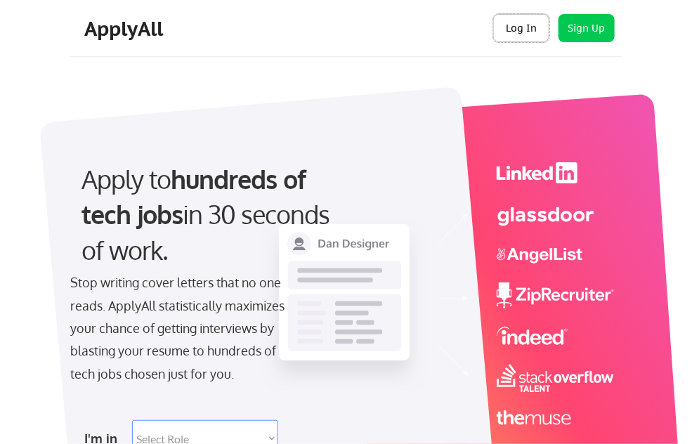
click at [524, 38] on button "Log In" at bounding box center [521, 28] width 56 height 28
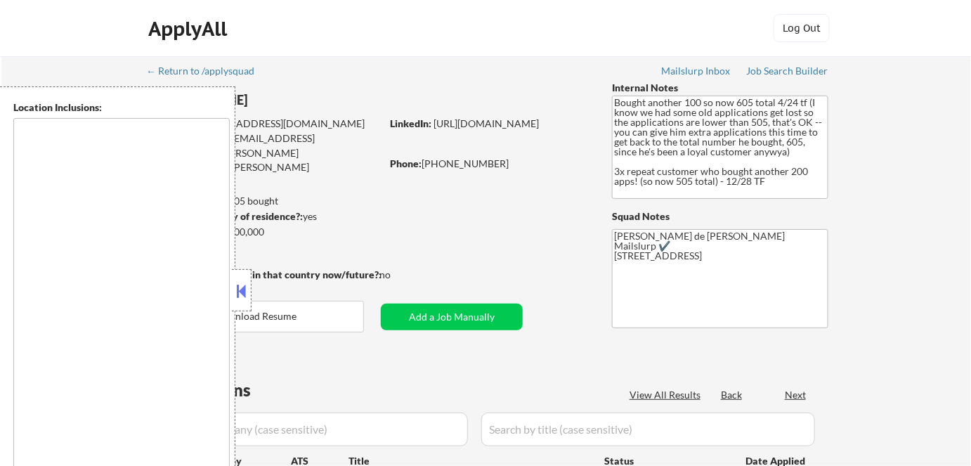
type textarea "remote"
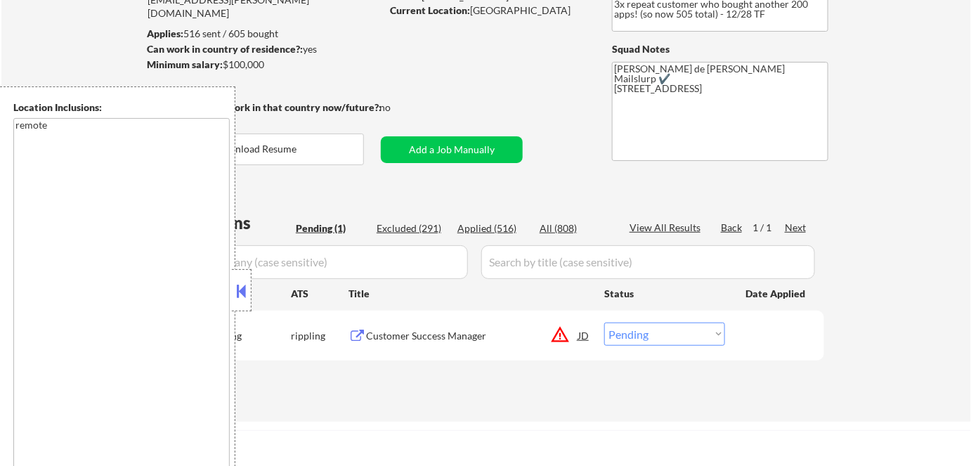
scroll to position [191, 0]
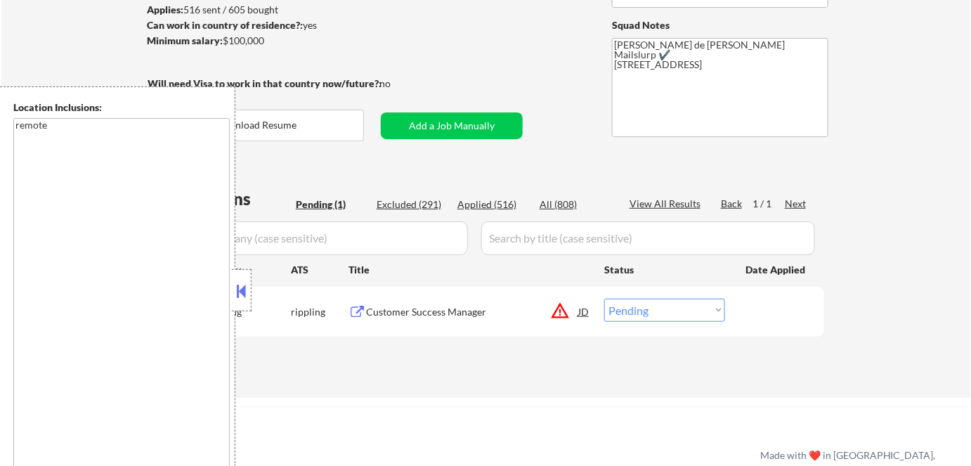
click at [248, 284] on button at bounding box center [241, 290] width 15 height 21
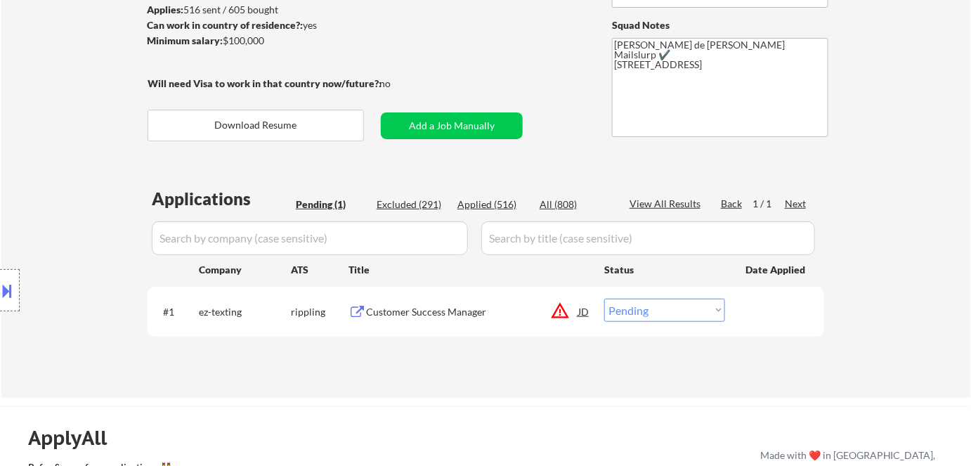
click at [562, 315] on button "warning_amber" at bounding box center [560, 311] width 20 height 20
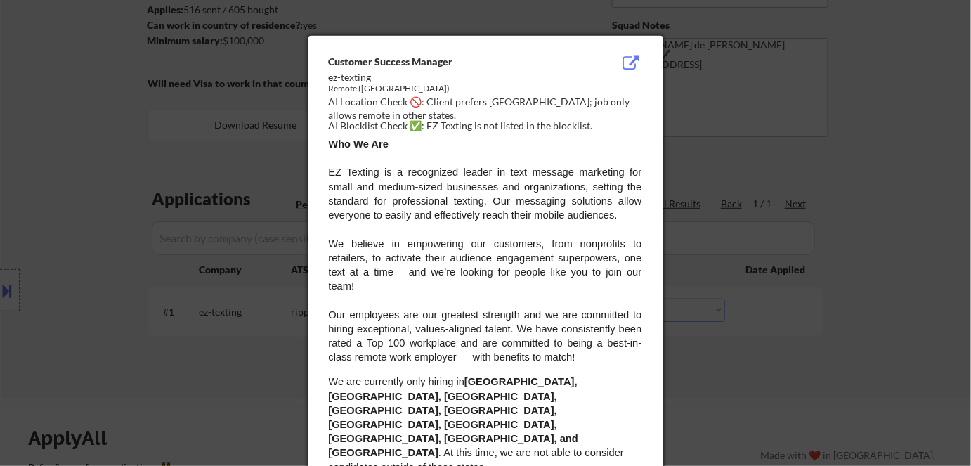
click at [861, 174] on div at bounding box center [485, 233] width 971 height 466
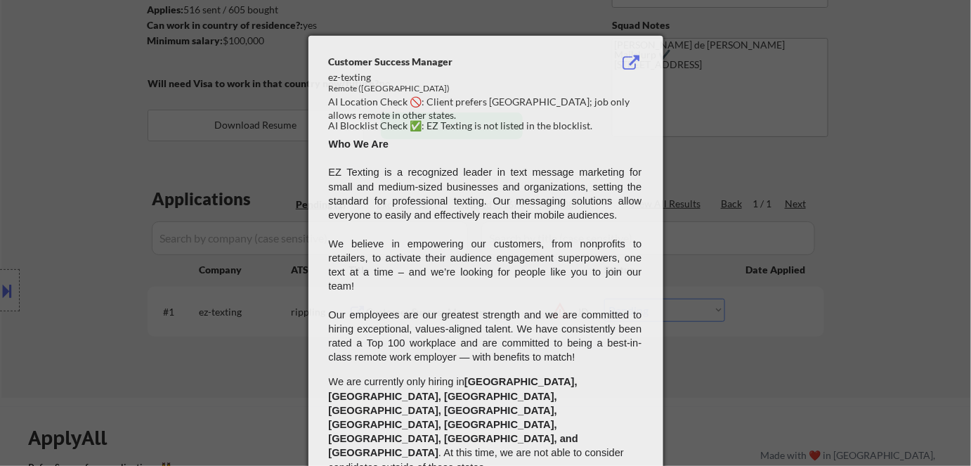
click at [861, 174] on div at bounding box center [485, 233] width 971 height 466
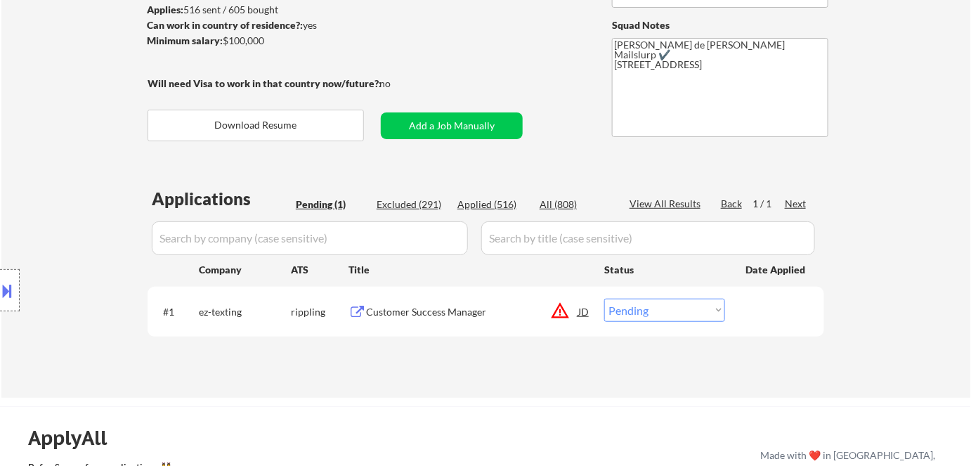
click at [560, 311] on button "warning_amber" at bounding box center [560, 311] width 20 height 20
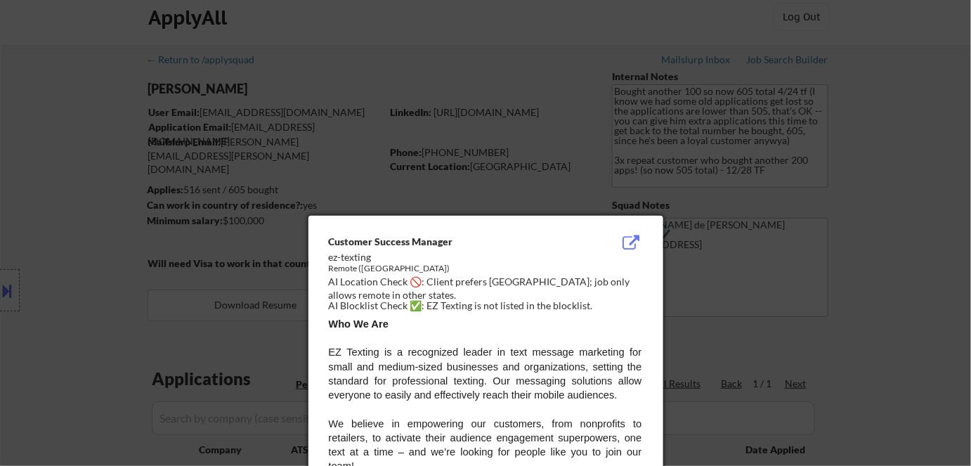
scroll to position [0, 0]
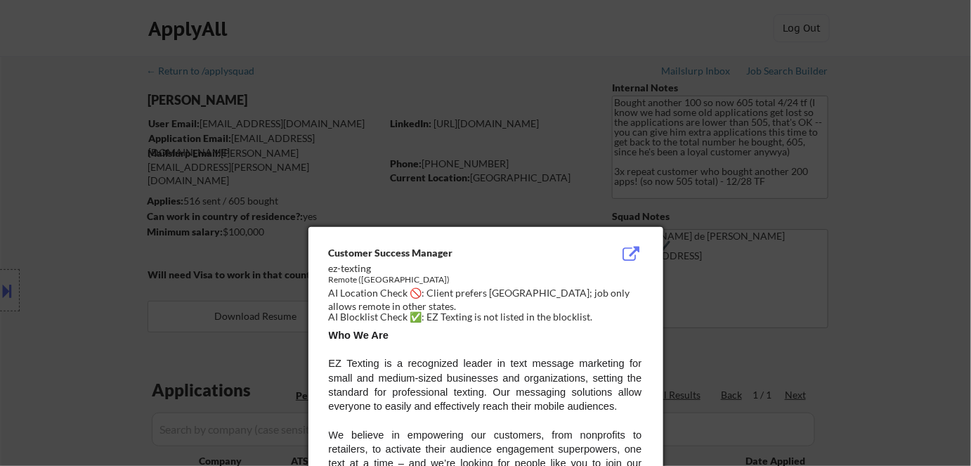
click at [35, 193] on div at bounding box center [485, 233] width 971 height 466
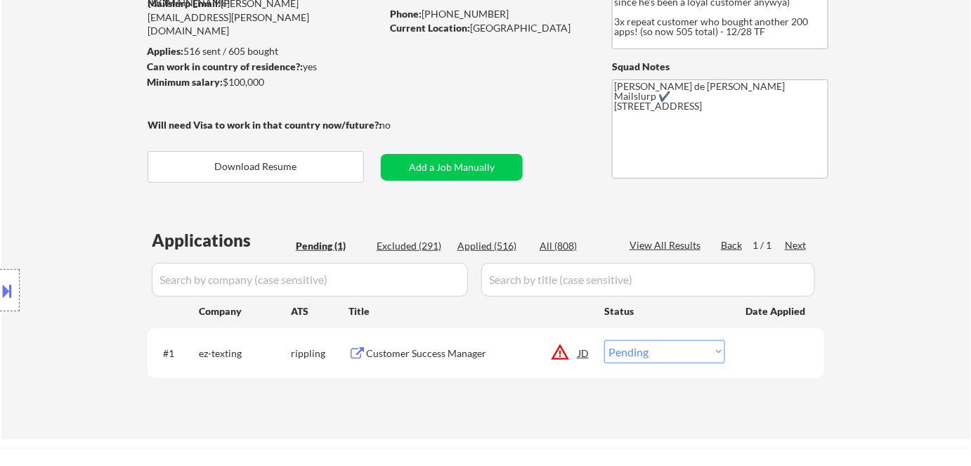
scroll to position [191, 0]
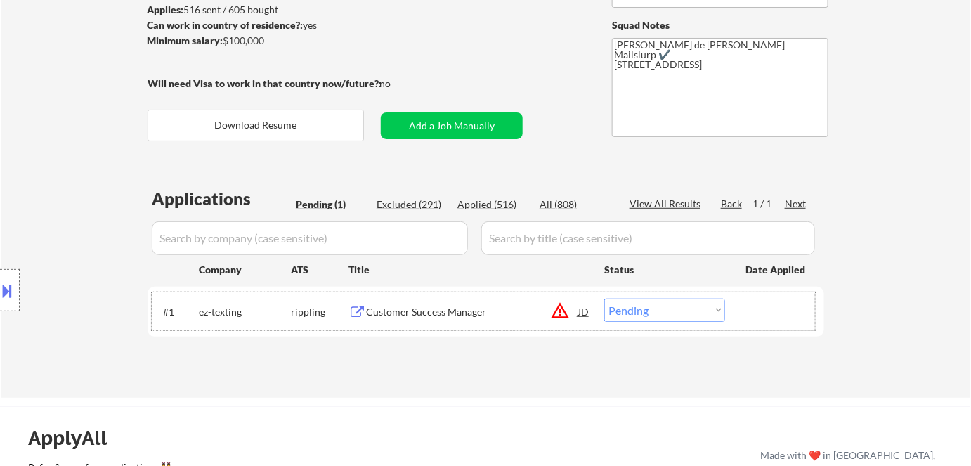
click at [651, 295] on div "#1 ez-texting rippling Customer Success Manager JD warning_amber Choose an opti…" at bounding box center [484, 311] width 664 height 38
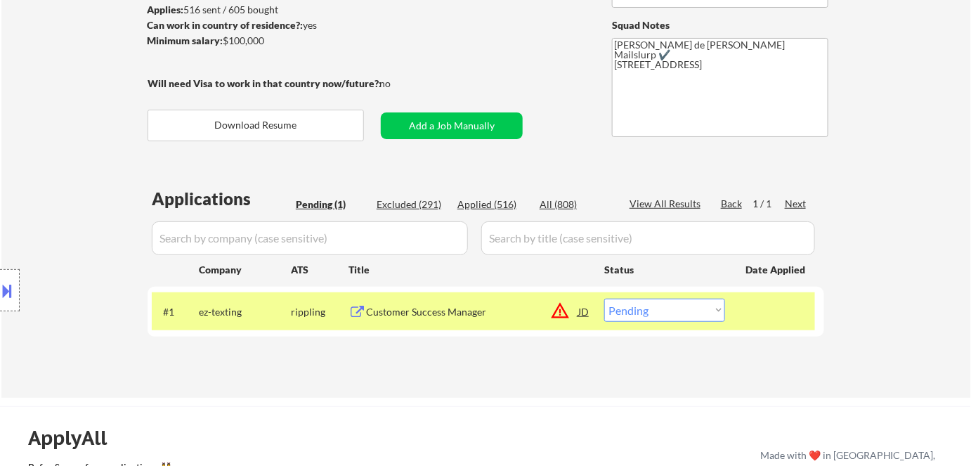
click at [656, 308] on select "Choose an option... Pending Applied Excluded (Questions) Excluded (Expired) Exc…" at bounding box center [665, 310] width 121 height 23
select select ""excluded__location_""
click at [605, 299] on select "Choose an option... Pending Applied Excluded (Questions) Excluded (Expired) Exc…" at bounding box center [665, 310] width 121 height 23
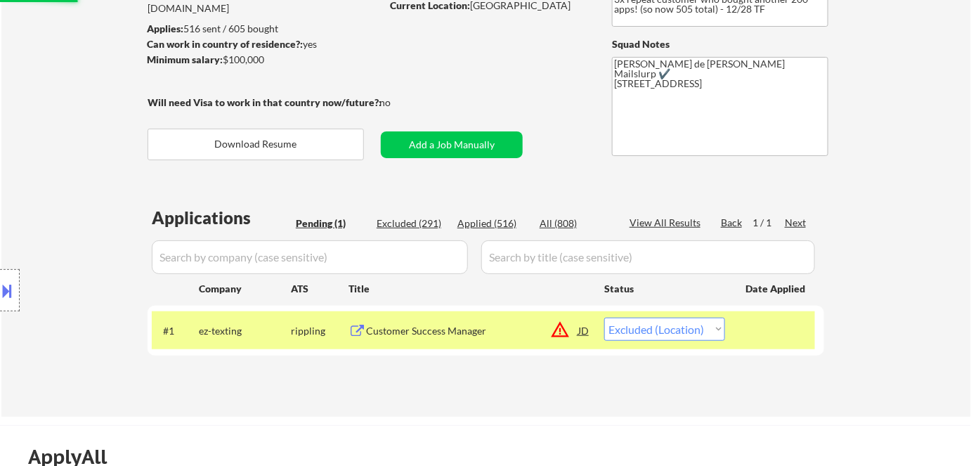
scroll to position [127, 0]
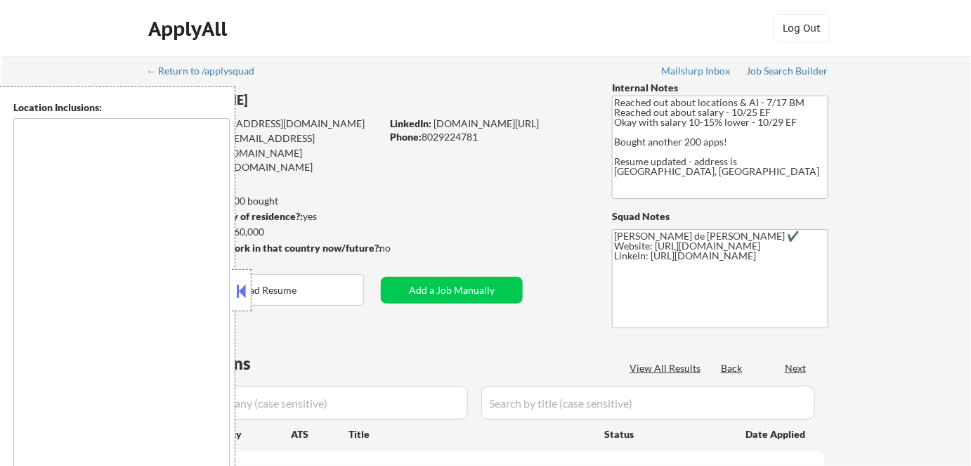
type textarea "Remote, US San Francisco, CA Oakland, CA Berkeley, CA Redwood City, CA Cupertin…"
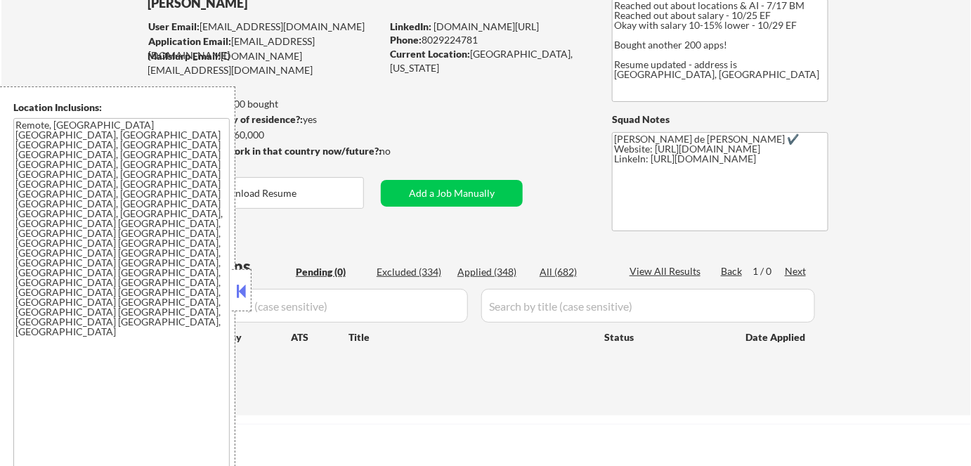
scroll to position [127, 0]
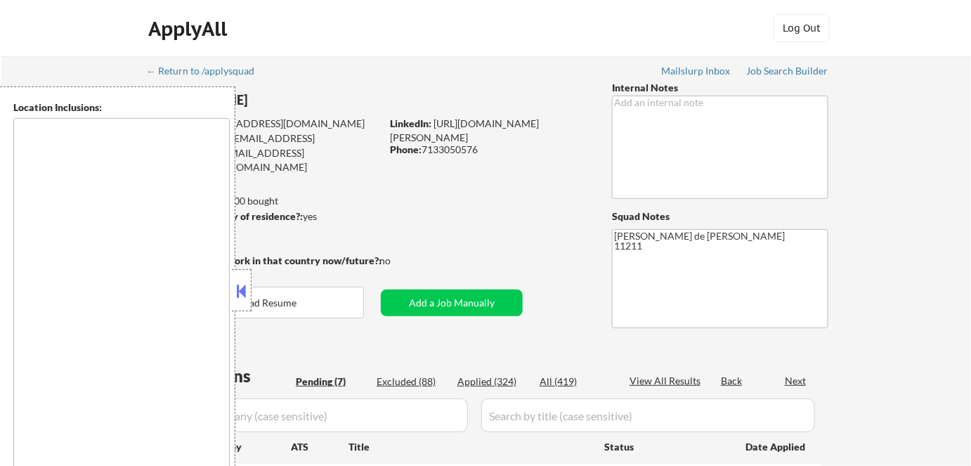
select select ""pending""
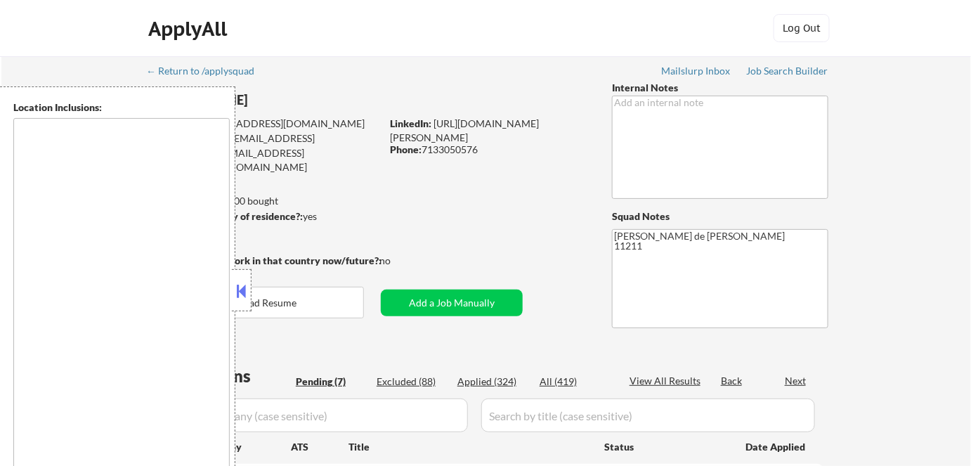
select select ""pending""
type textarea "New York, NY Jersey City, NJ Hoboken, NJ Union City, NJ Weehawken, NJ West New …"
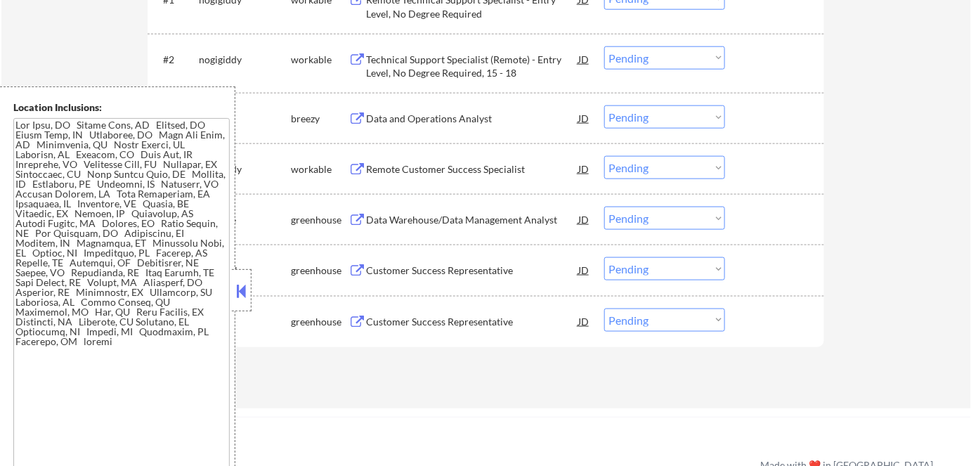
scroll to position [511, 0]
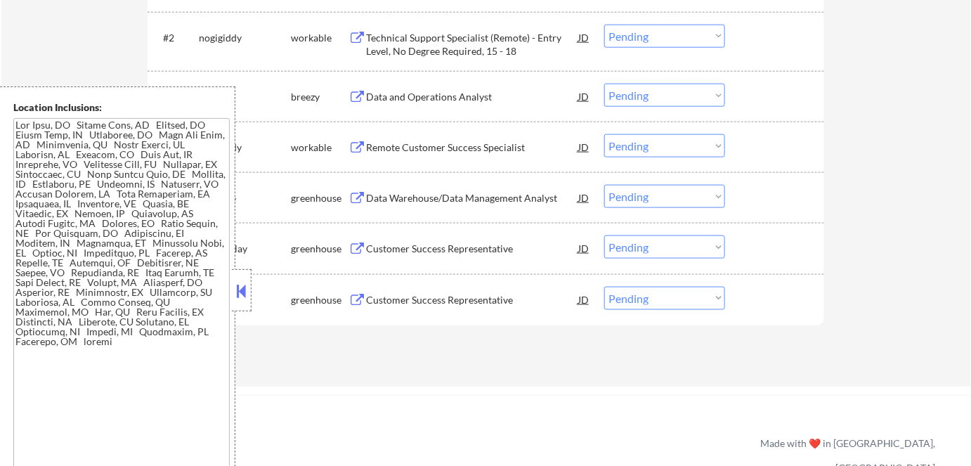
click at [240, 295] on button at bounding box center [241, 290] width 15 height 21
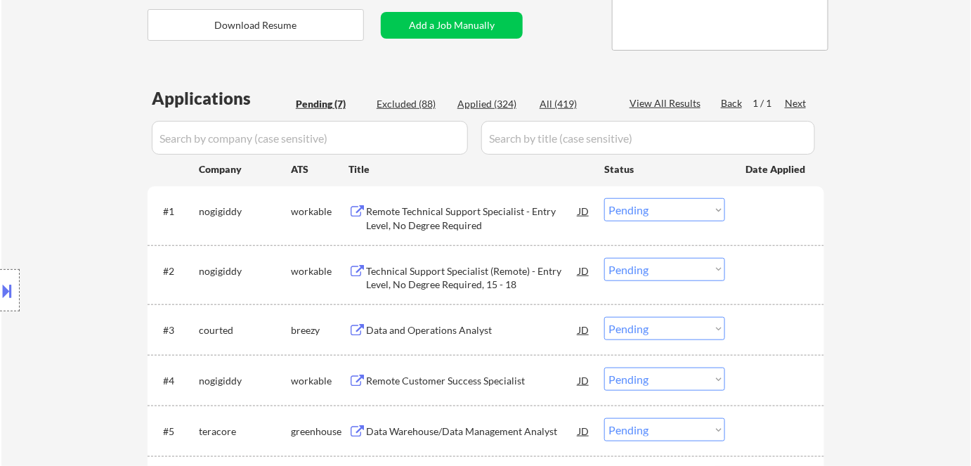
scroll to position [255, 0]
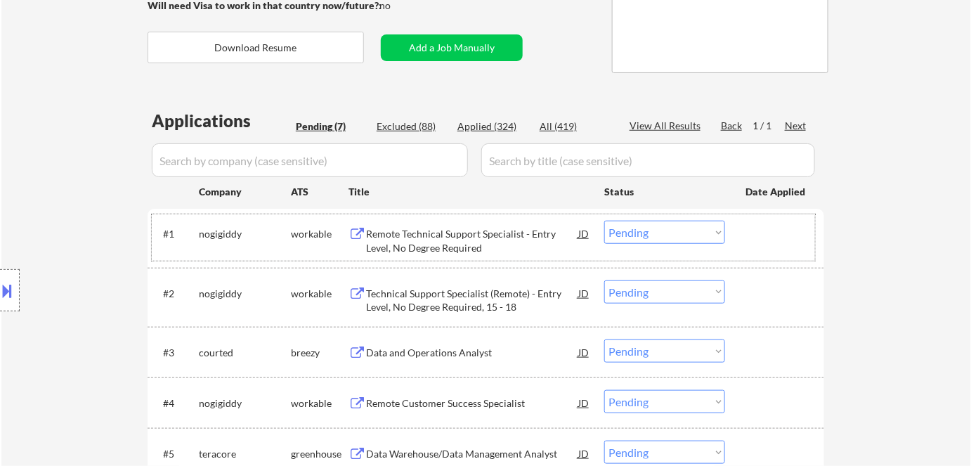
click at [478, 255] on div "#1 nogigiddy workable Remote Technical Support Specialist - Entry Level, No Deg…" at bounding box center [484, 237] width 664 height 46
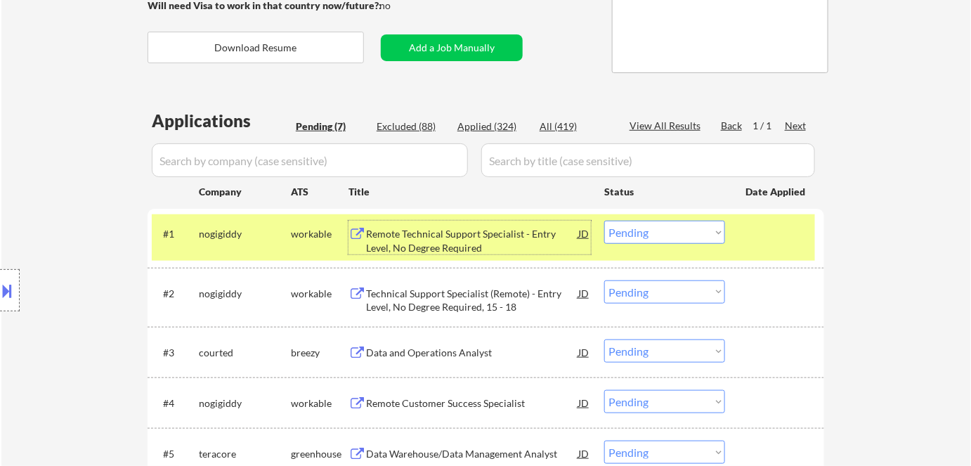
click at [472, 235] on div "Remote Technical Support Specialist - Entry Level, No Degree Required" at bounding box center [472, 240] width 212 height 27
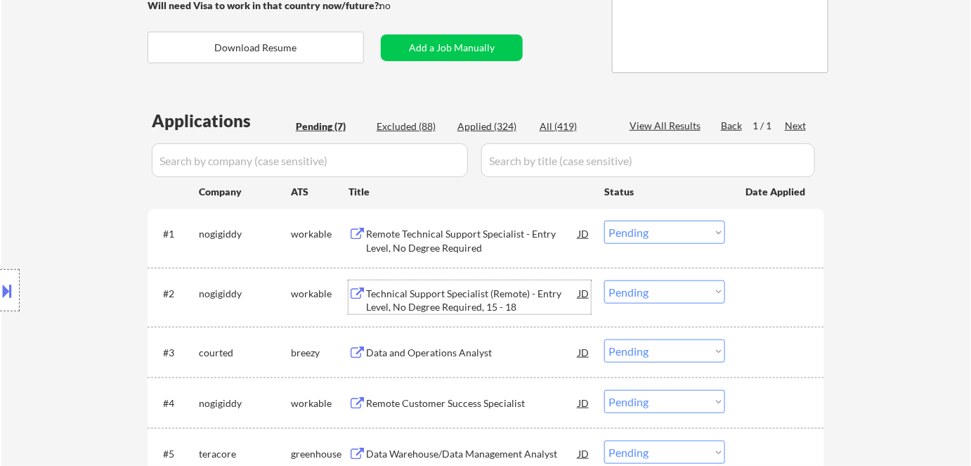
click at [422, 309] on div "Technical Support Specialist (Remote) - Entry Level, No Degree Required, 15 - 18" at bounding box center [472, 300] width 212 height 27
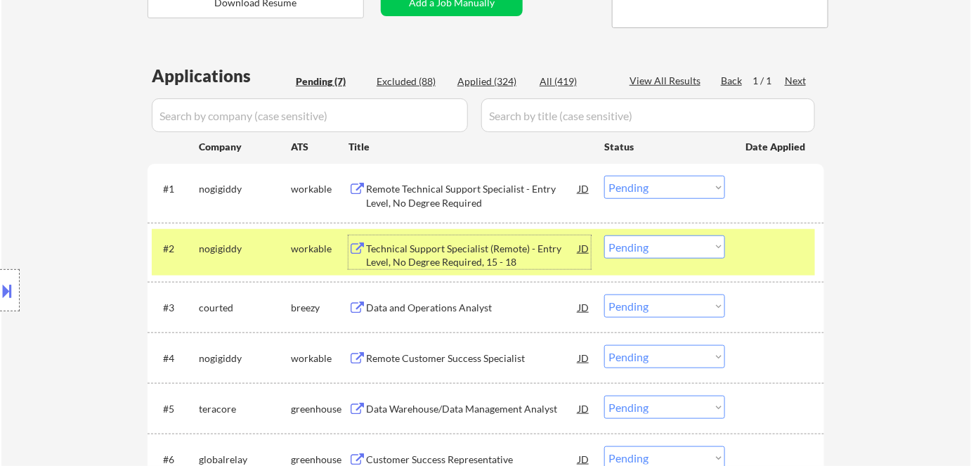
scroll to position [319, 0]
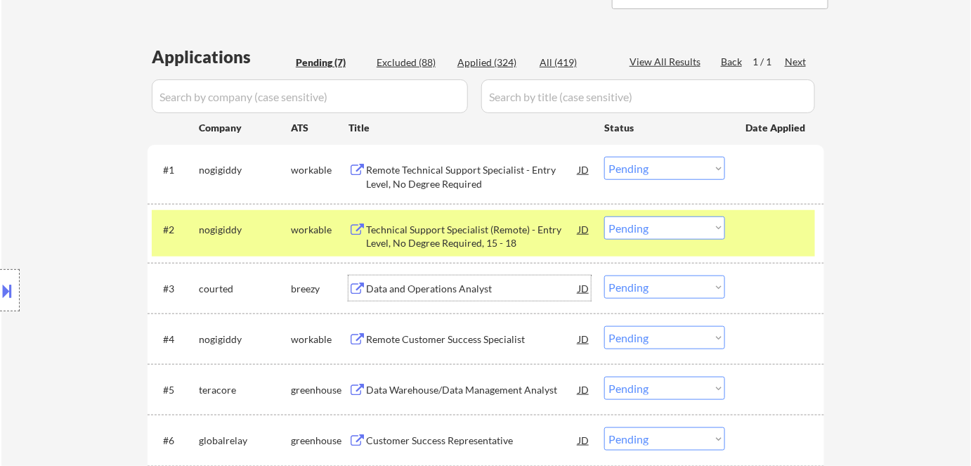
click at [438, 290] on div "Data and Operations Analyst" at bounding box center [472, 289] width 212 height 14
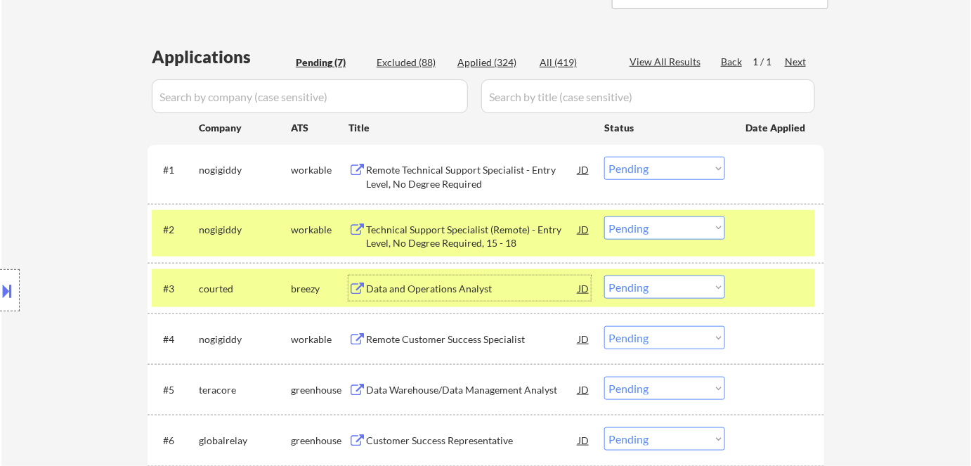
click at [625, 283] on select "Choose an option... Pending Applied Excluded (Questions) Excluded (Expired) Exc…" at bounding box center [665, 287] width 121 height 23
click at [605, 276] on select "Choose an option... Pending Applied Excluded (Questions) Excluded (Expired) Exc…" at bounding box center [665, 287] width 121 height 23
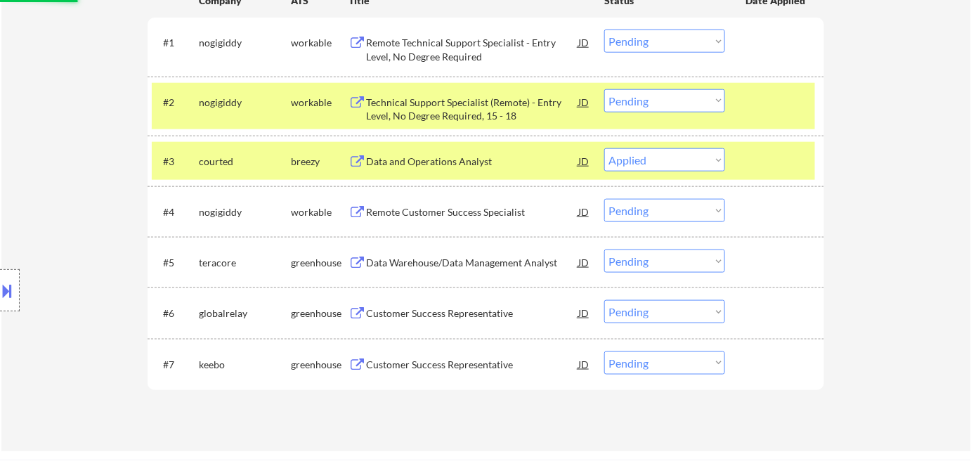
scroll to position [447, 0]
select select ""pending""
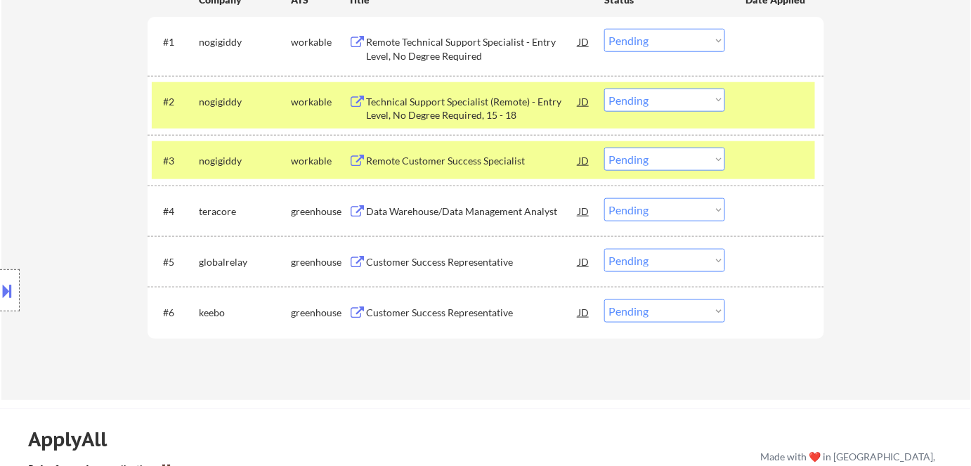
click at [501, 214] on div "Data Warehouse/Data Management Analyst" at bounding box center [472, 212] width 212 height 14
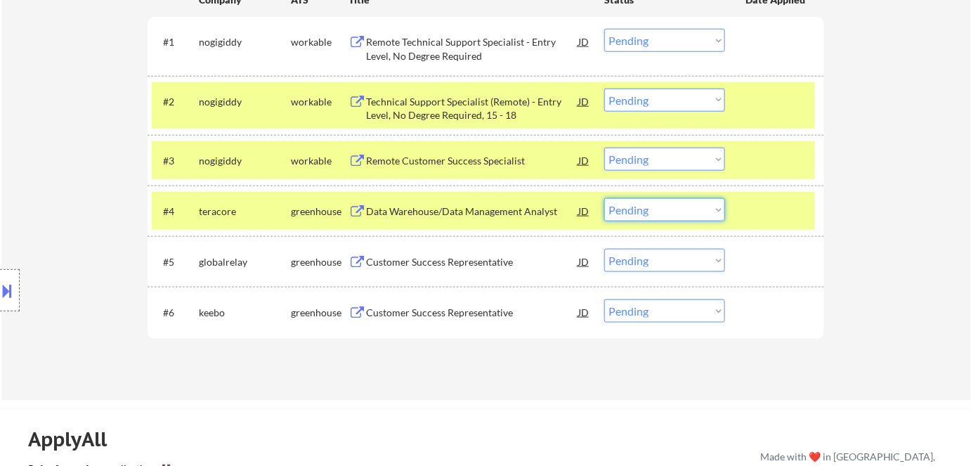
click at [640, 214] on select "Choose an option... Pending Applied Excluded (Questions) Excluded (Expired) Exc…" at bounding box center [665, 209] width 121 height 23
click at [605, 198] on select "Choose an option... Pending Applied Excluded (Questions) Excluded (Expired) Exc…" at bounding box center [665, 209] width 121 height 23
select select ""pending""
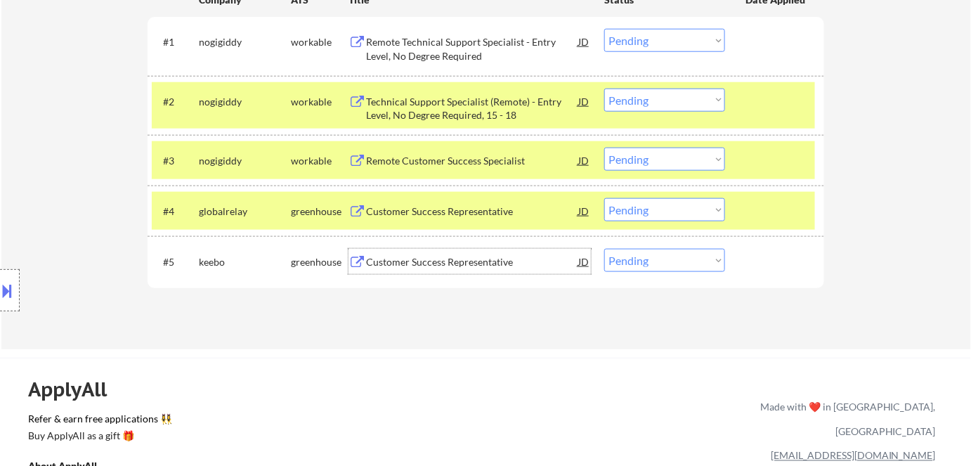
click at [476, 261] on div "Customer Success Representative" at bounding box center [472, 262] width 212 height 14
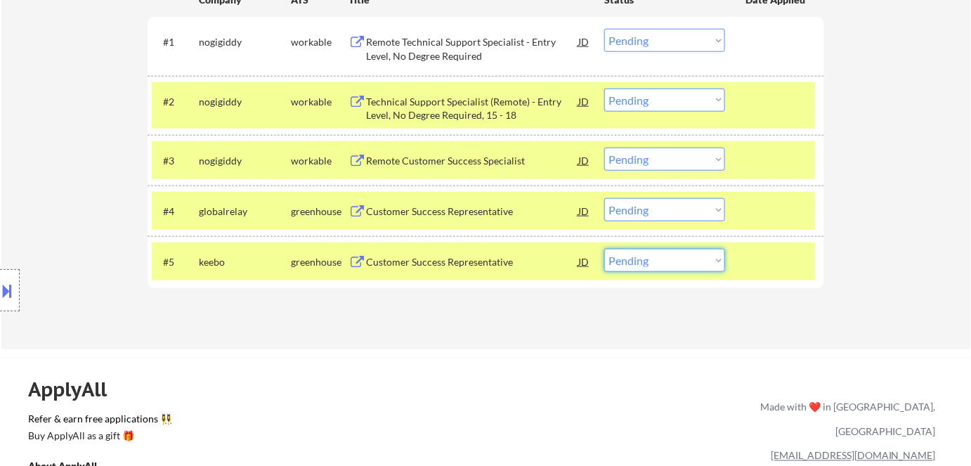
click at [699, 262] on select "Choose an option... Pending Applied Excluded (Questions) Excluded (Expired) Exc…" at bounding box center [665, 260] width 121 height 23
select select ""excluded__bad_match_""
click at [605, 249] on select "Choose an option... Pending Applied Excluded (Questions) Excluded (Expired) Exc…" at bounding box center [665, 260] width 121 height 23
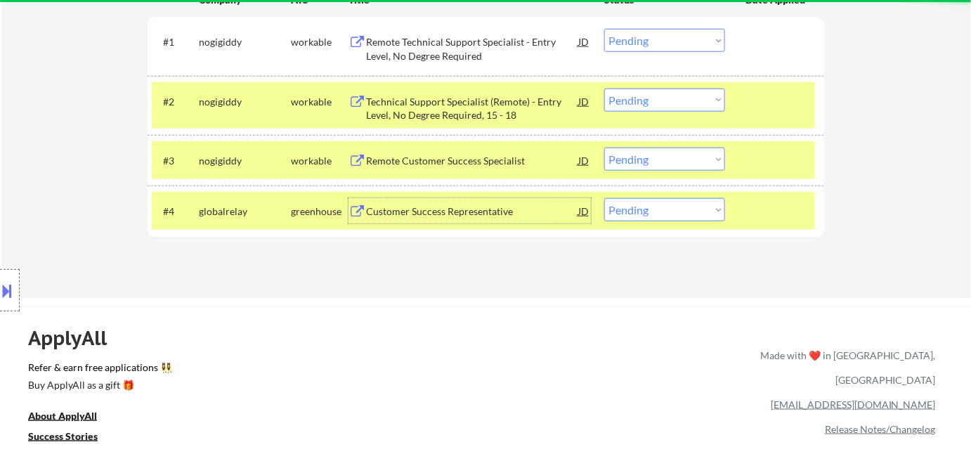
click at [425, 212] on div "Customer Success Representative" at bounding box center [472, 212] width 212 height 14
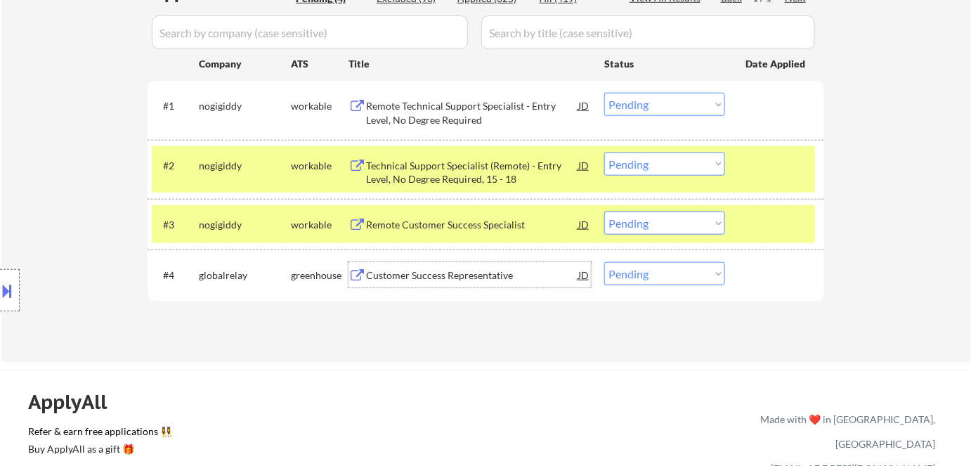
scroll to position [319, 0]
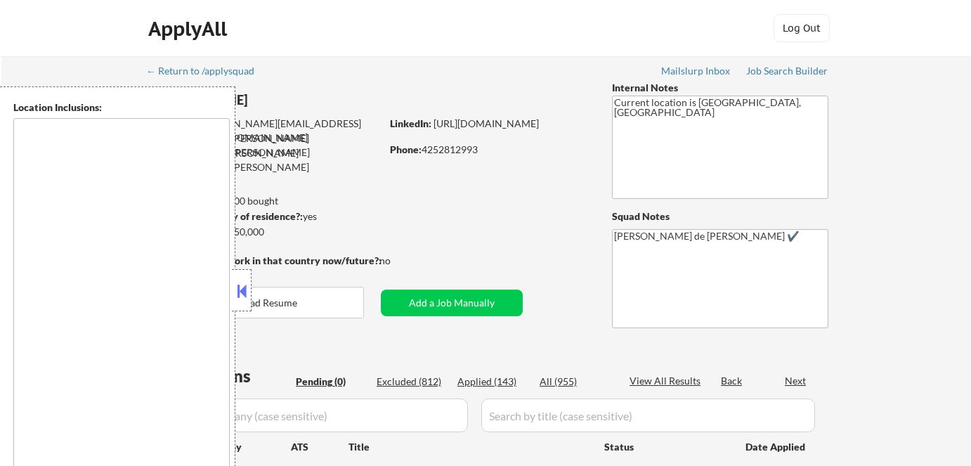
type textarea "Bend, OR [GEOGRAPHIC_DATA], [GEOGRAPHIC_DATA] [GEOGRAPHIC_DATA][PERSON_NAME], […"
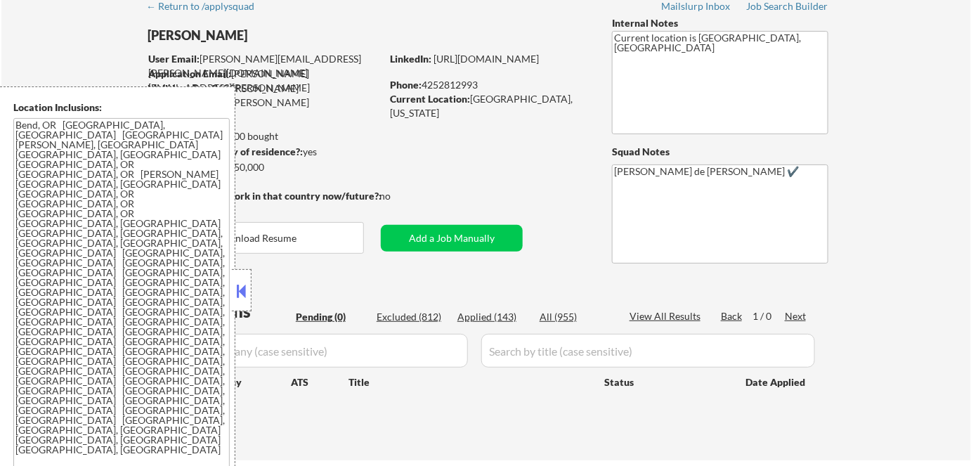
scroll to position [63, 0]
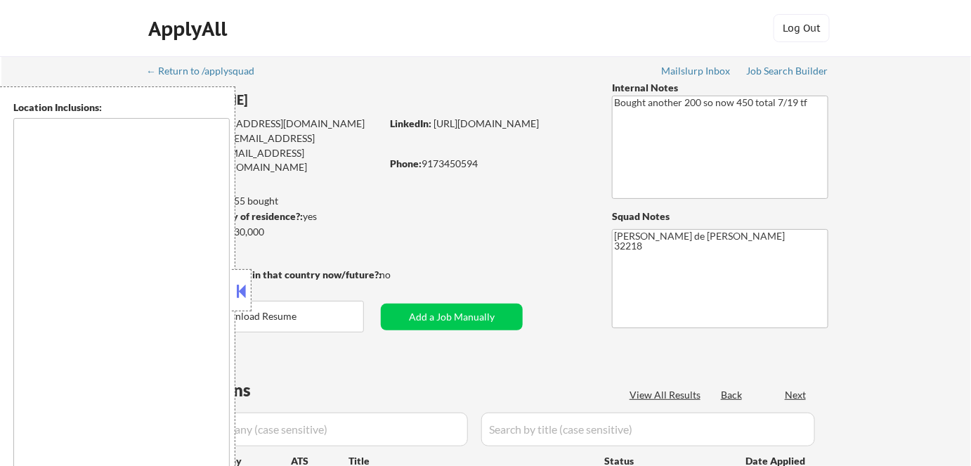
type textarea "remote"
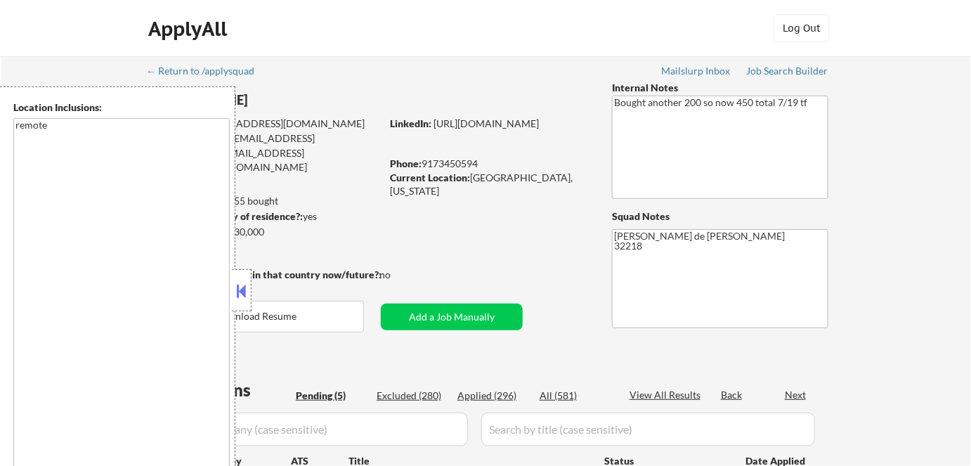
select select ""pending""
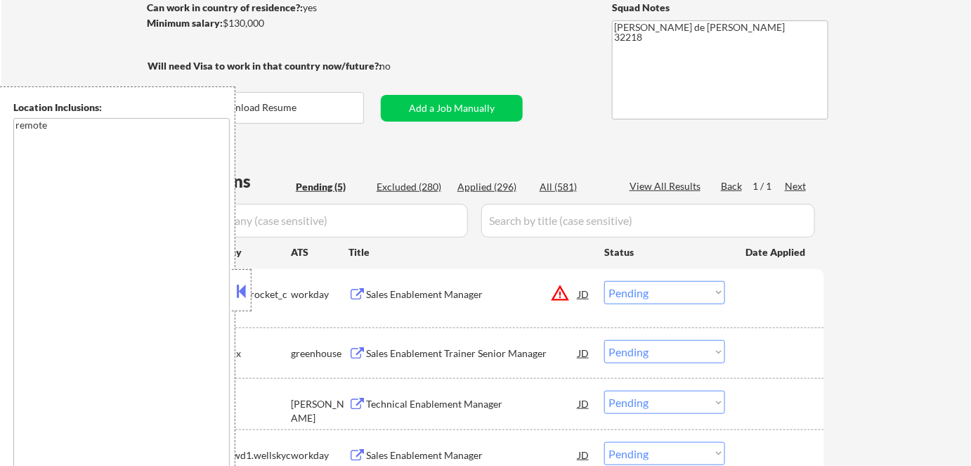
scroll to position [319, 0]
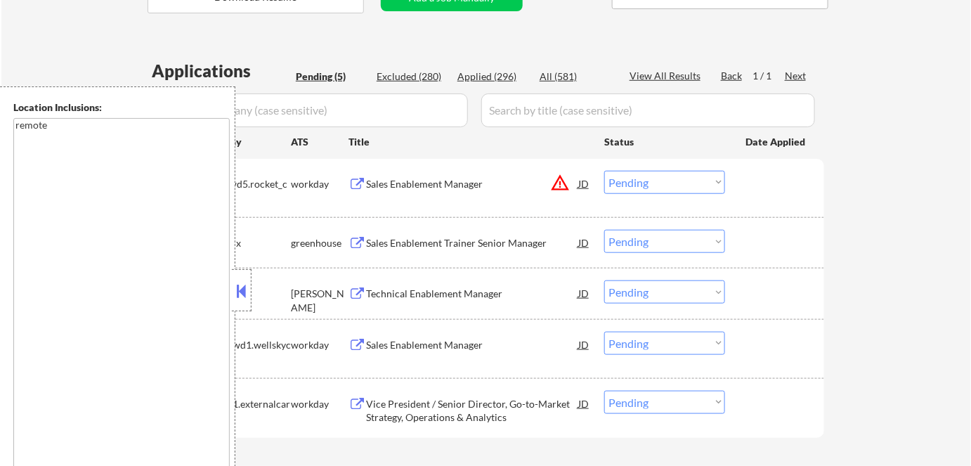
click at [240, 286] on button at bounding box center [241, 290] width 15 height 21
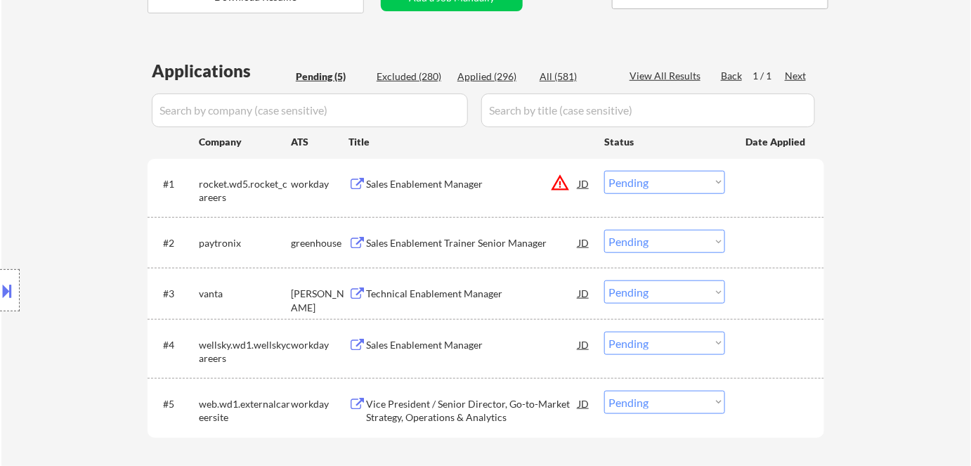
click at [565, 182] on button "warning_amber" at bounding box center [560, 183] width 20 height 20
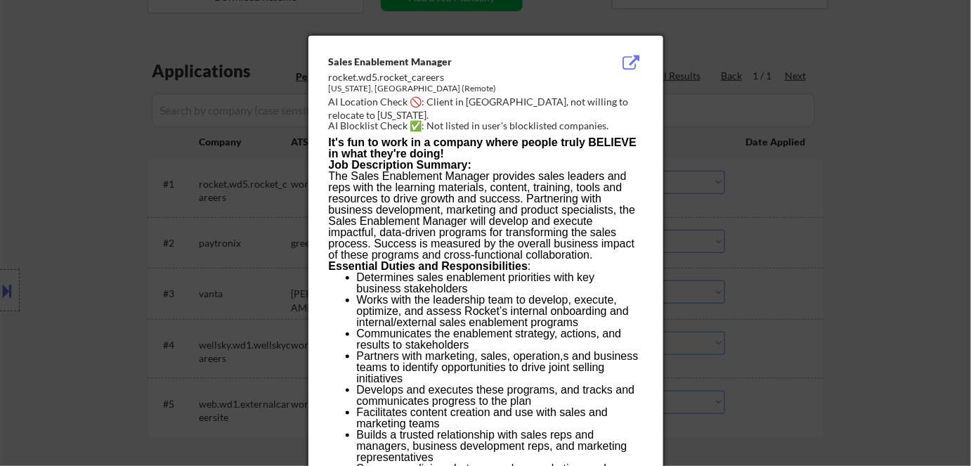
click at [884, 191] on div at bounding box center [485, 233] width 971 height 466
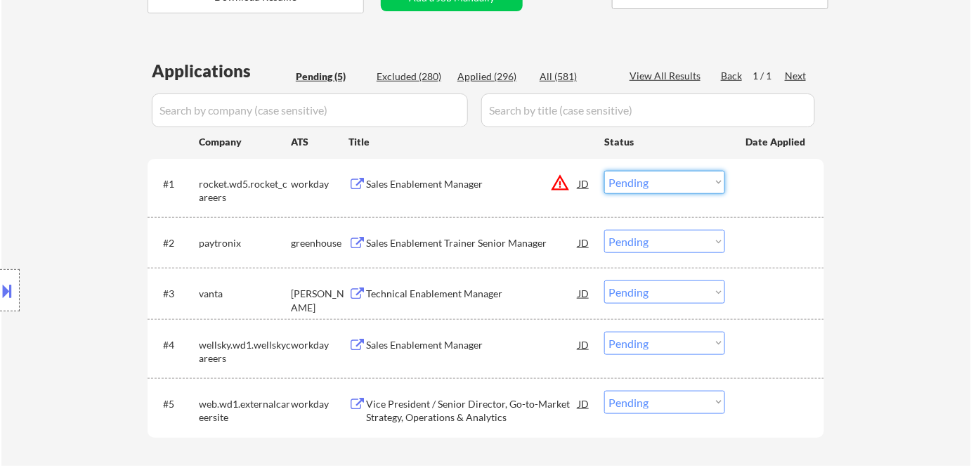
drag, startPoint x: 693, startPoint y: 179, endPoint x: 687, endPoint y: 191, distance: 13.5
click at [693, 180] on select "Choose an option... Pending Applied Excluded (Questions) Excluded (Expired) Exc…" at bounding box center [665, 182] width 121 height 23
click at [605, 171] on select "Choose an option... Pending Applied Excluded (Questions) Excluded (Expired) Exc…" at bounding box center [665, 182] width 121 height 23
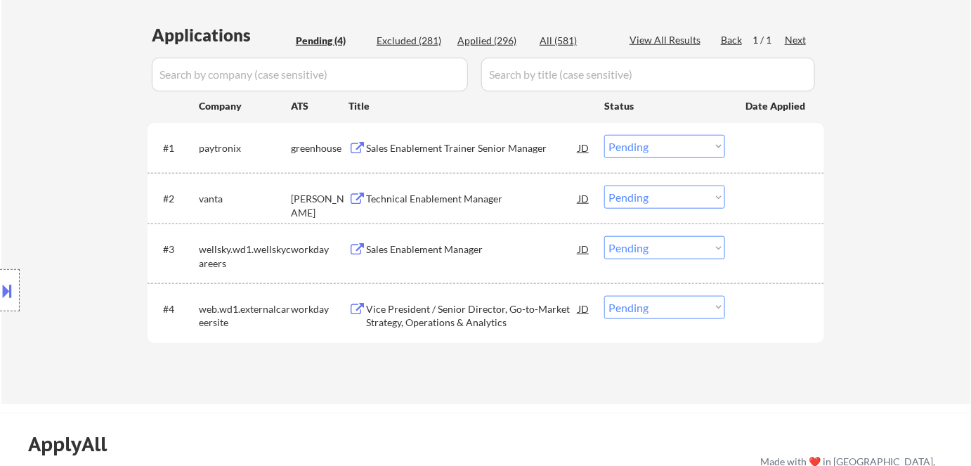
scroll to position [383, 0]
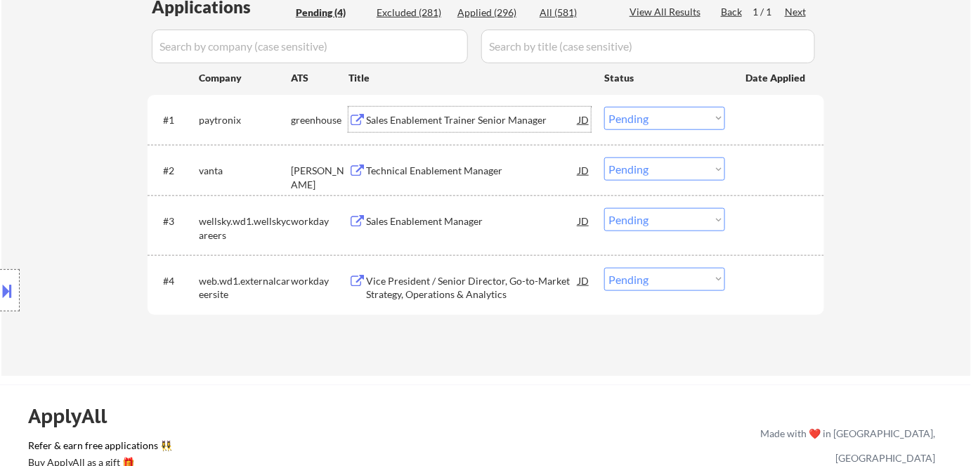
click at [377, 121] on div "Sales Enablement Trainer Senior Manager" at bounding box center [472, 120] width 212 height 14
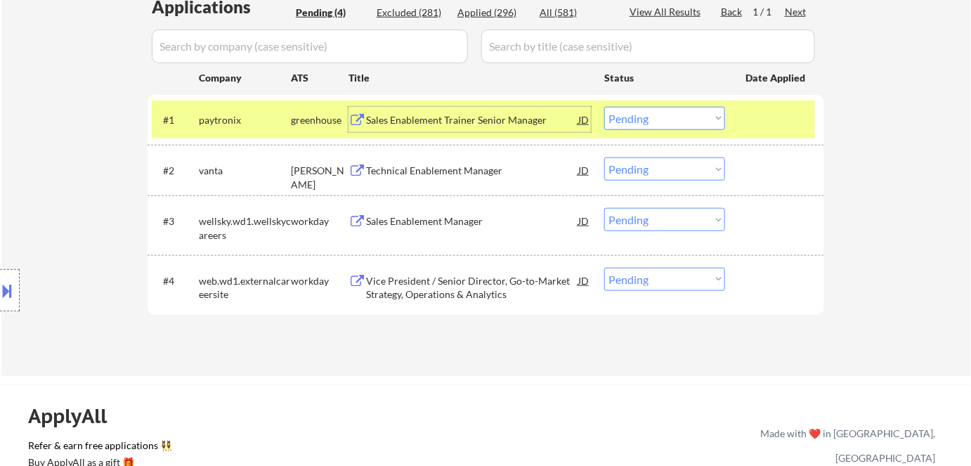
click at [497, 16] on div "Applied (296)" at bounding box center [493, 13] width 70 height 14
select select ""applied""
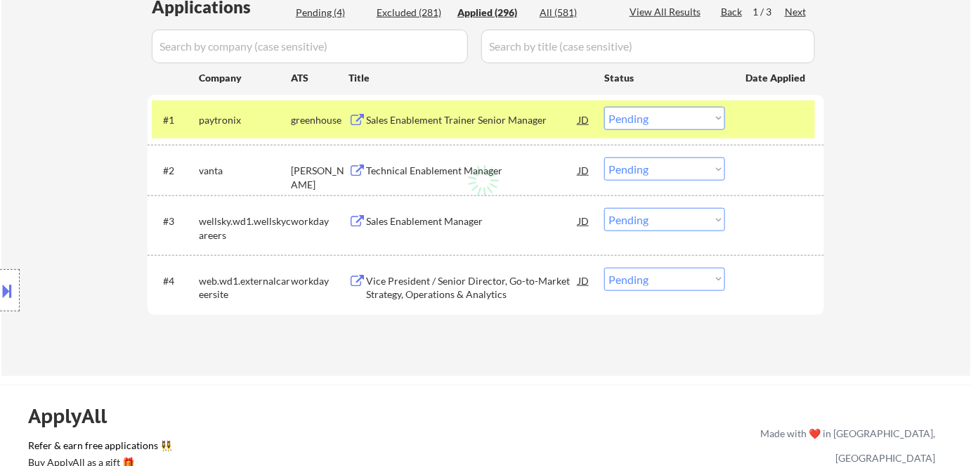
select select ""applied""
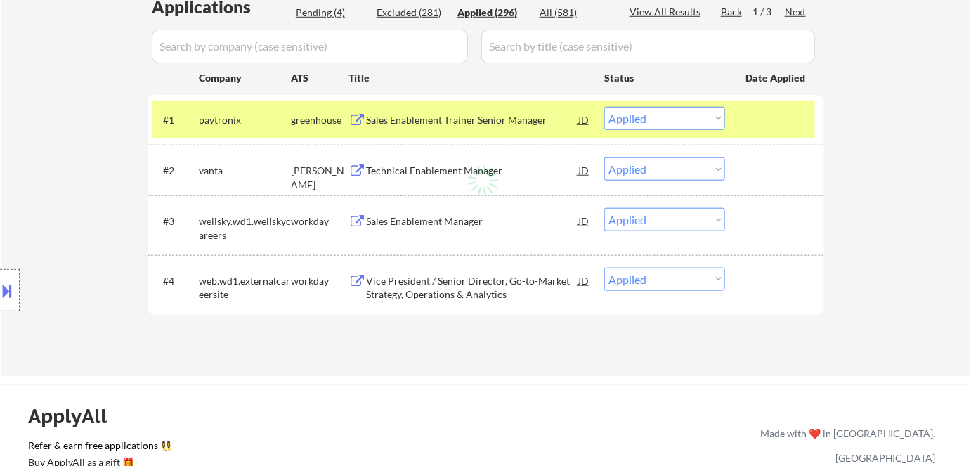
select select ""applied""
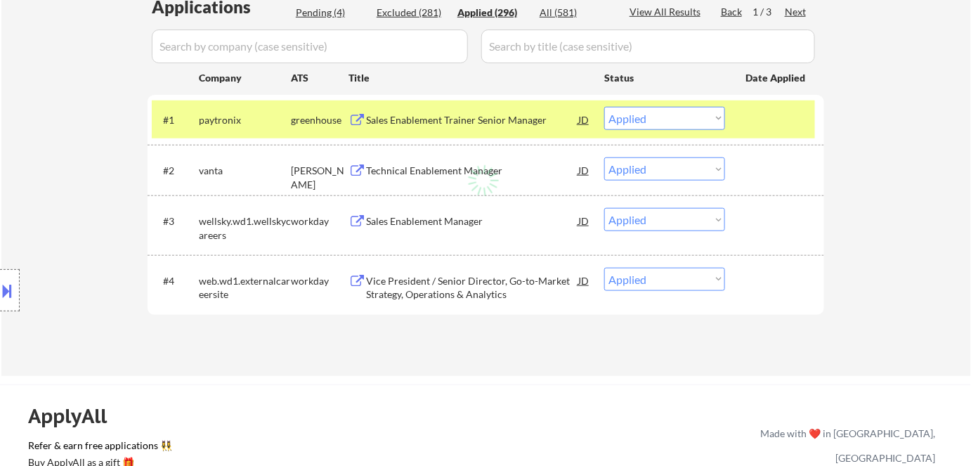
select select ""applied""
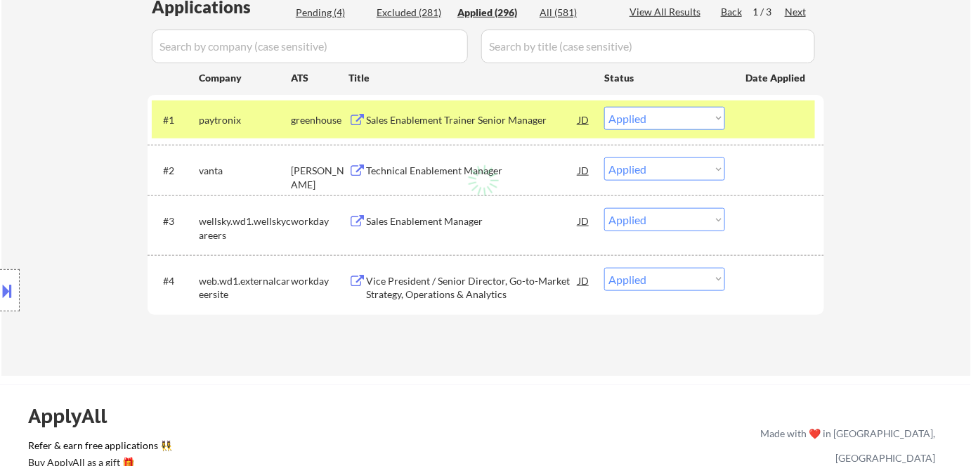
select select ""applied""
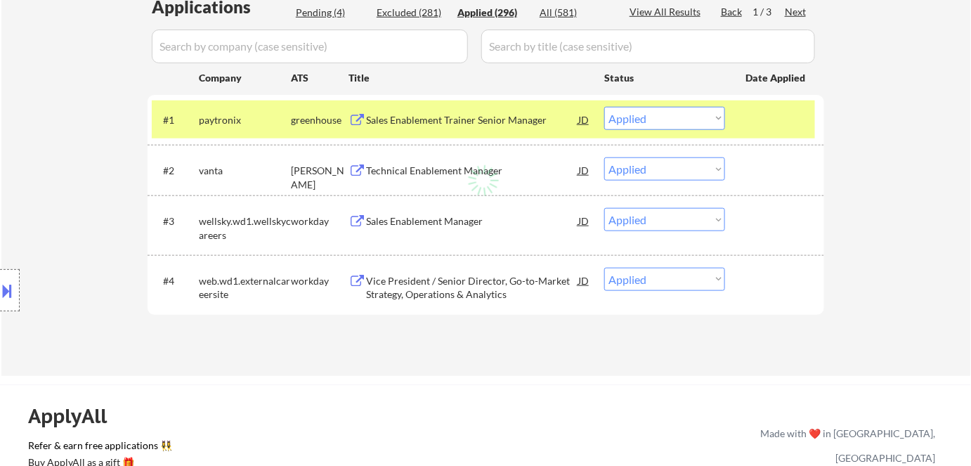
select select ""applied""
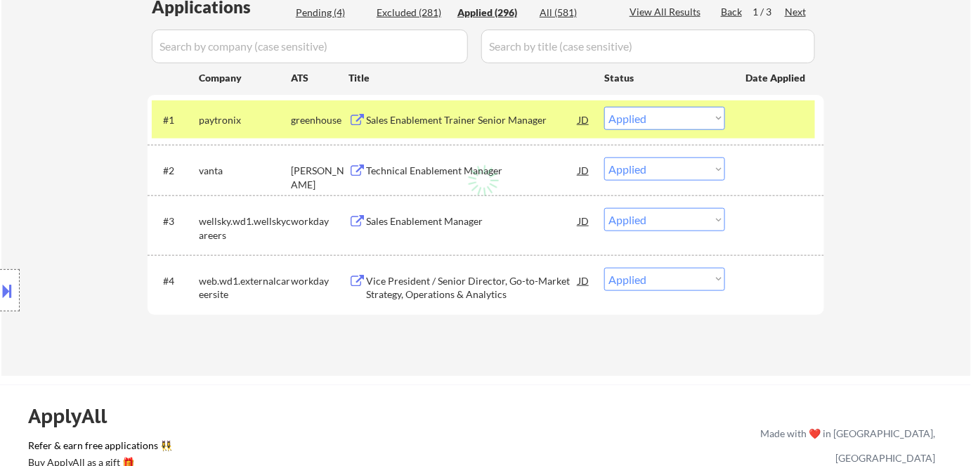
select select ""applied""
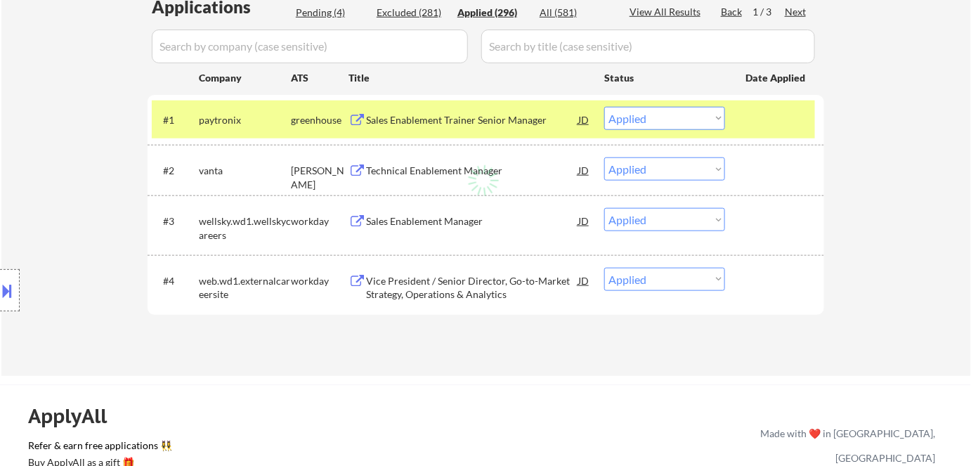
select select ""applied""
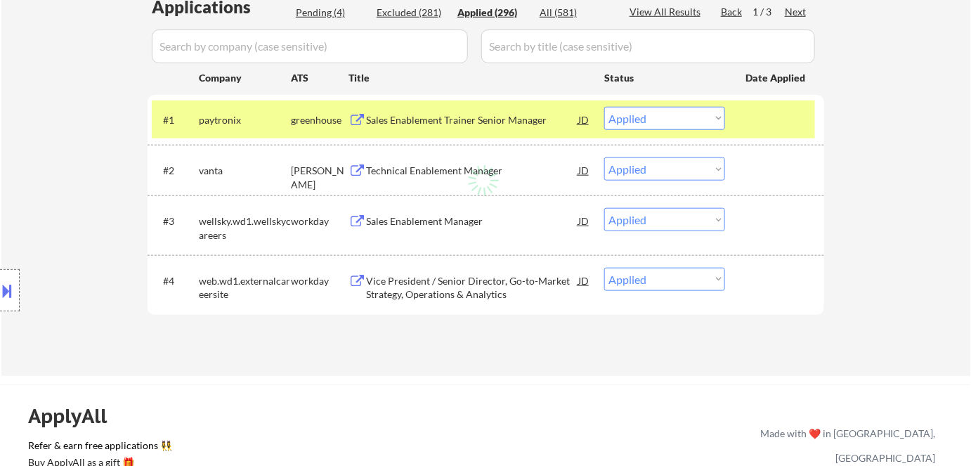
select select ""applied""
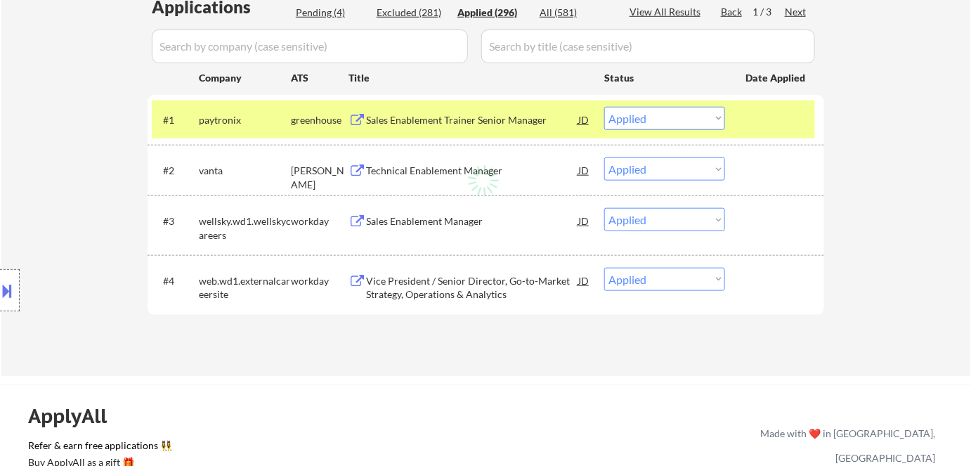
select select ""applied""
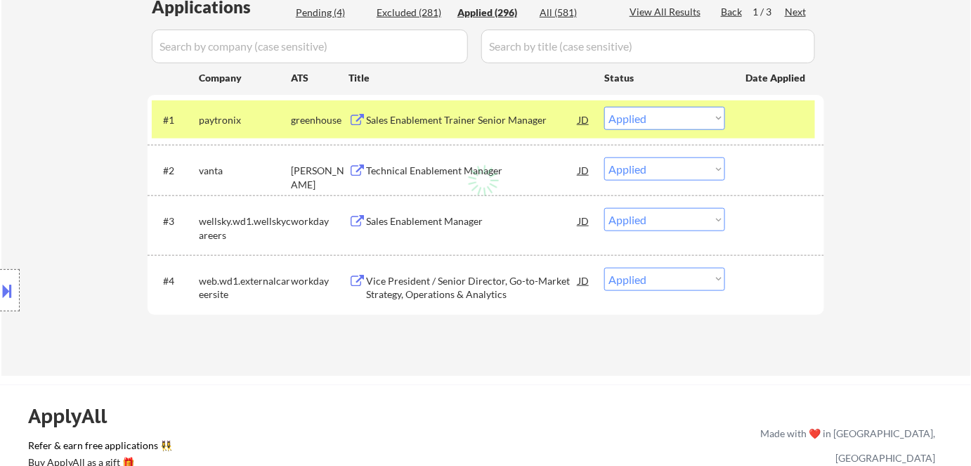
select select ""applied""
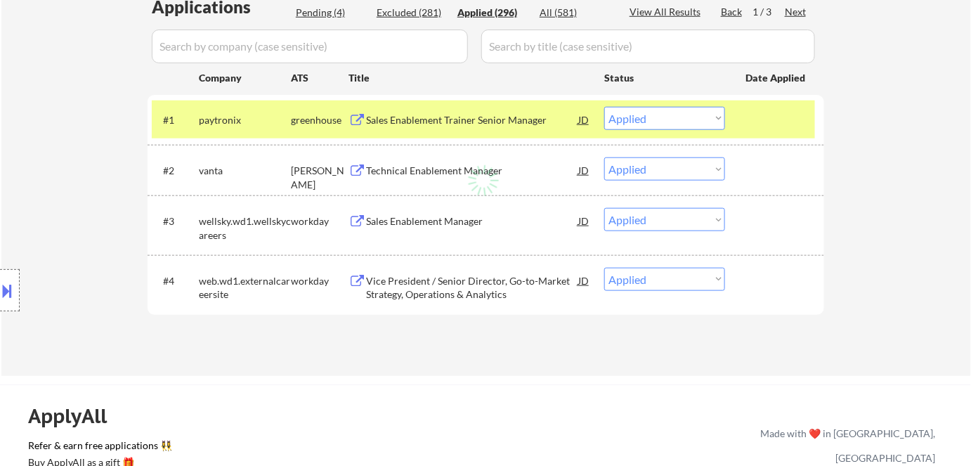
select select ""applied""
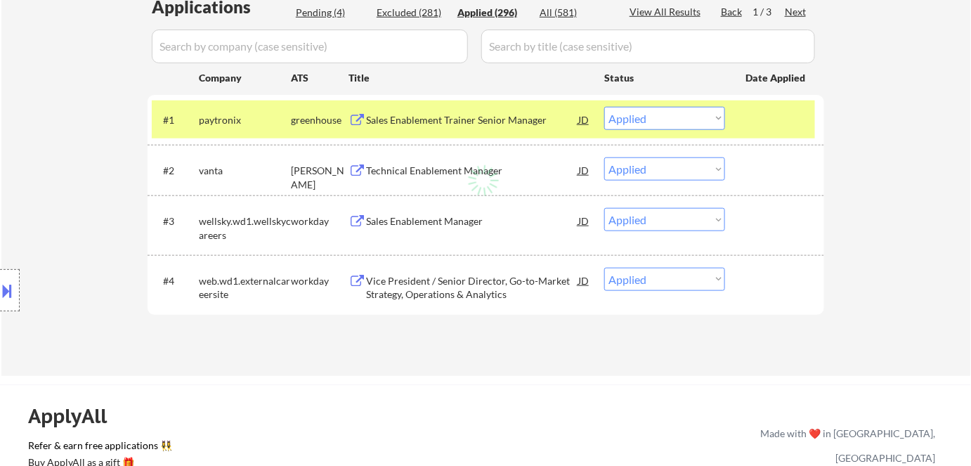
select select ""applied""
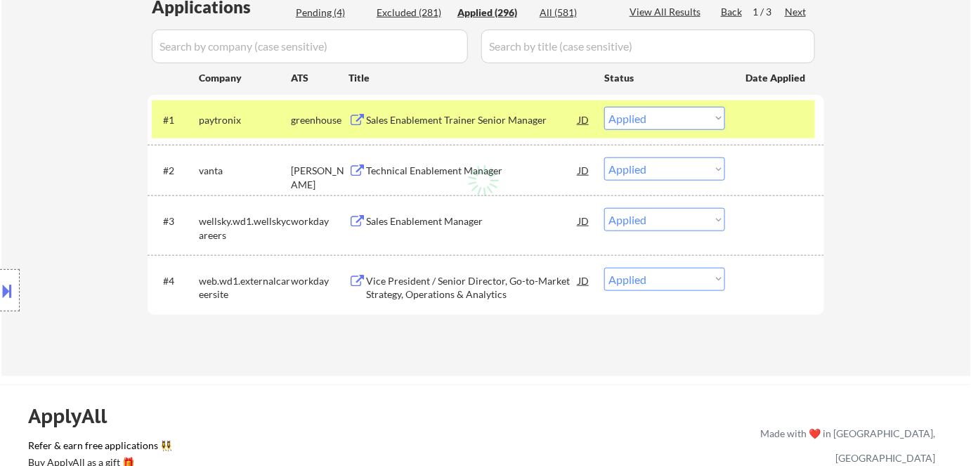
select select ""applied""
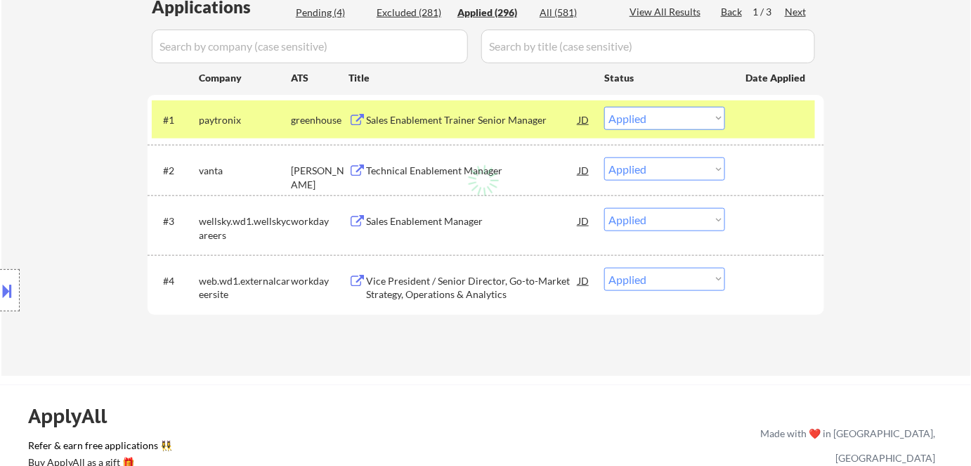
select select ""applied""
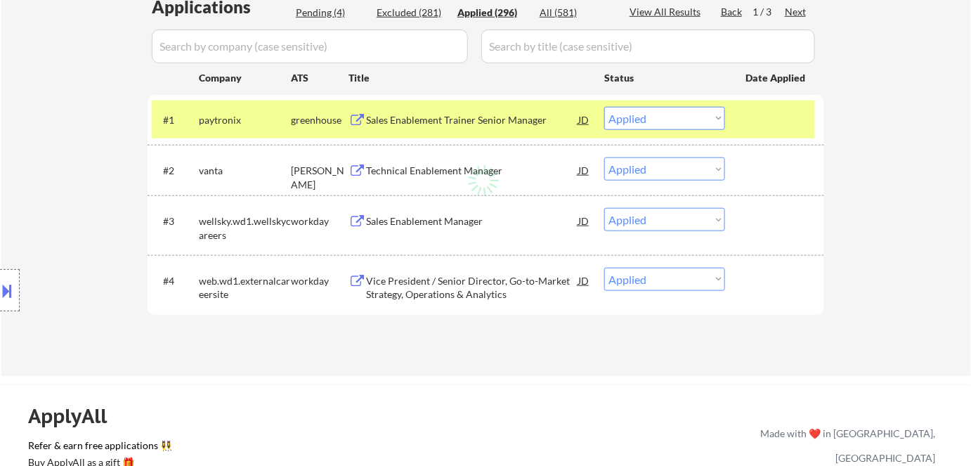
select select ""applied""
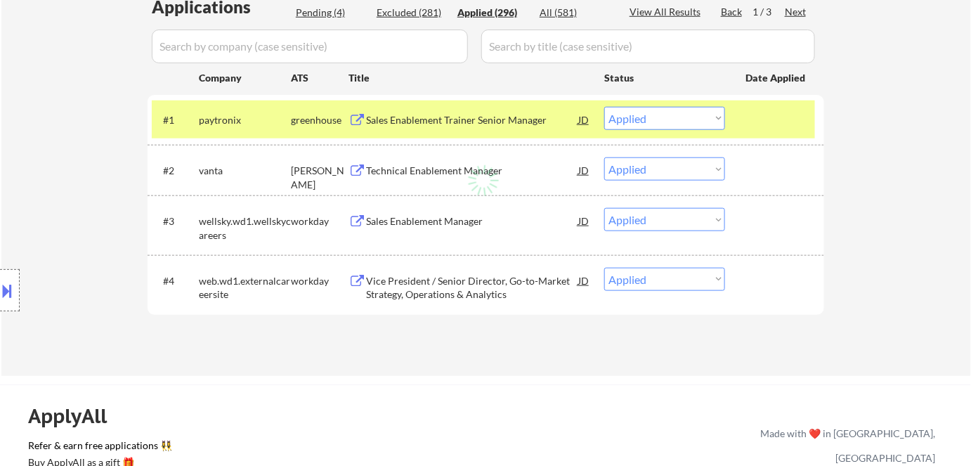
select select ""applied""
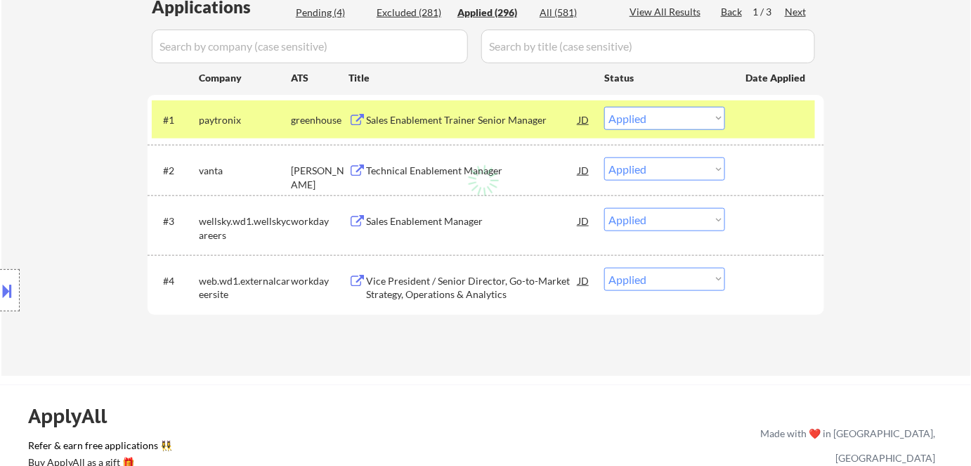
select select ""applied""
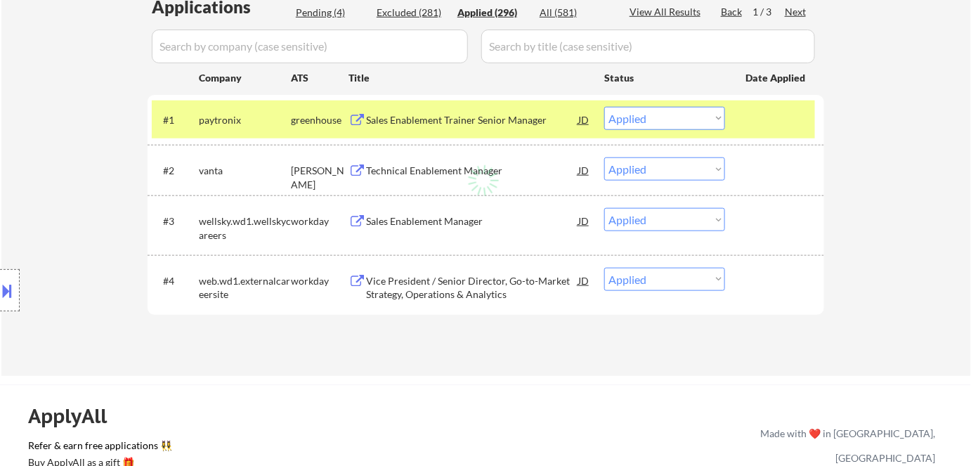
select select ""applied""
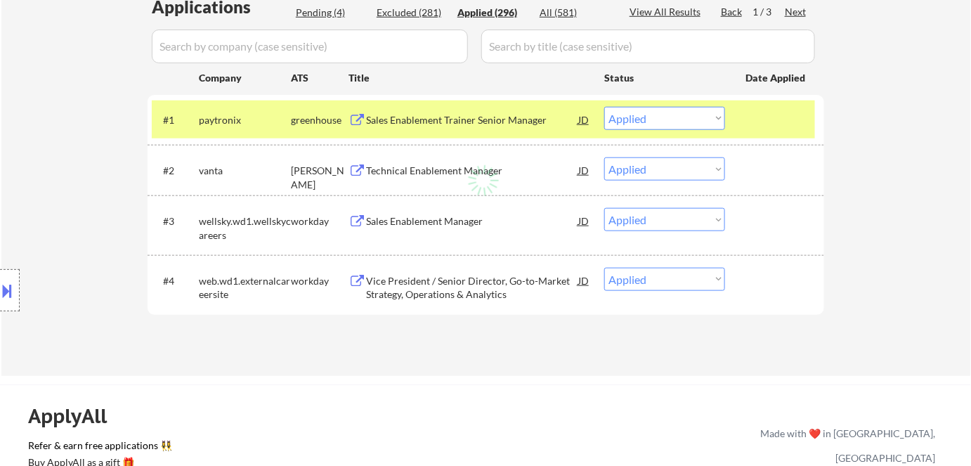
select select ""applied""
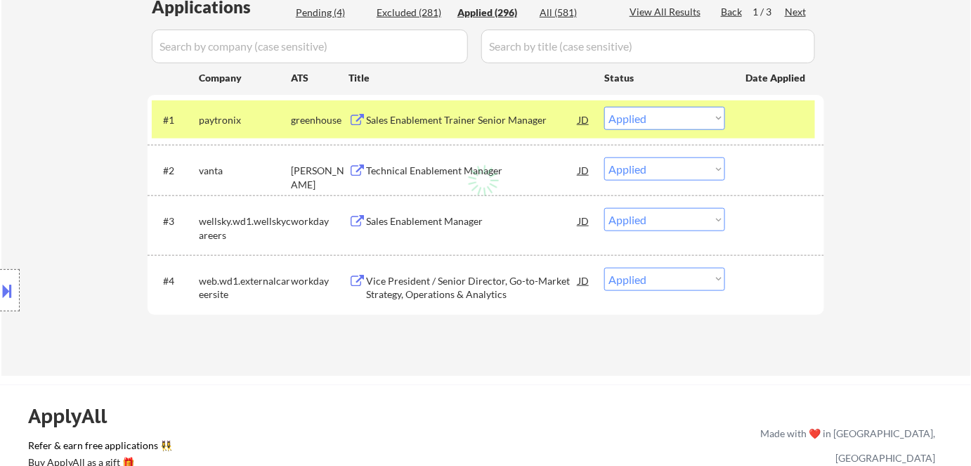
select select ""applied""
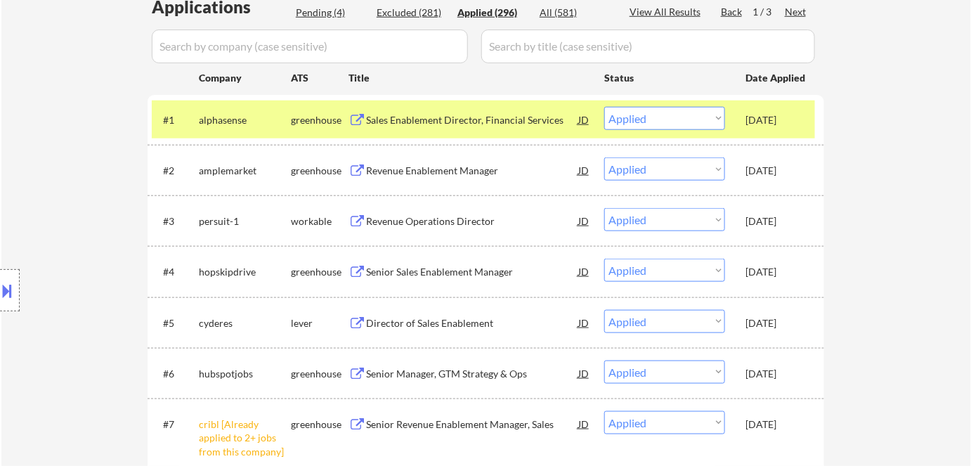
scroll to position [319, 0]
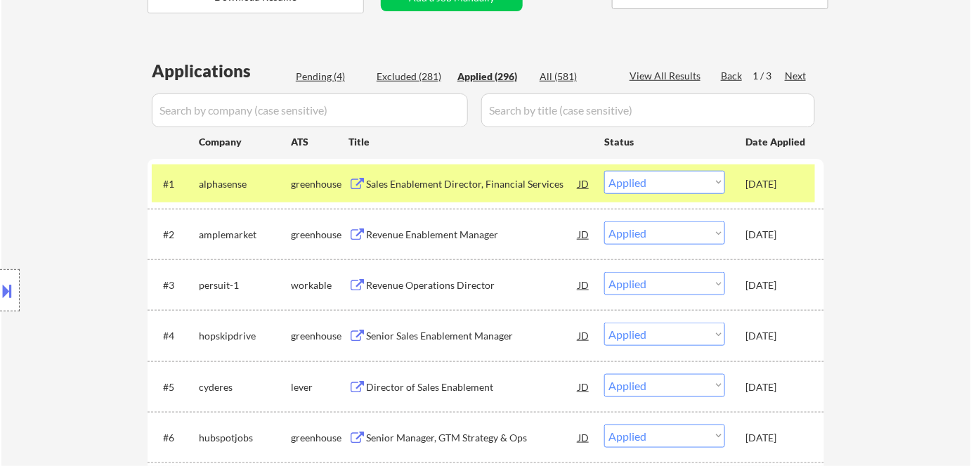
click at [323, 82] on div "Pending (4)" at bounding box center [331, 77] width 70 height 14
select select ""pending""
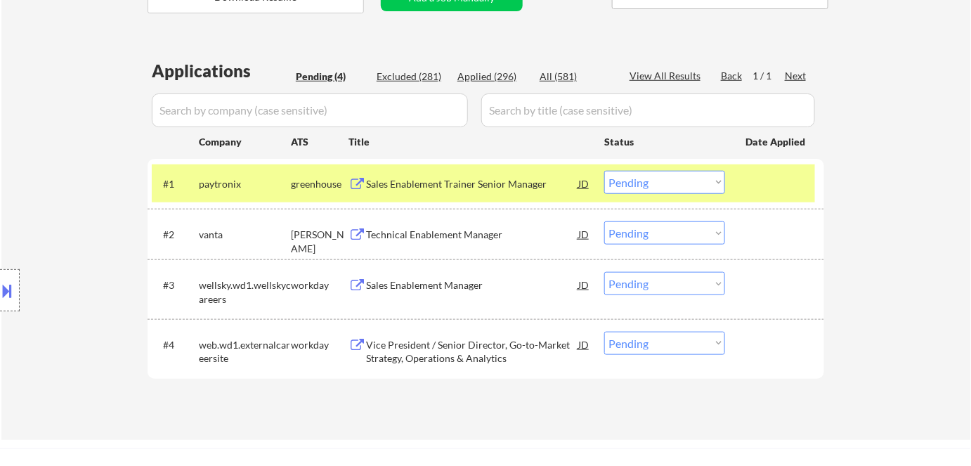
click at [438, 207] on div "#1 paytronix greenhouse Sales Enablement Trainer Senior Manager JD warning_ambe…" at bounding box center [486, 184] width 677 height 50
click at [461, 190] on div "Sales Enablement Trainer Senior Manager" at bounding box center [472, 184] width 212 height 14
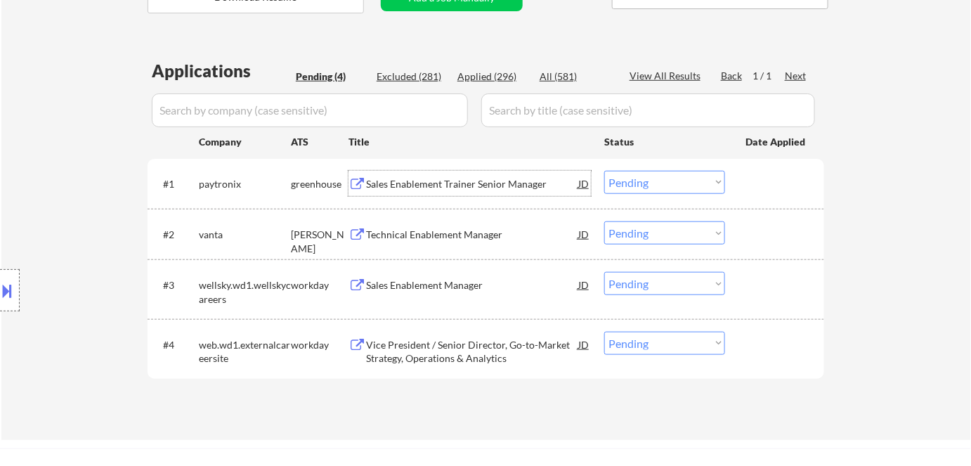
click at [622, 183] on select "Choose an option... Pending Applied Excluded (Questions) Excluded (Expired) Exc…" at bounding box center [665, 182] width 121 height 23
click at [605, 171] on select "Choose an option... Pending Applied Excluded (Questions) Excluded (Expired) Exc…" at bounding box center [665, 182] width 121 height 23
click at [468, 235] on div "Technical Enablement Manager" at bounding box center [472, 235] width 212 height 14
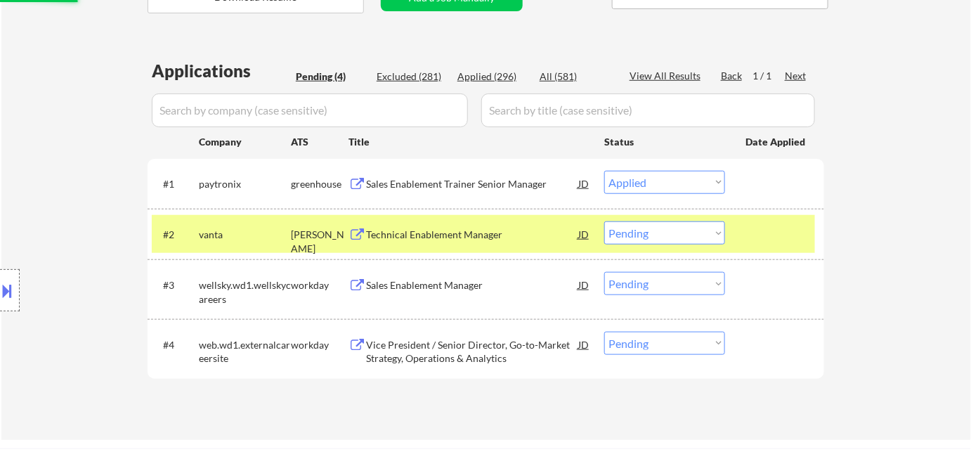
select select ""pending""
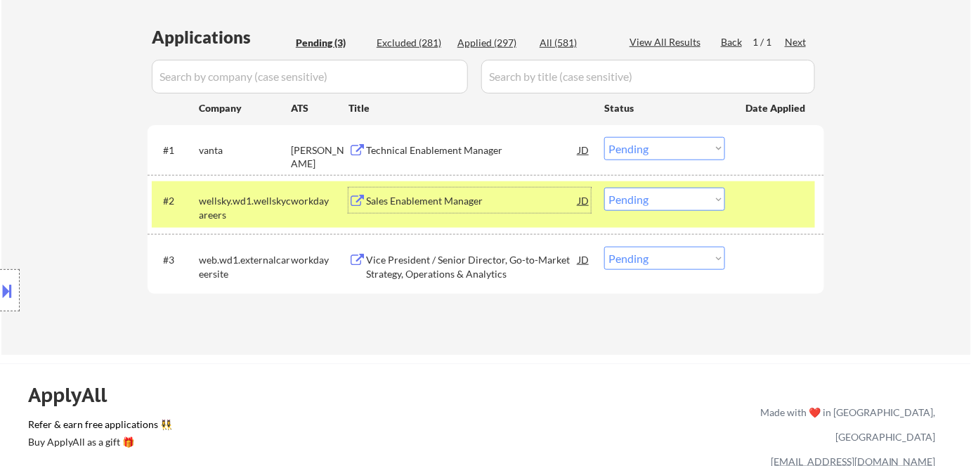
scroll to position [383, 0]
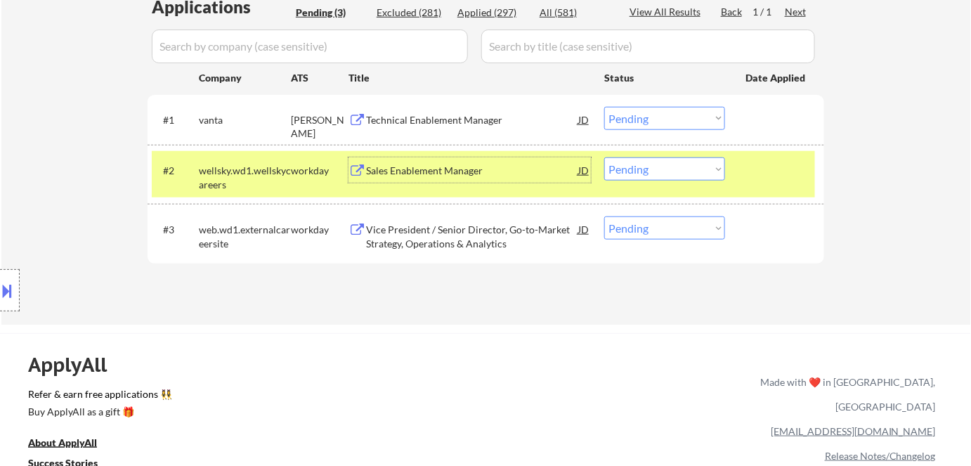
click at [435, 176] on div "Sales Enablement Manager" at bounding box center [472, 171] width 212 height 14
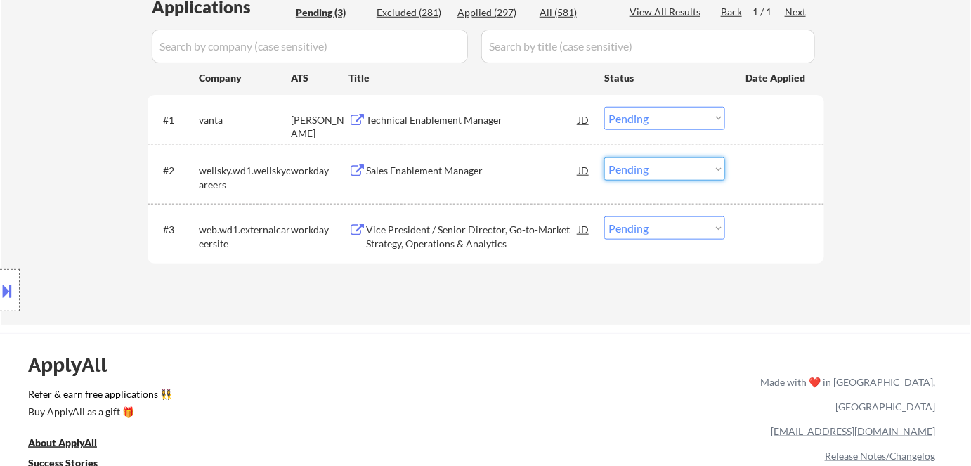
click at [693, 167] on select "Choose an option... Pending Applied Excluded (Questions) Excluded (Expired) Exc…" at bounding box center [665, 168] width 121 height 23
click at [605, 157] on select "Choose an option... Pending Applied Excluded (Questions) Excluded (Expired) Exc…" at bounding box center [665, 168] width 121 height 23
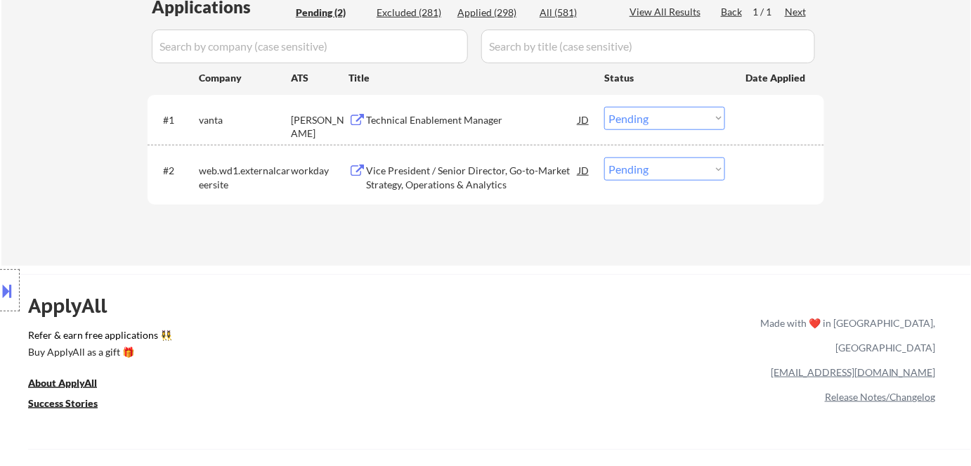
click at [444, 206] on div "Applications Pending (2) Excluded (281) Applied (298) All (581) View All Result…" at bounding box center [486, 117] width 677 height 244
click at [460, 182] on div "Vice President / Senior Director, Go-to-Market Strategy, Operations & Analytics" at bounding box center [472, 177] width 212 height 27
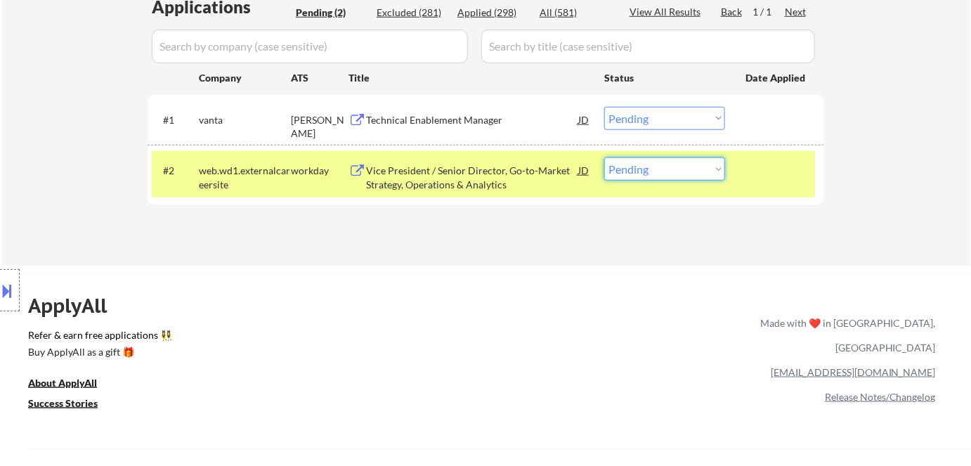
click at [681, 163] on select "Choose an option... Pending Applied Excluded (Questions) Excluded (Expired) Exc…" at bounding box center [665, 168] width 121 height 23
select select ""excluded__bad_match_""
click at [605, 157] on select "Choose an option... Pending Applied Excluded (Questions) Excluded (Expired) Exc…" at bounding box center [665, 168] width 121 height 23
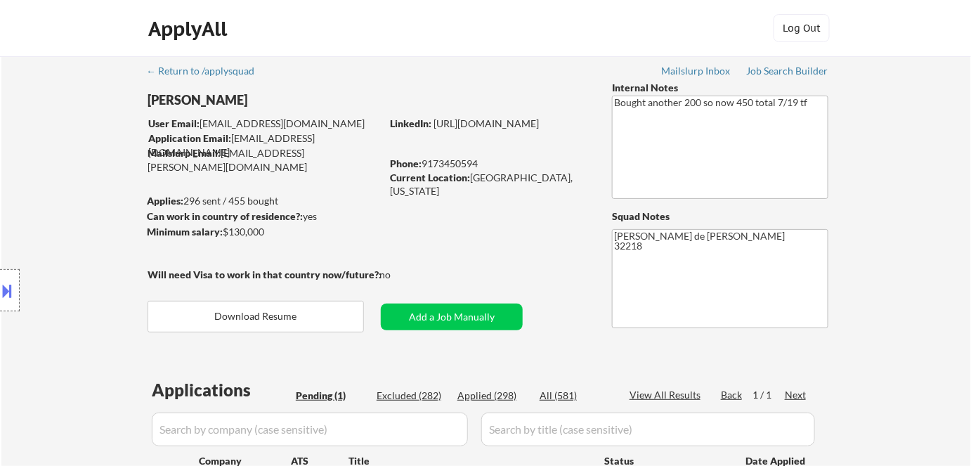
scroll to position [0, 0]
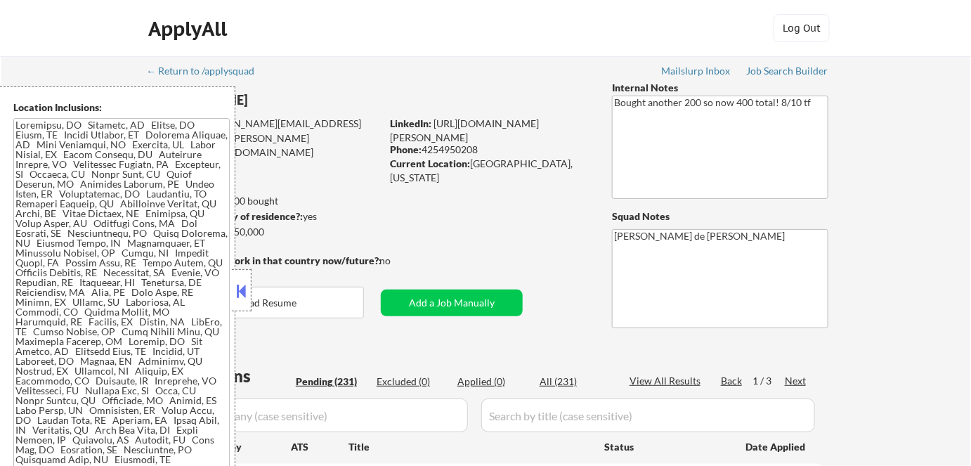
select select ""pending""
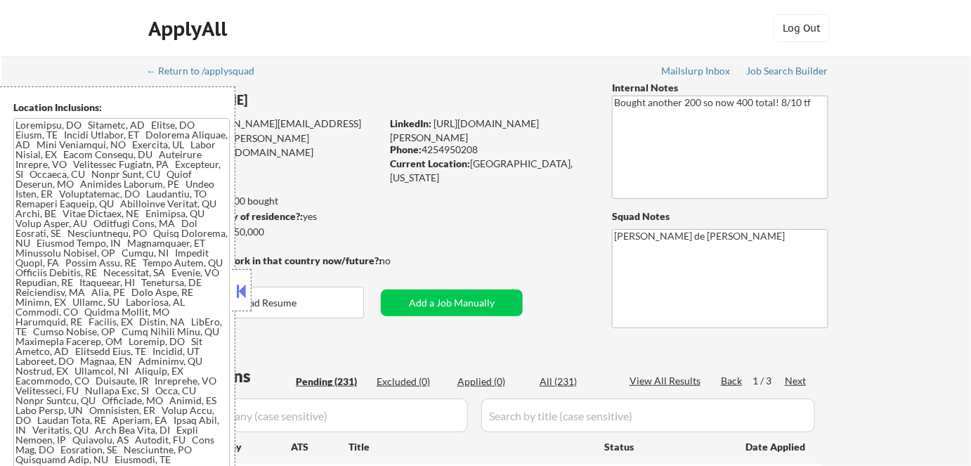
select select ""pending""
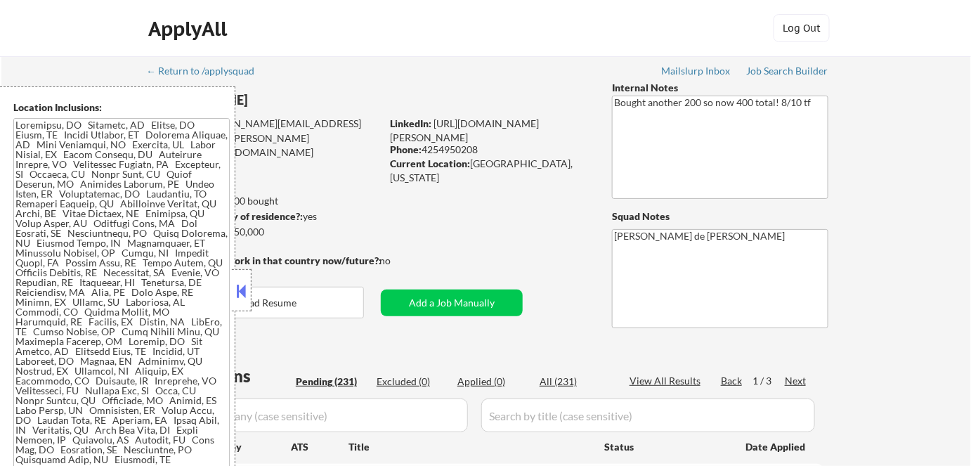
select select ""pending""
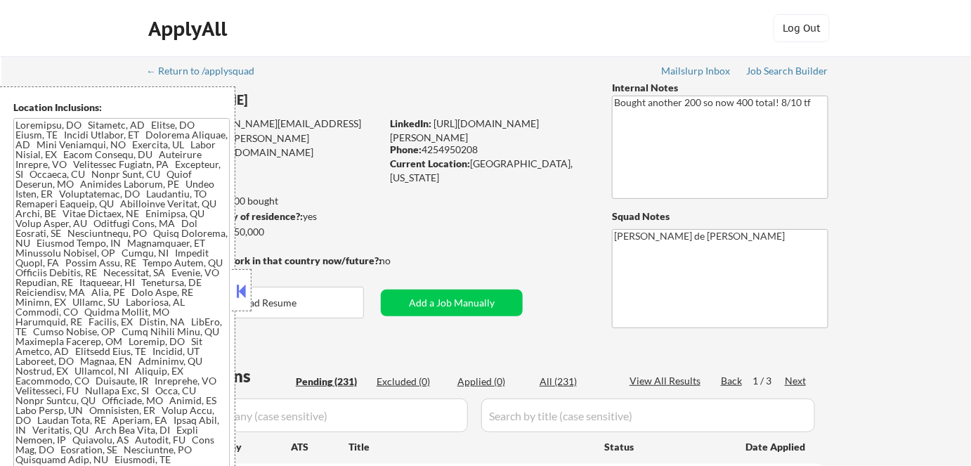
select select ""pending""
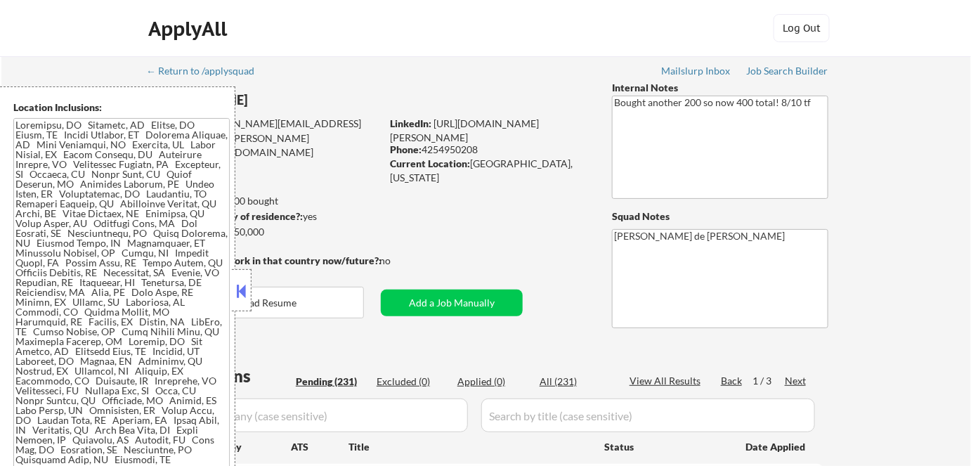
select select ""pending""
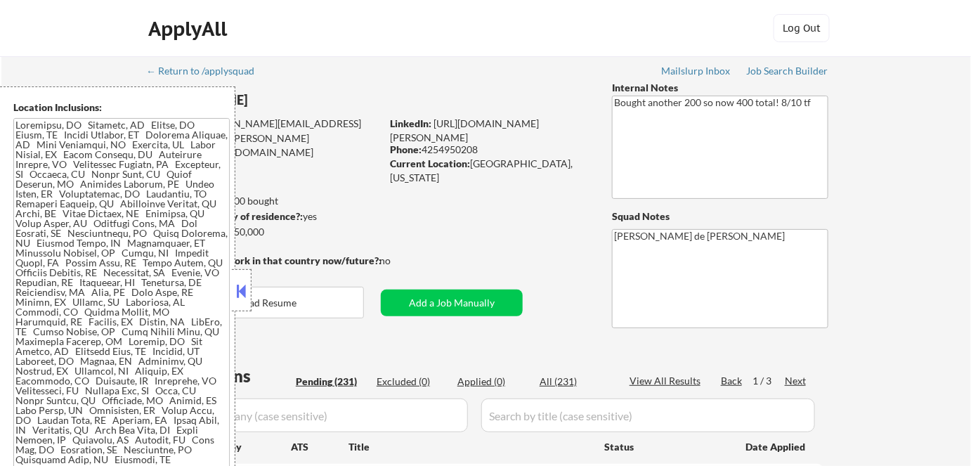
select select ""pending""
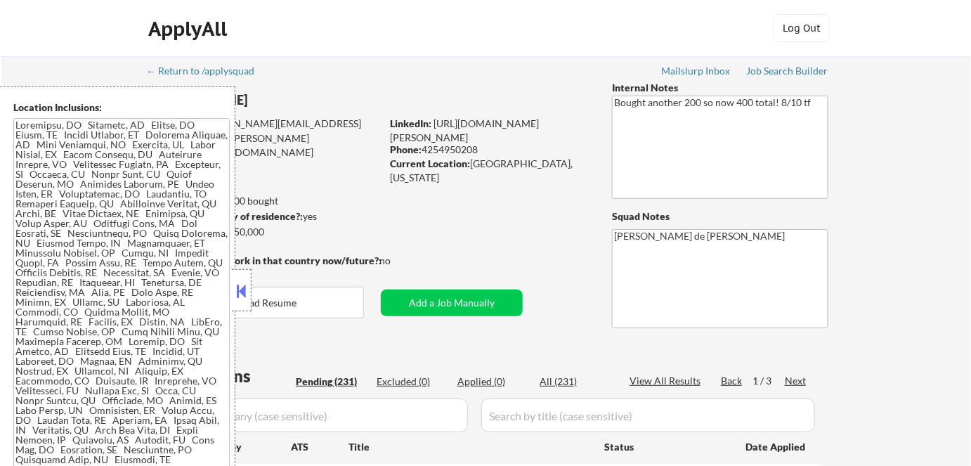
select select ""pending""
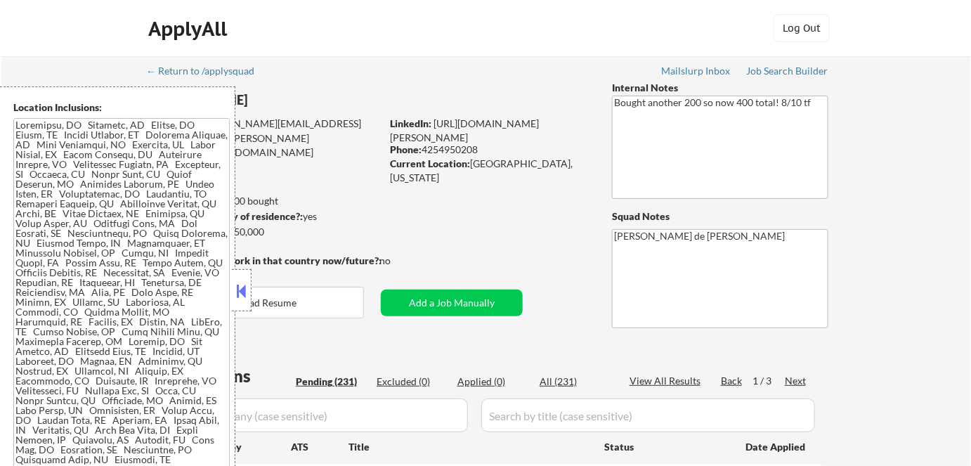
select select ""pending""
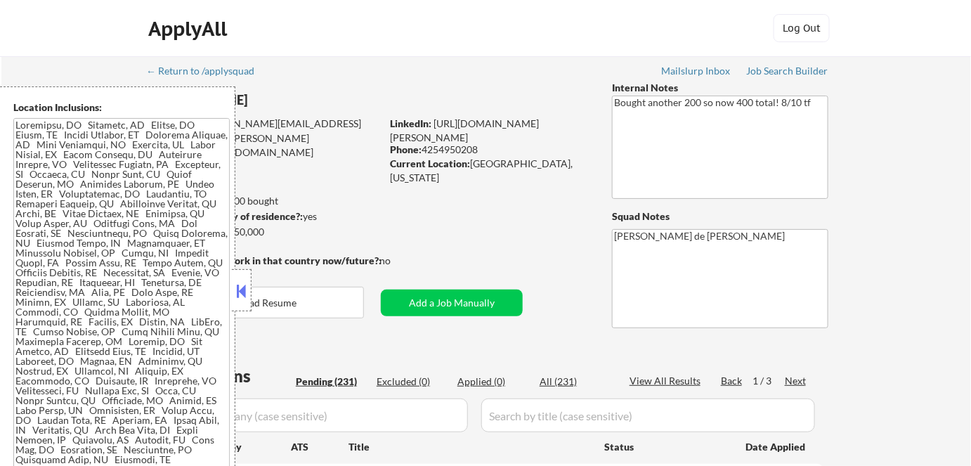
select select ""pending""
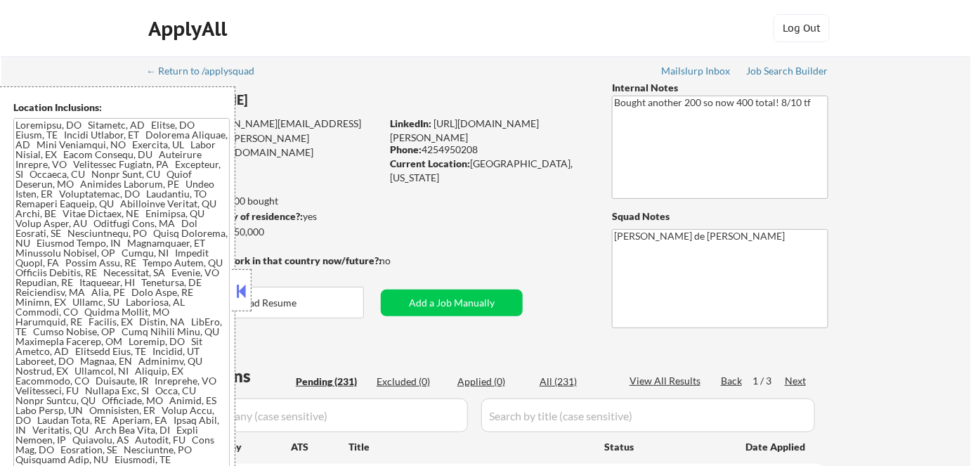
select select ""pending""
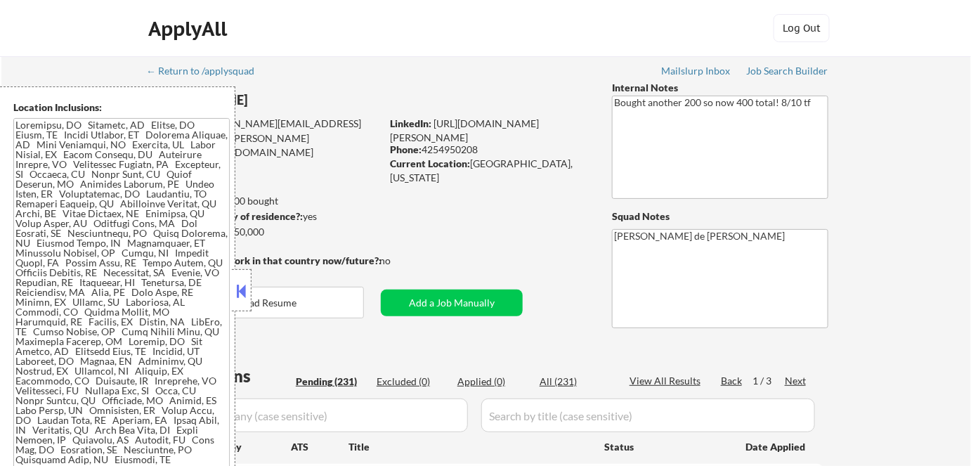
select select ""pending""
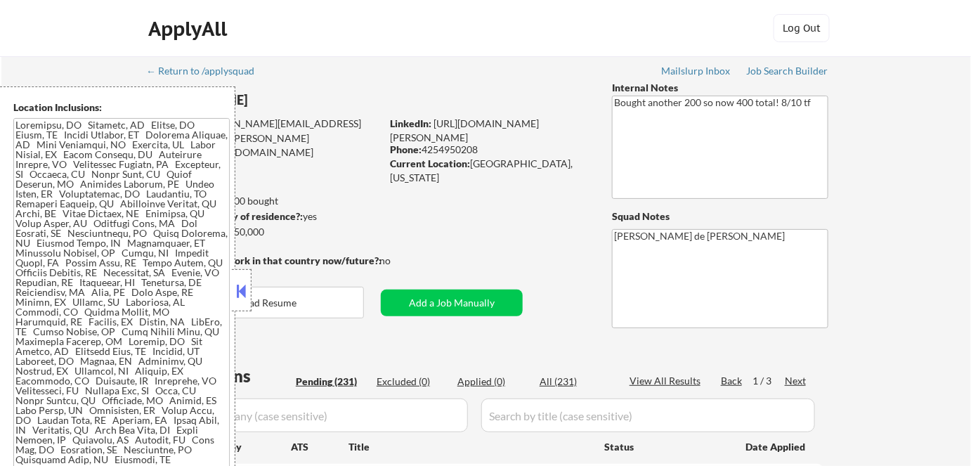
select select ""pending""
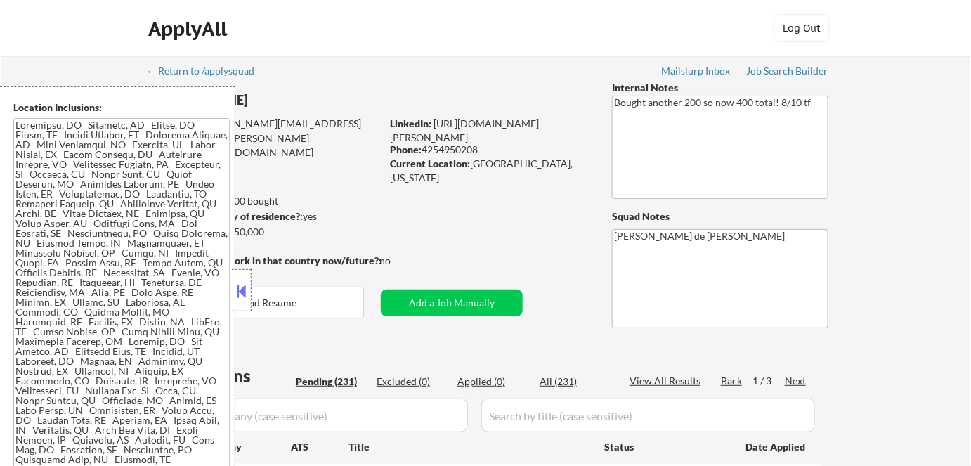
select select ""pending""
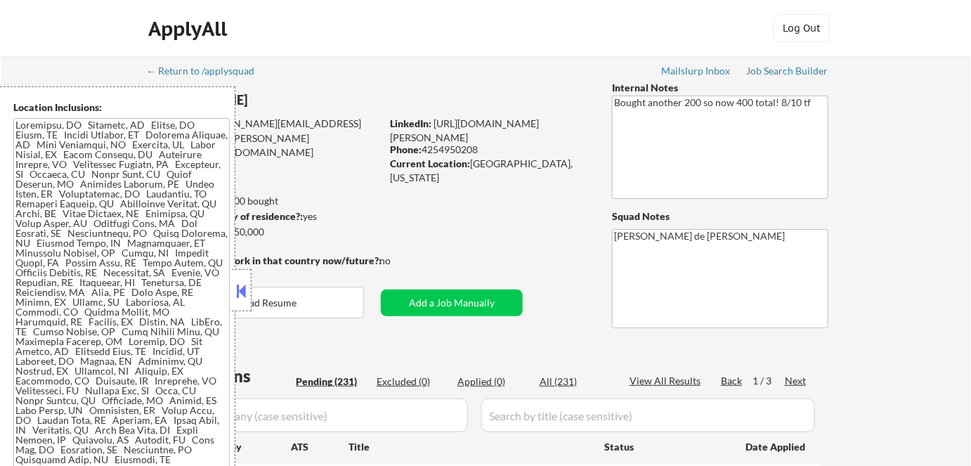
select select ""pending""
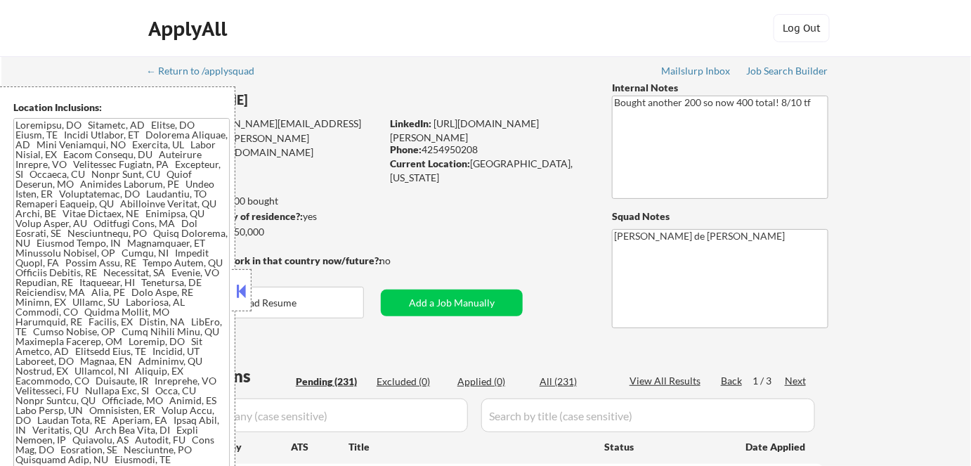
select select ""pending""
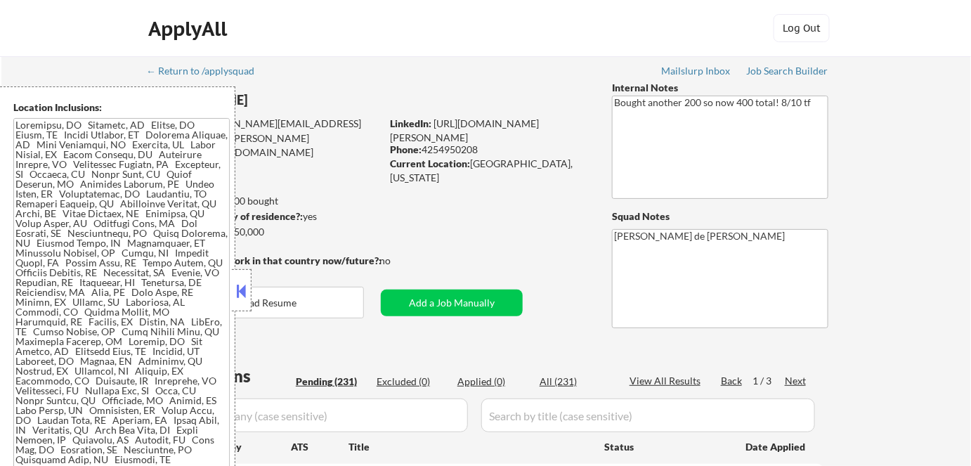
select select ""pending""
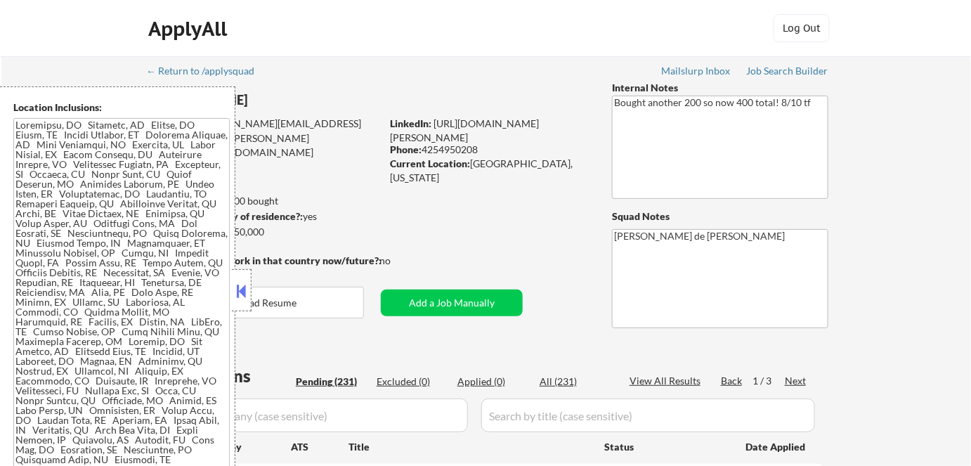
select select ""pending""
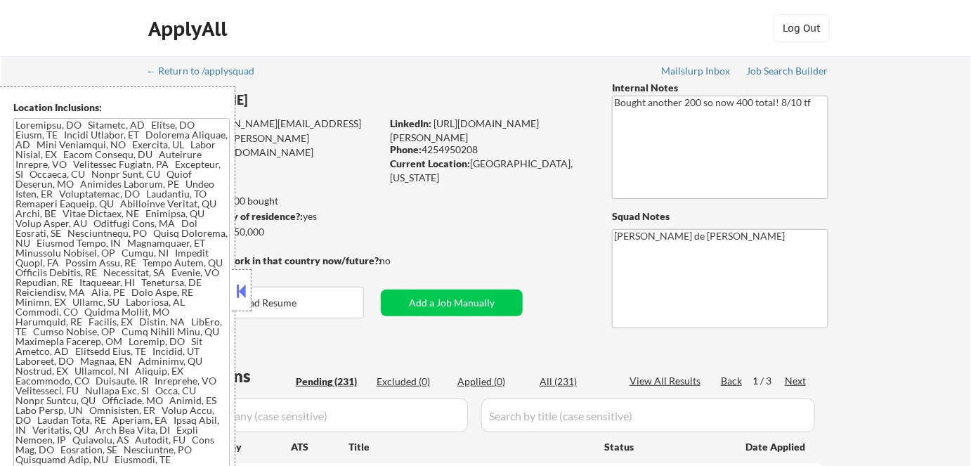
select select ""pending""
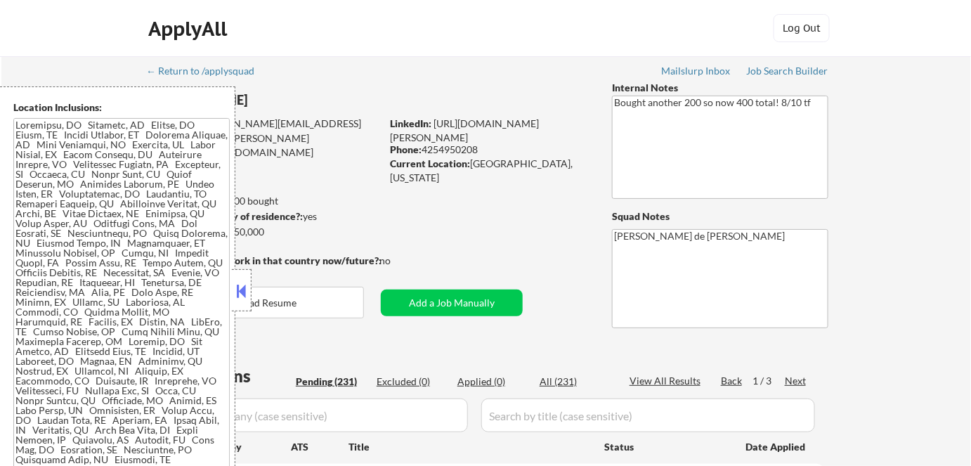
select select ""pending""
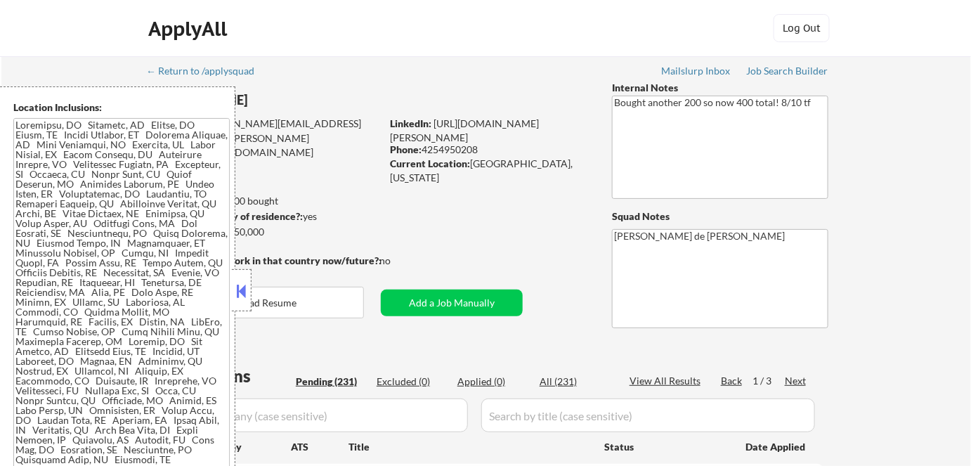
select select ""pending""
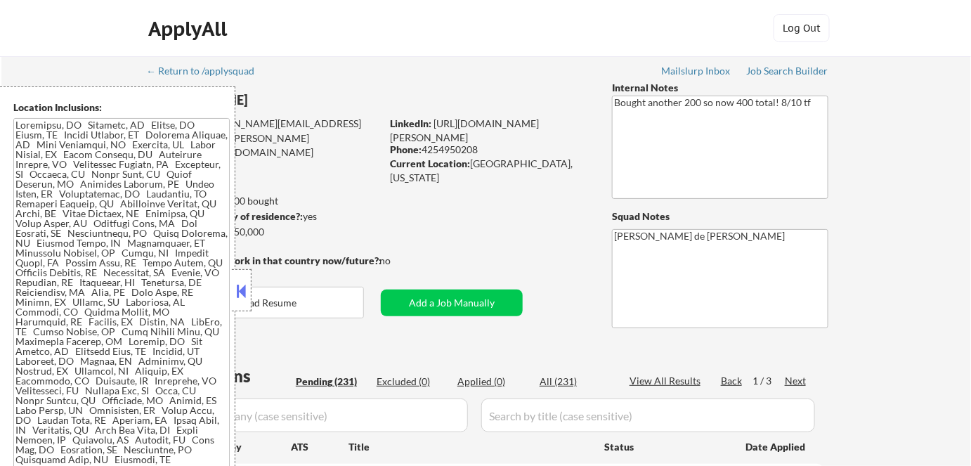
scroll to position [63, 0]
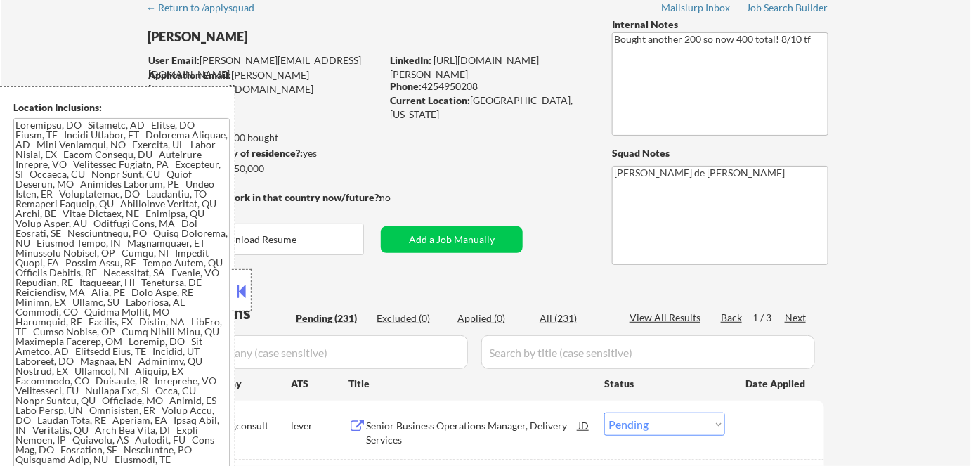
click at [244, 295] on button at bounding box center [241, 290] width 15 height 21
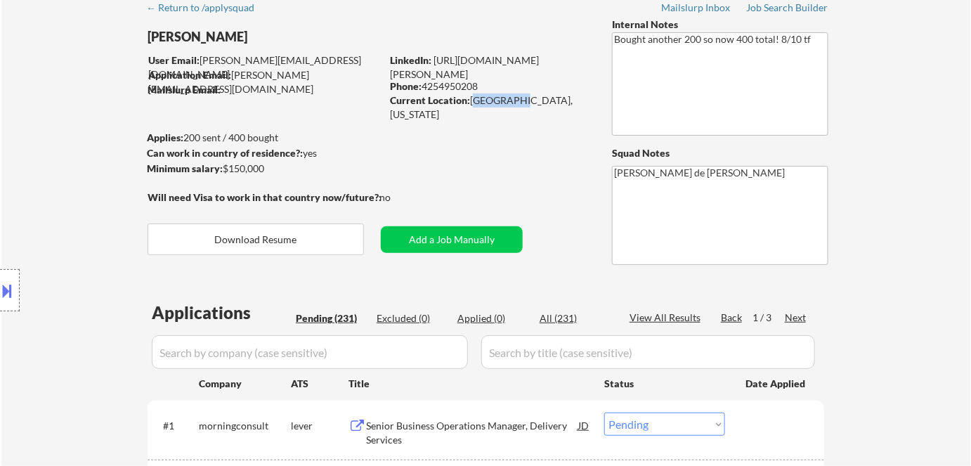
drag, startPoint x: 471, startPoint y: 98, endPoint x: 512, endPoint y: 101, distance: 40.8
click at [512, 101] on div "Current Location: [GEOGRAPHIC_DATA], [US_STATE]" at bounding box center [489, 106] width 199 height 27
copy div "[GEOGRAPHIC_DATA]"
type textarea "[PERSON_NAME] de [PERSON_NAME] 44128"
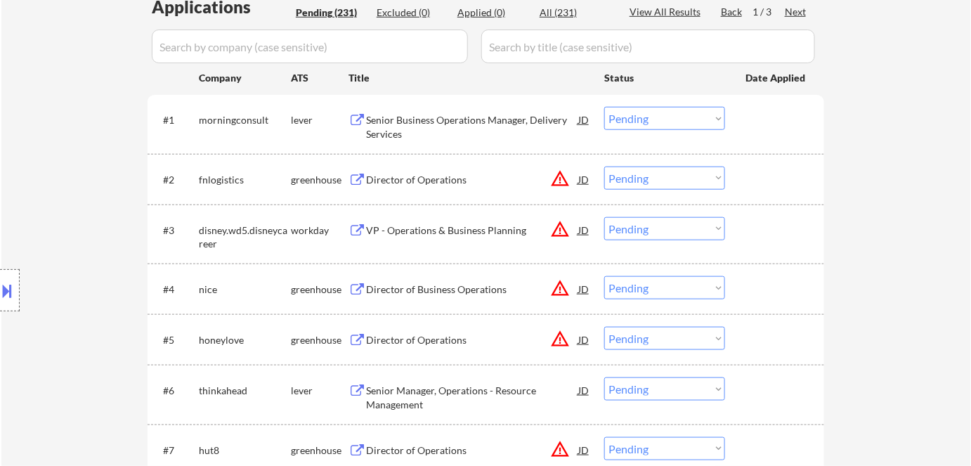
scroll to position [383, 0]
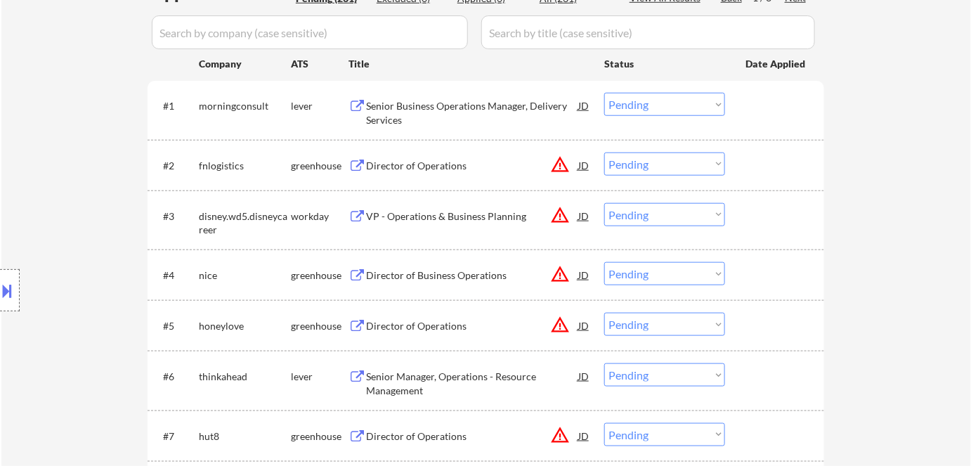
click at [0, 308] on div at bounding box center [10, 290] width 20 height 42
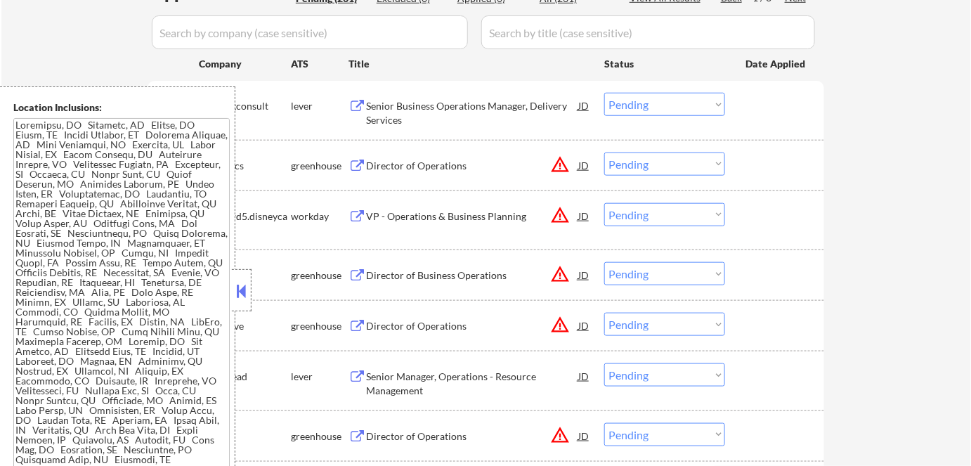
click at [45, 323] on textarea at bounding box center [121, 299] width 217 height 363
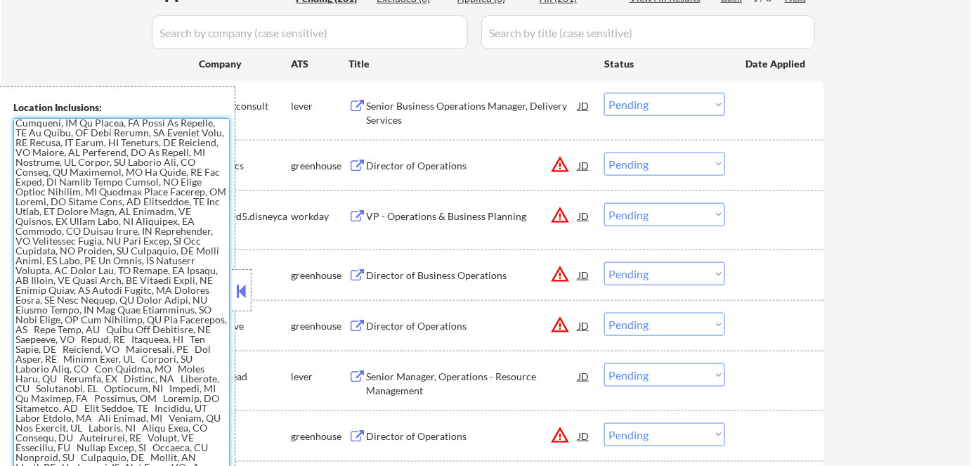
scroll to position [1058, 0]
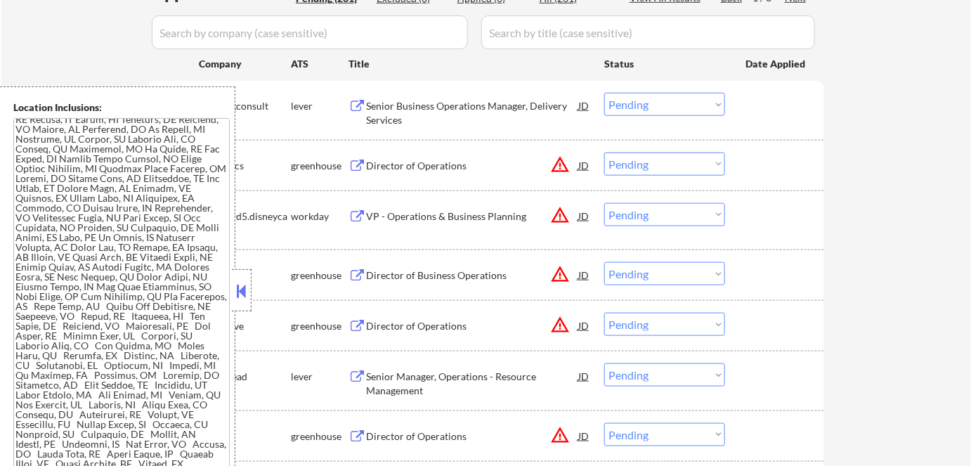
click at [249, 293] on button at bounding box center [241, 290] width 15 height 21
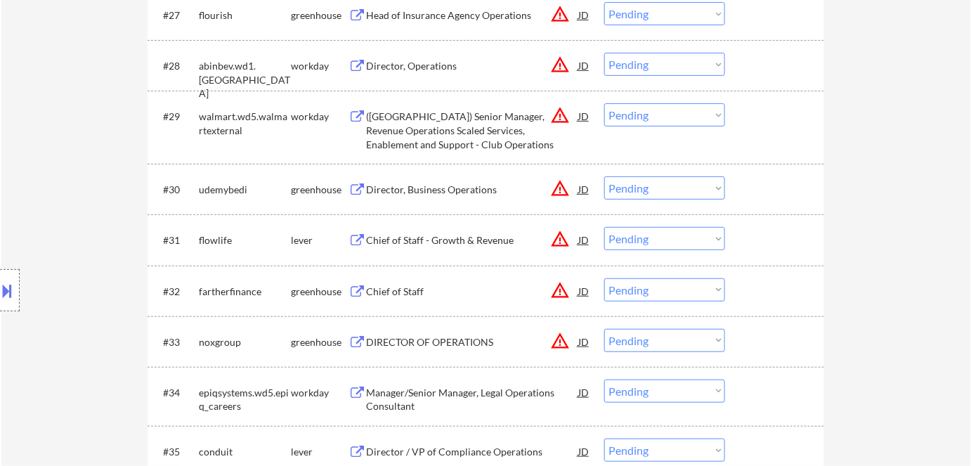
scroll to position [1917, 0]
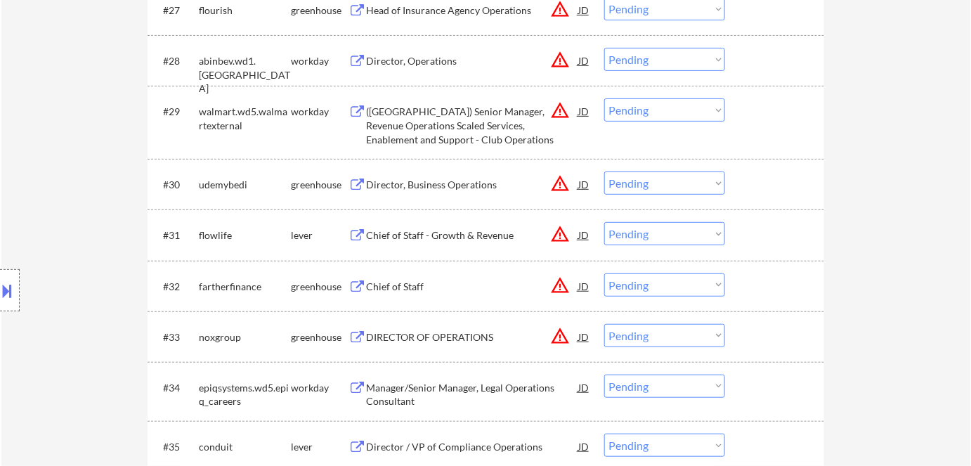
click at [562, 236] on button "warning_amber" at bounding box center [560, 234] width 20 height 20
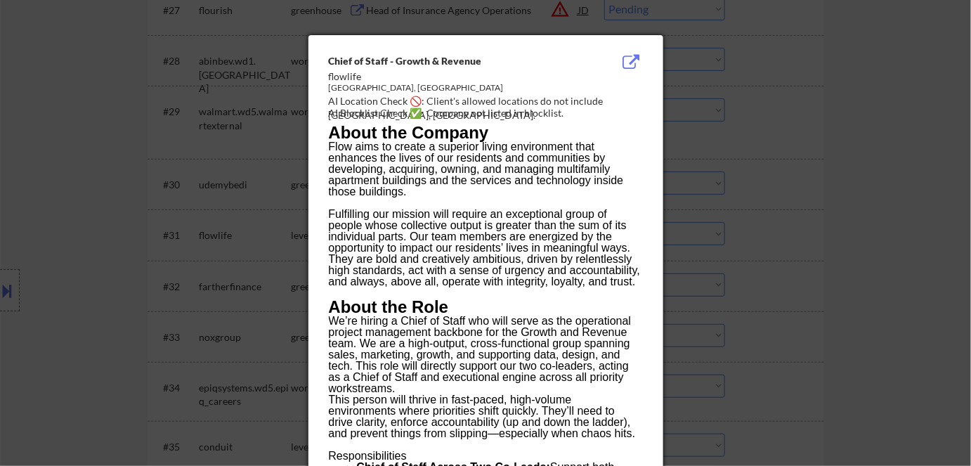
click at [763, 274] on div at bounding box center [485, 233] width 971 height 466
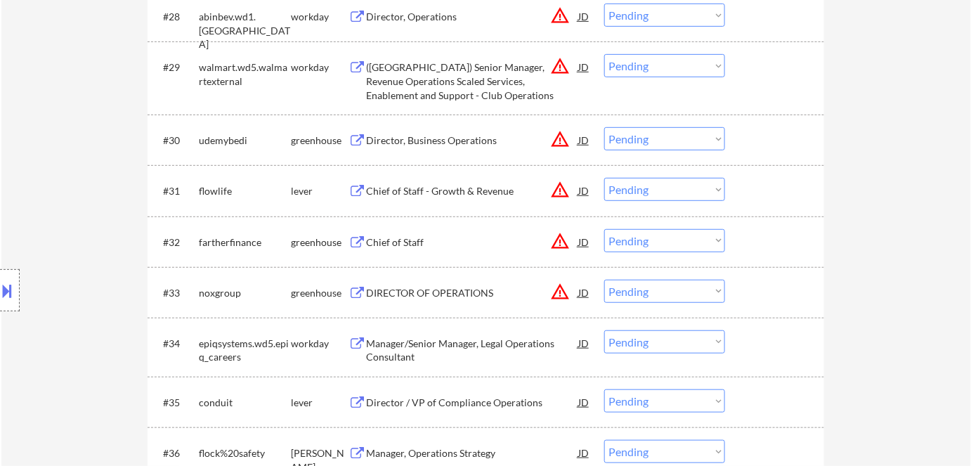
scroll to position [1981, 0]
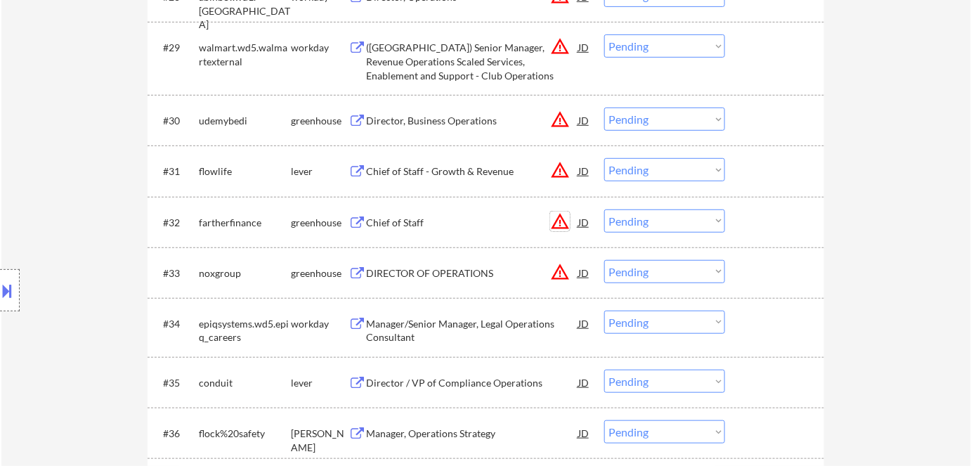
click at [557, 221] on button "warning_amber" at bounding box center [560, 222] width 20 height 20
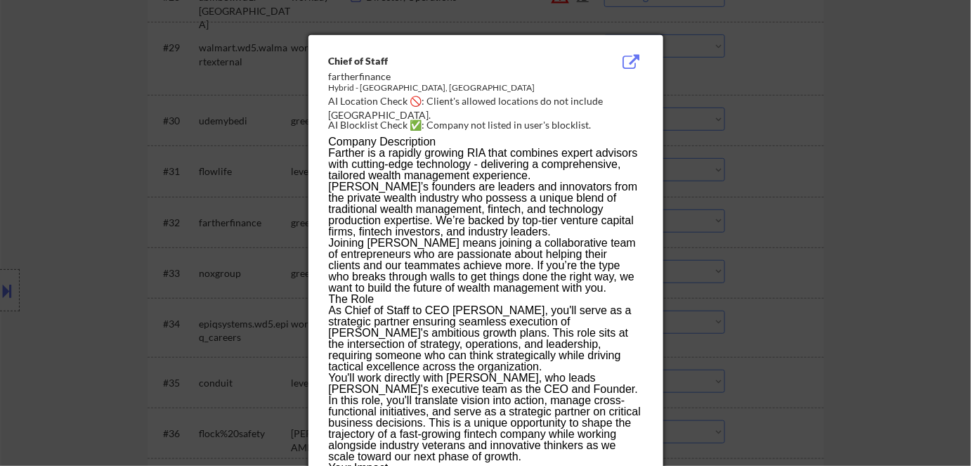
click at [774, 264] on div at bounding box center [485, 233] width 971 height 466
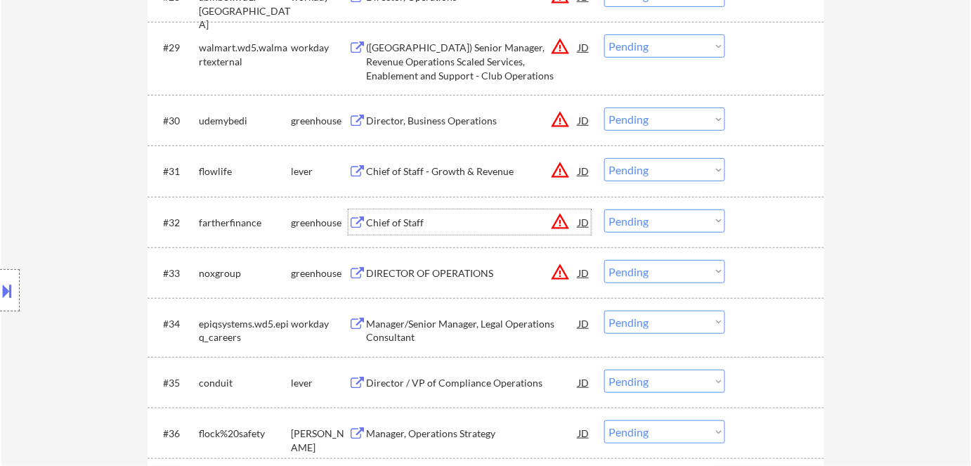
click at [423, 221] on div "Chief of Staff" at bounding box center [472, 223] width 212 height 14
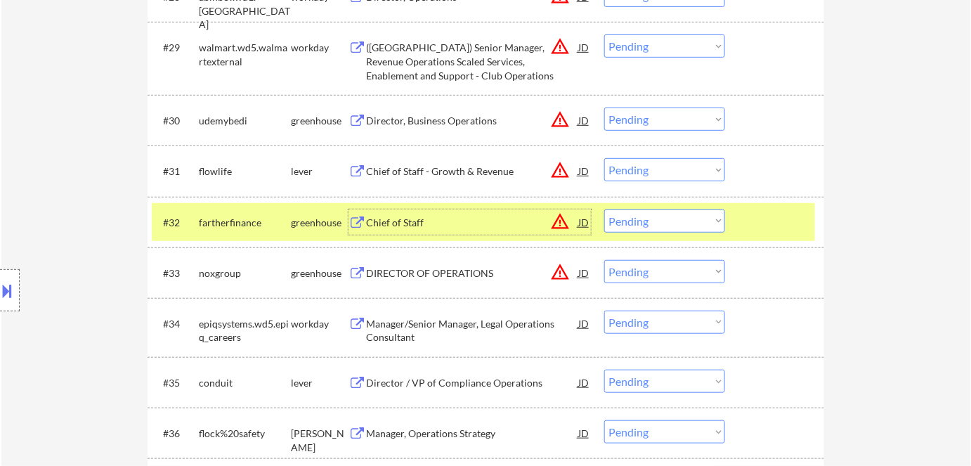
click at [9, 290] on button at bounding box center [7, 290] width 15 height 23
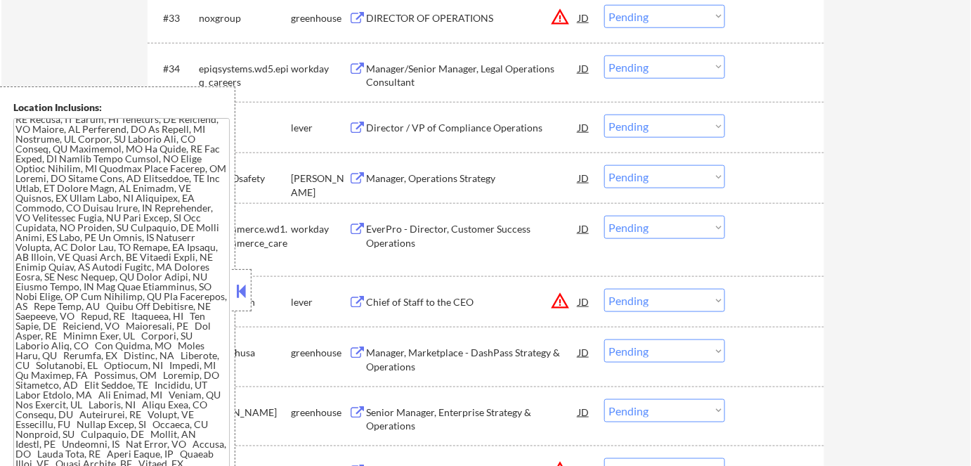
scroll to position [2236, 0]
click at [240, 308] on div at bounding box center [242, 290] width 20 height 42
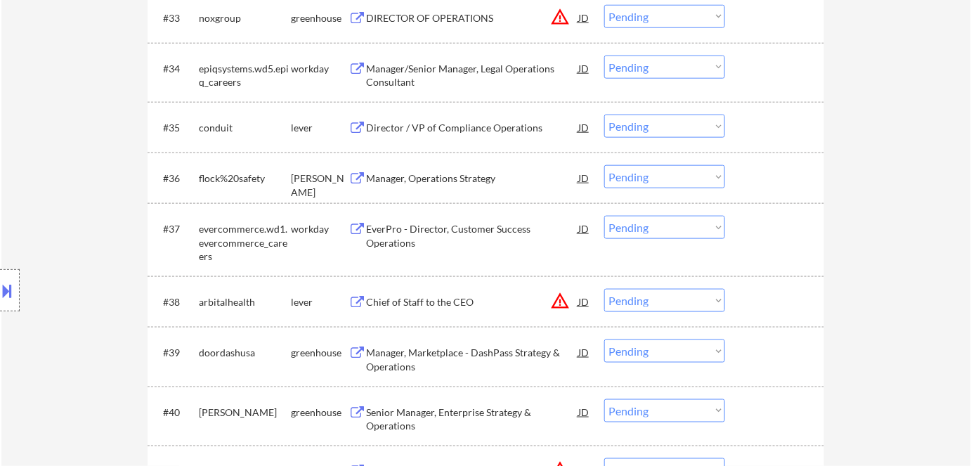
click at [459, 122] on div "Director / VP of Compliance Operations" at bounding box center [472, 128] width 212 height 14
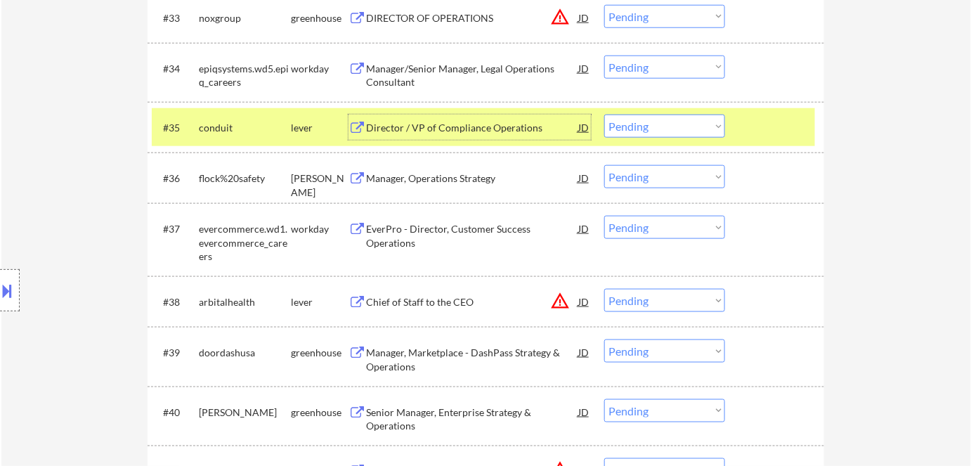
click at [433, 173] on div "Manager, Operations Strategy" at bounding box center [472, 179] width 212 height 14
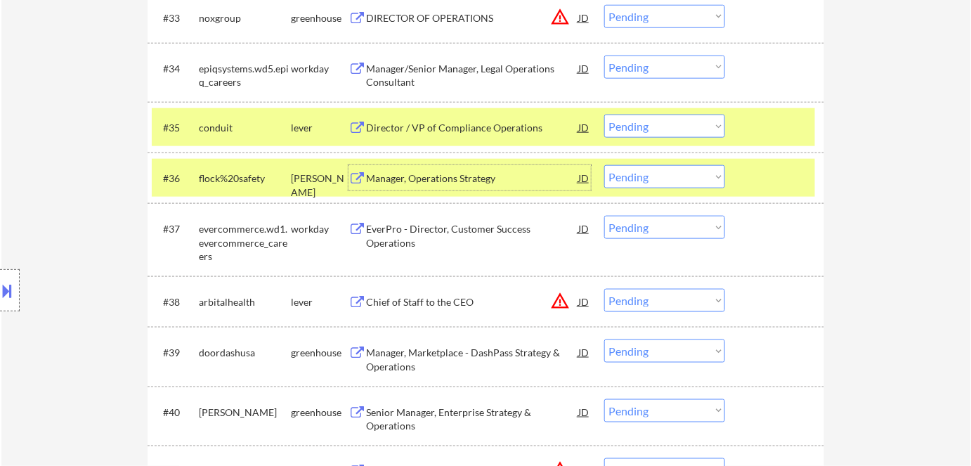
drag, startPoint x: 654, startPoint y: 176, endPoint x: 652, endPoint y: 184, distance: 8.0
click at [654, 176] on select "Choose an option... Pending Applied Excluded (Questions) Excluded (Expired) Exc…" at bounding box center [665, 176] width 121 height 23
click at [605, 165] on select "Choose an option... Pending Applied Excluded (Questions) Excluded (Expired) Exc…" at bounding box center [665, 176] width 121 height 23
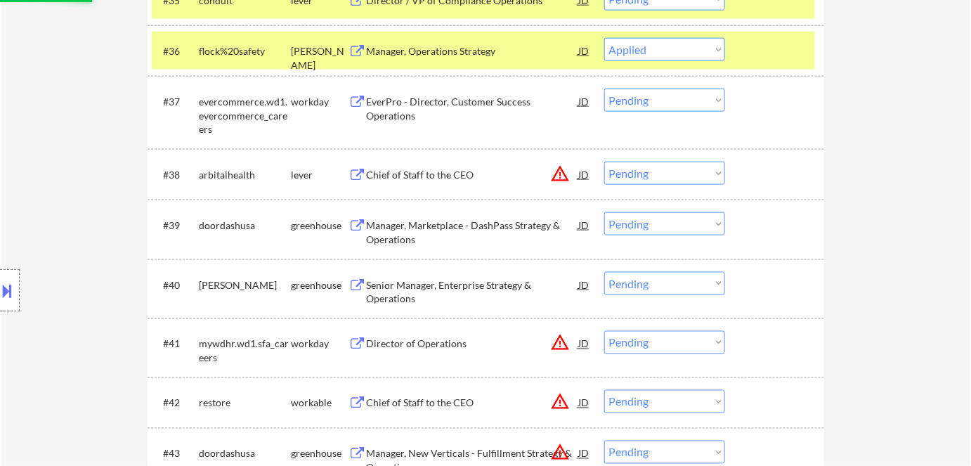
scroll to position [2364, 0]
select select ""pending""
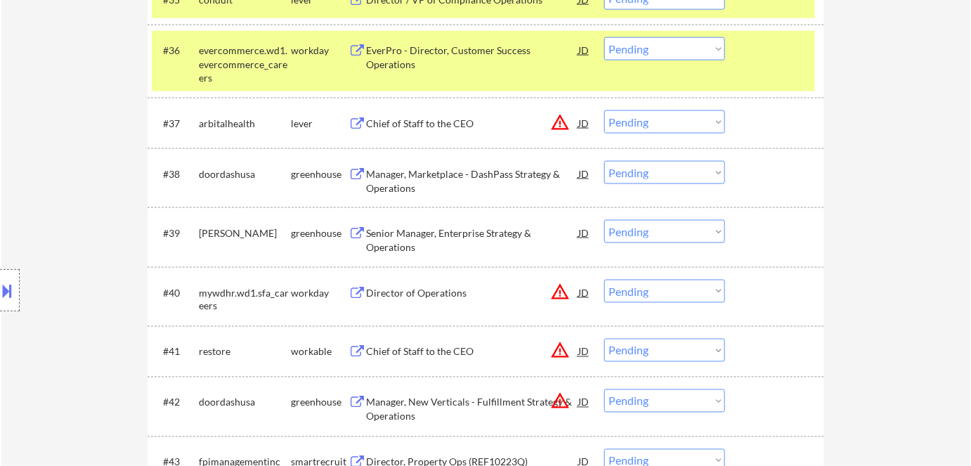
click at [400, 233] on div "Senior Manager, Enterprise Strategy & Operations" at bounding box center [472, 239] width 212 height 27
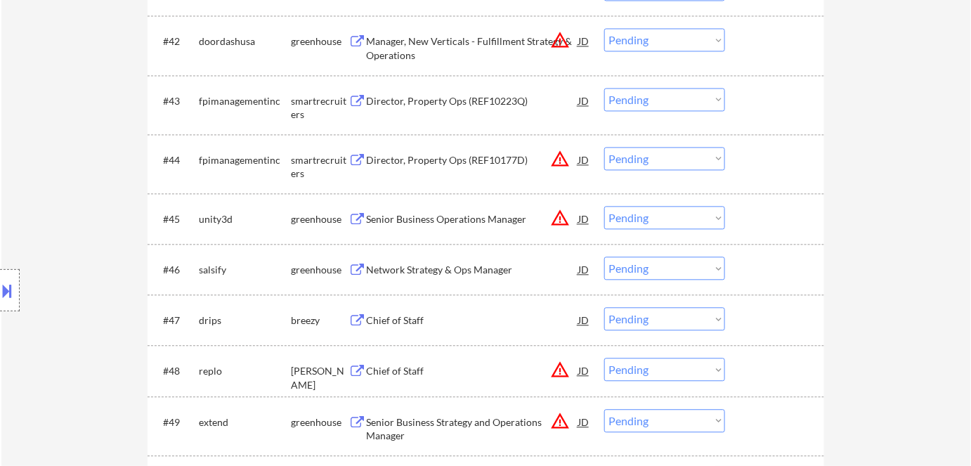
scroll to position [2748, 0]
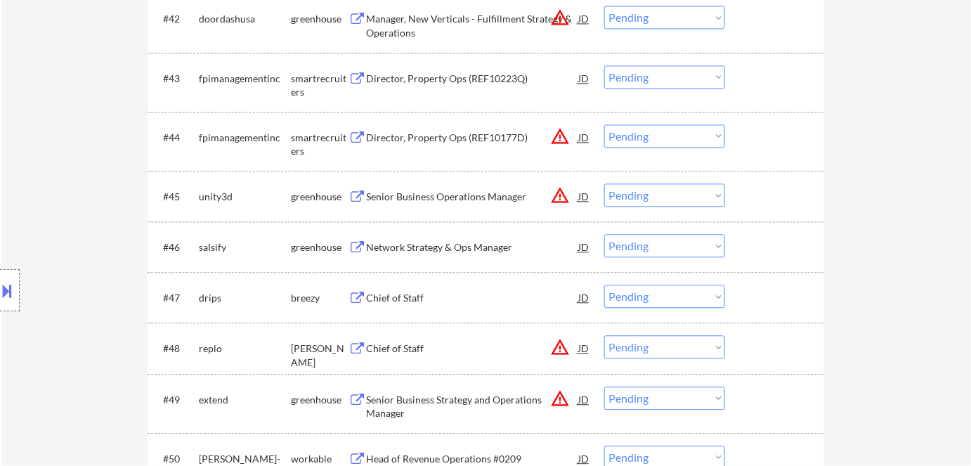
click at [369, 300] on div "Chief of Staff" at bounding box center [472, 298] width 212 height 14
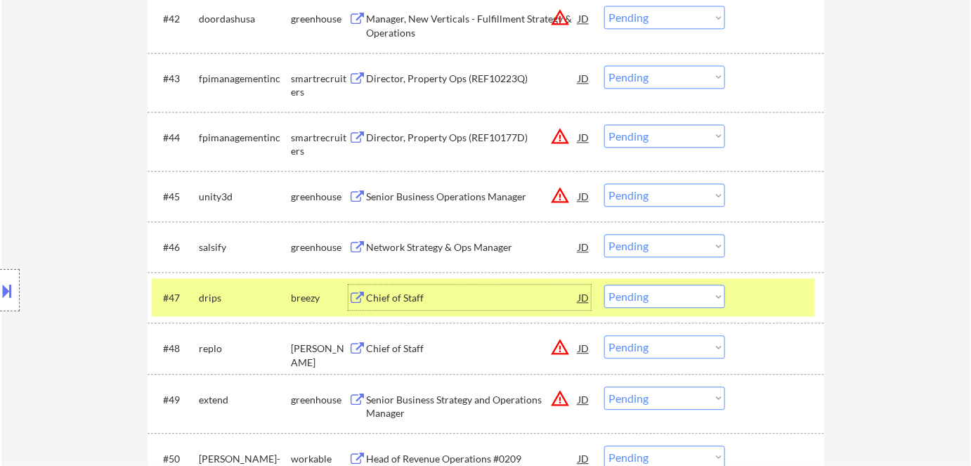
click at [699, 298] on select "Choose an option... Pending Applied Excluded (Questions) Excluded (Expired) Exc…" at bounding box center [665, 296] width 121 height 23
click at [605, 285] on select "Choose an option... Pending Applied Excluded (Questions) Excluded (Expired) Exc…" at bounding box center [665, 296] width 121 height 23
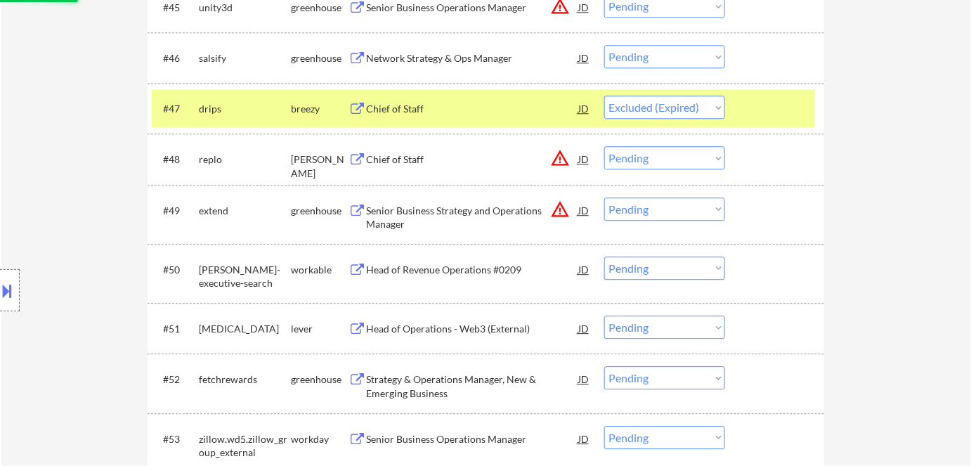
scroll to position [2939, 0]
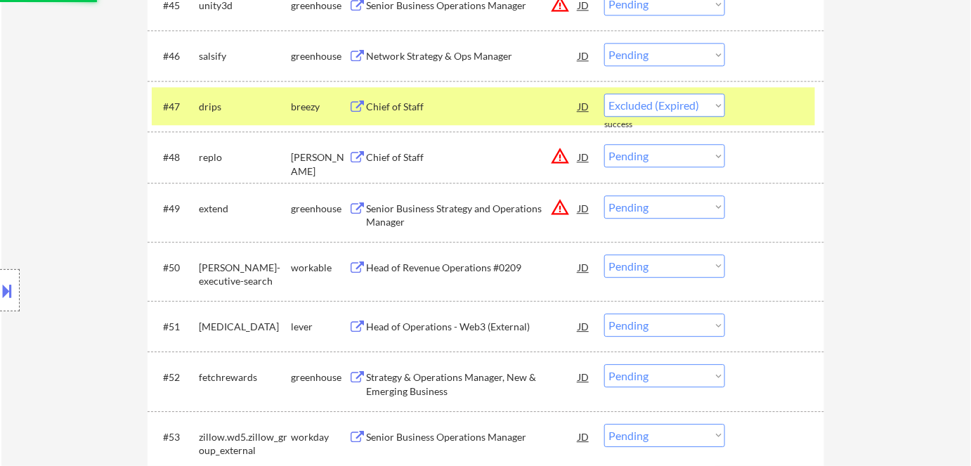
select select ""pending""
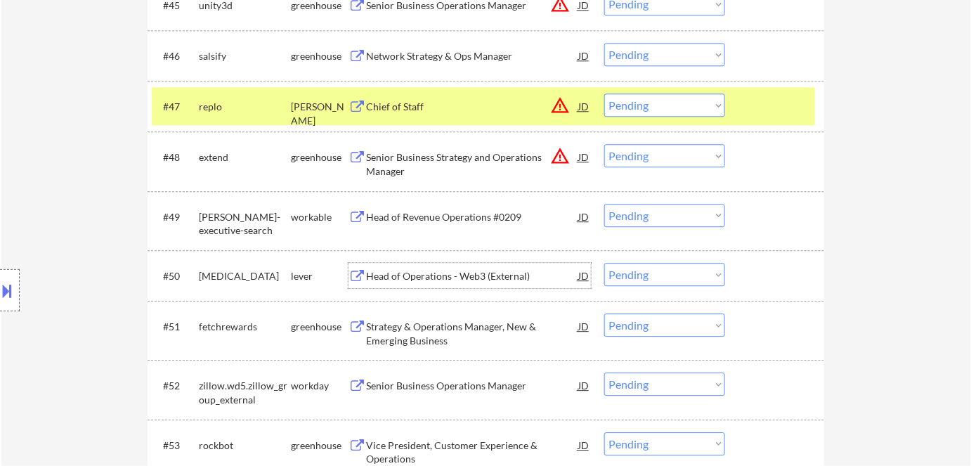
click at [479, 282] on div "Head of Operations - Web3 (External)" at bounding box center [472, 276] width 212 height 14
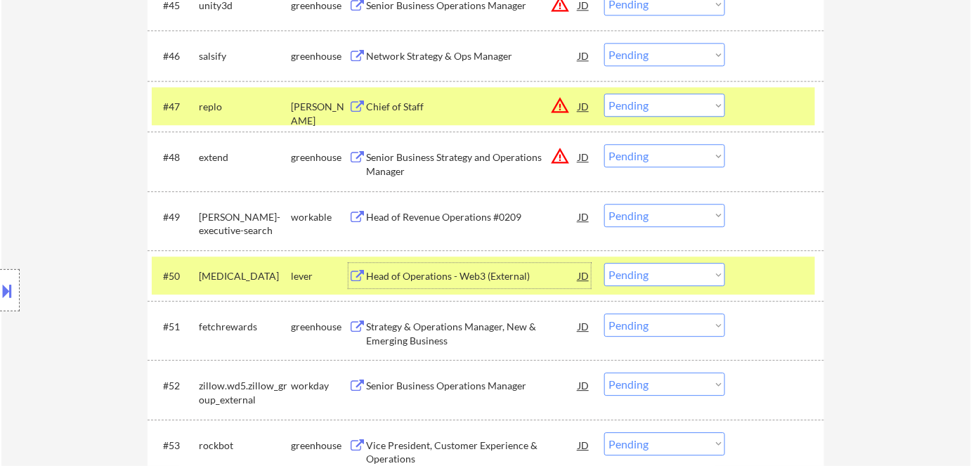
click at [4, 285] on button at bounding box center [7, 290] width 15 height 23
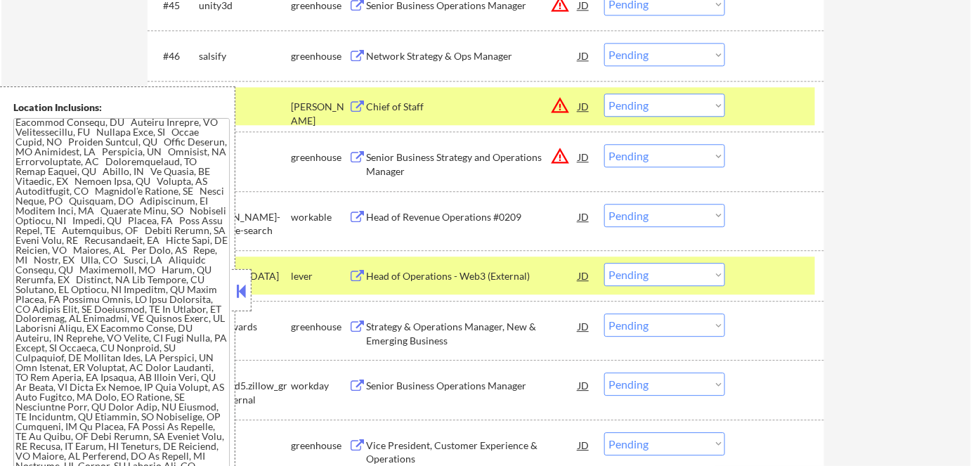
scroll to position [5881, 0]
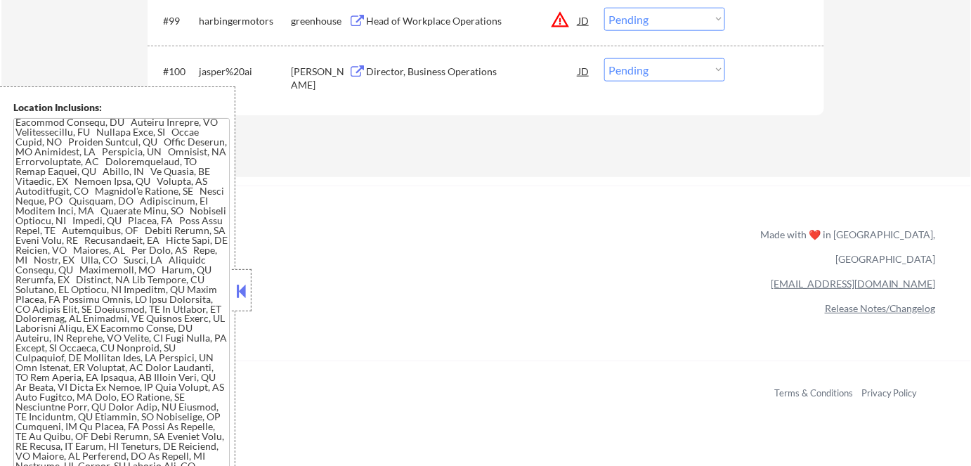
drag, startPoint x: 245, startPoint y: 287, endPoint x: 224, endPoint y: 257, distance: 37.3
click at [245, 287] on button at bounding box center [241, 290] width 15 height 21
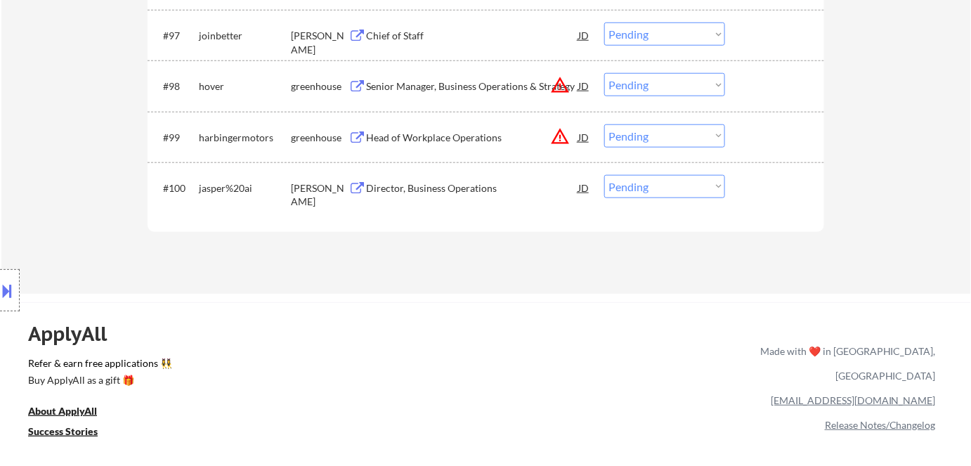
scroll to position [5689, 0]
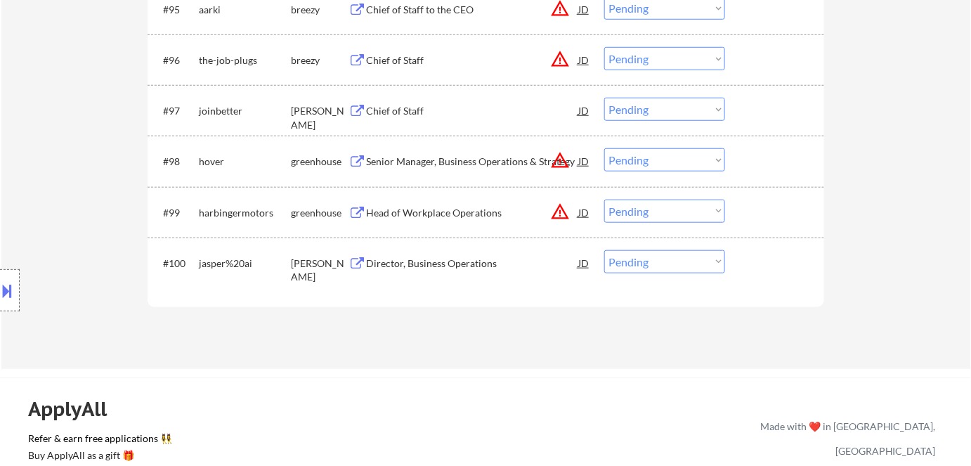
click at [431, 266] on div "Director, Business Operations" at bounding box center [472, 264] width 212 height 14
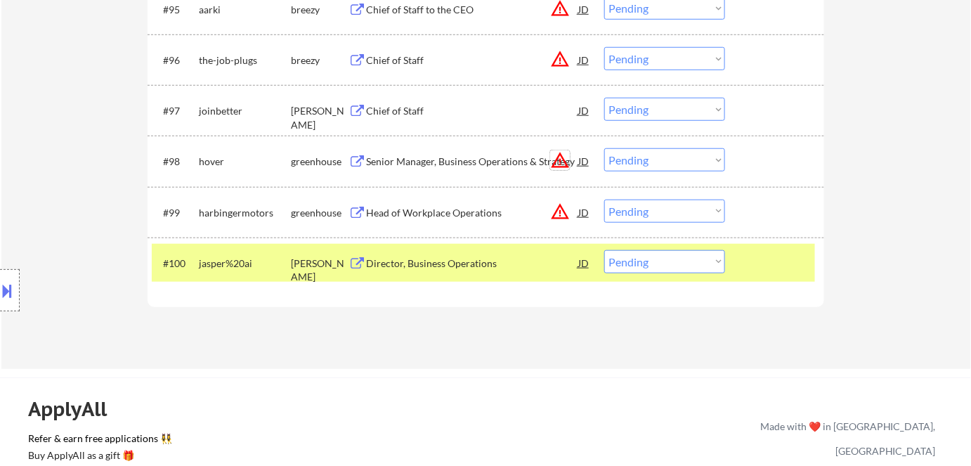
click at [558, 157] on button "warning_amber" at bounding box center [560, 160] width 20 height 20
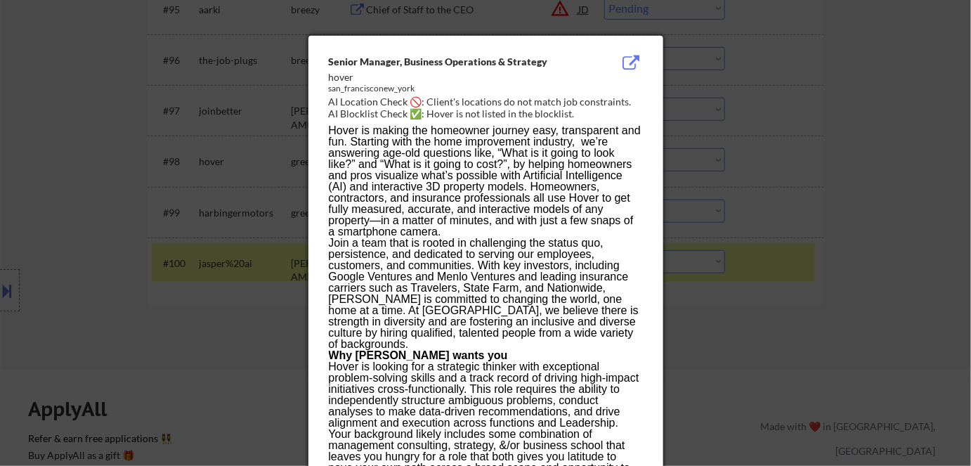
click at [884, 227] on div at bounding box center [485, 233] width 971 height 466
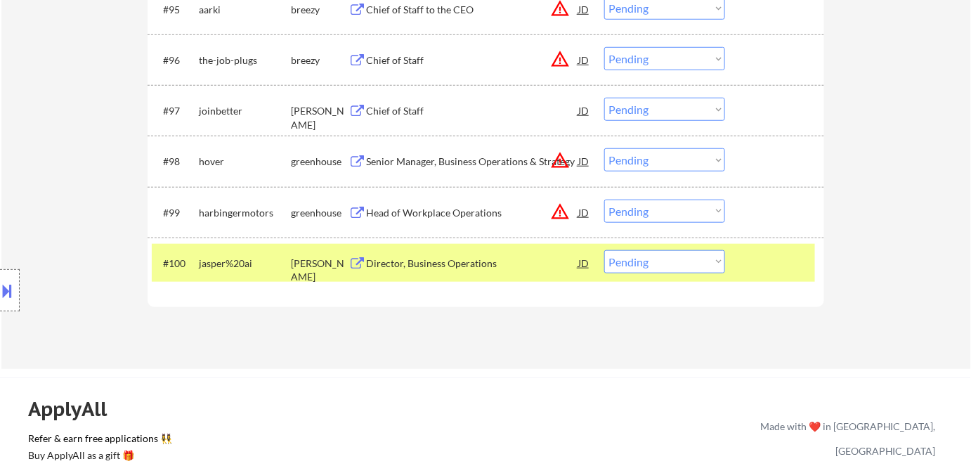
click at [559, 212] on button "warning_amber" at bounding box center [560, 212] width 20 height 20
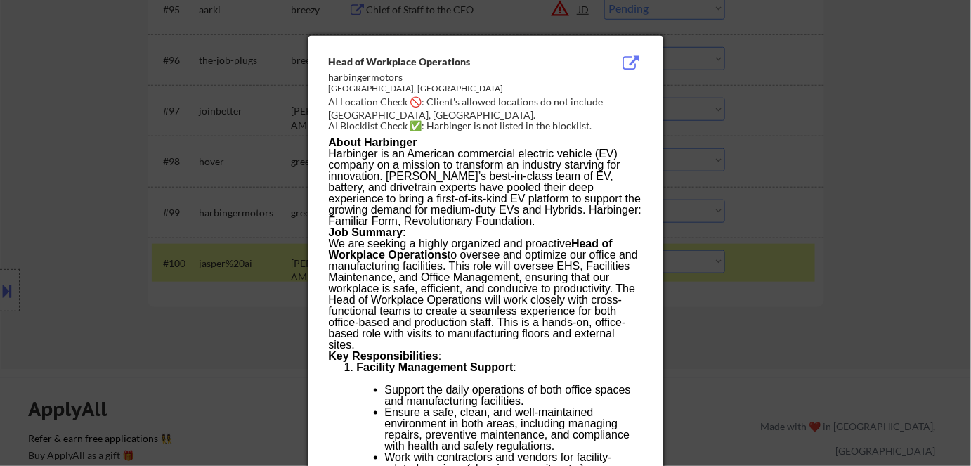
click at [787, 198] on div at bounding box center [485, 233] width 971 height 466
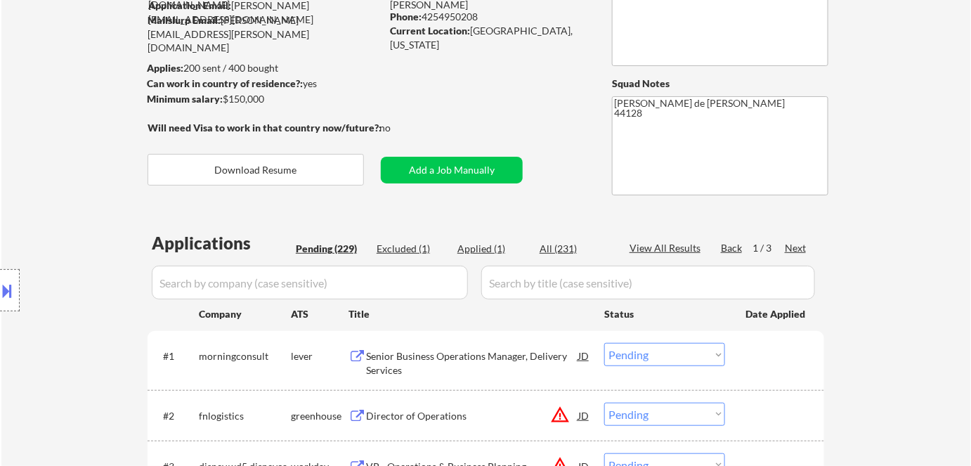
scroll to position [55, 0]
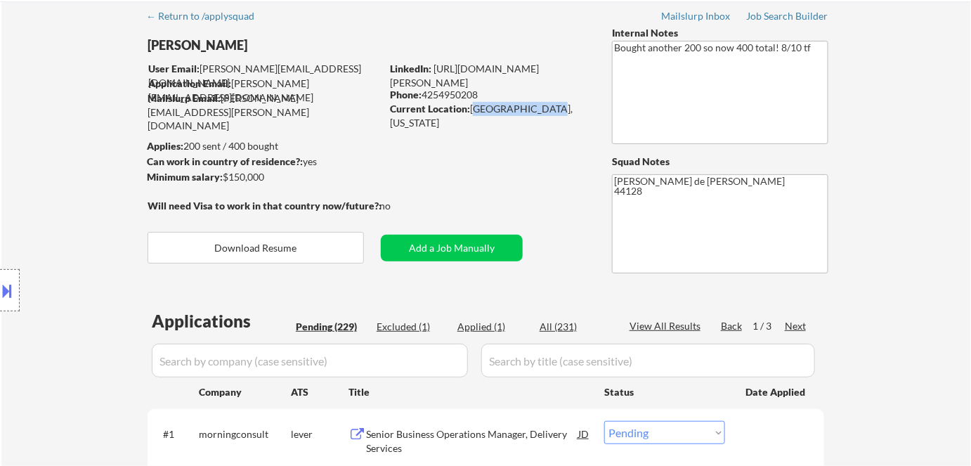
drag, startPoint x: 473, startPoint y: 111, endPoint x: 536, endPoint y: 108, distance: 62.7
click at [553, 110] on div "Current Location: [GEOGRAPHIC_DATA], [US_STATE]" at bounding box center [489, 115] width 199 height 27
copy div "[GEOGRAPHIC_DATA], [US_STATE]"
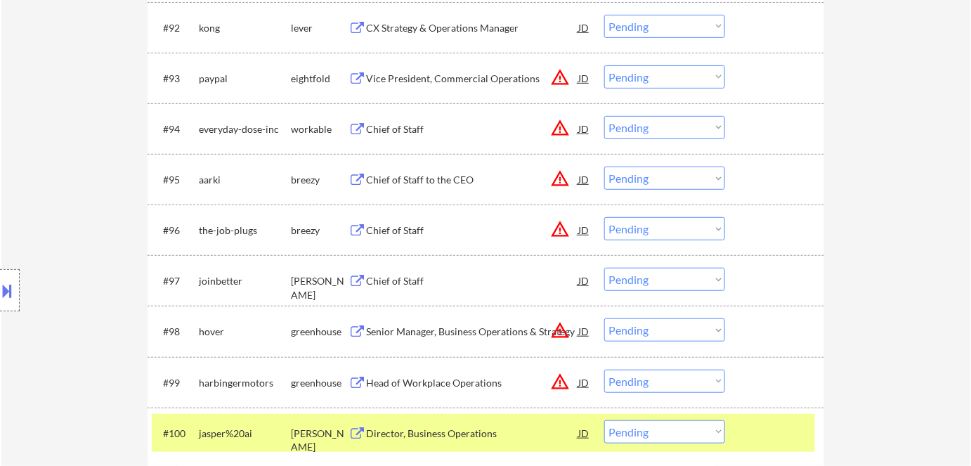
scroll to position [5496, 0]
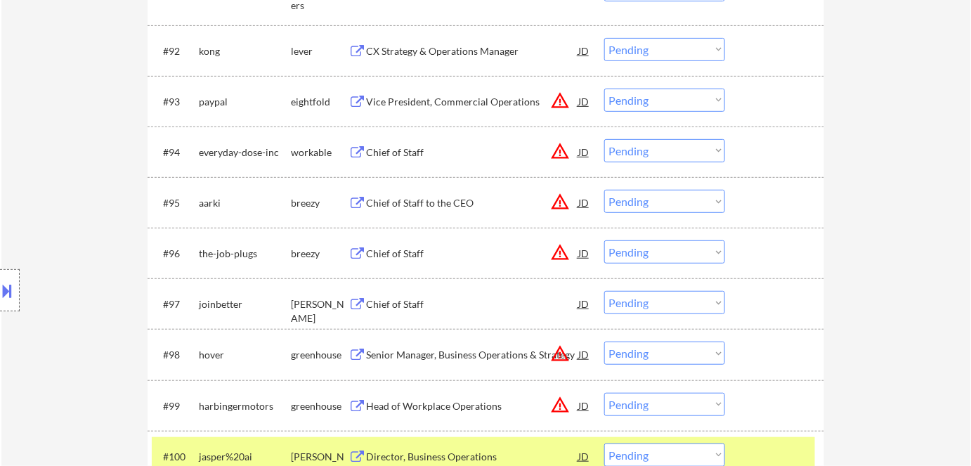
click at [18, 282] on div at bounding box center [10, 290] width 20 height 42
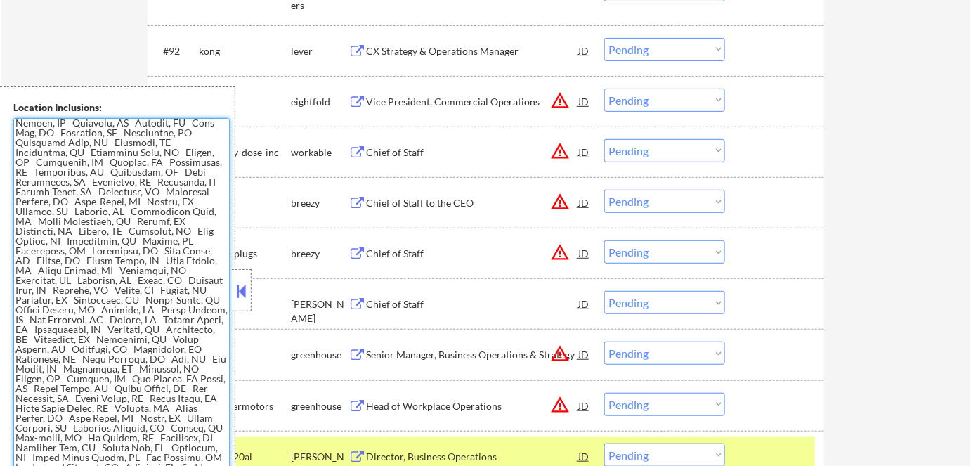
scroll to position [0, 0]
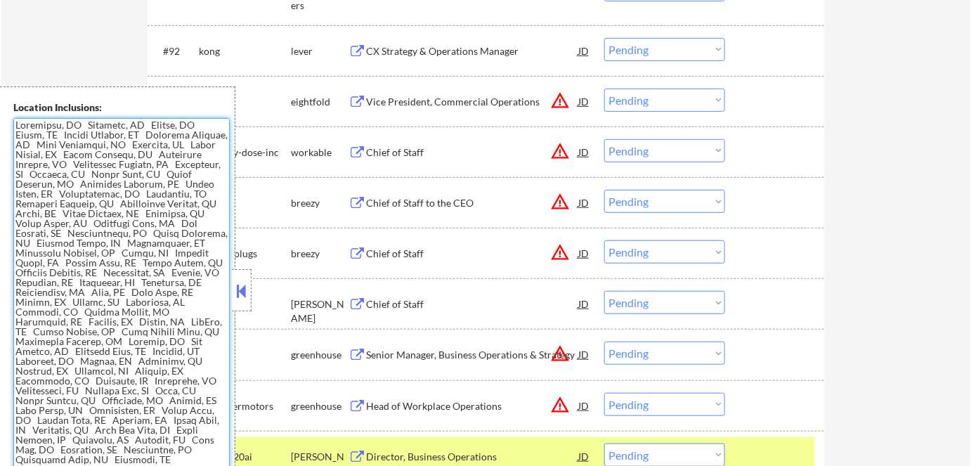
click at [245, 296] on button at bounding box center [241, 290] width 15 height 21
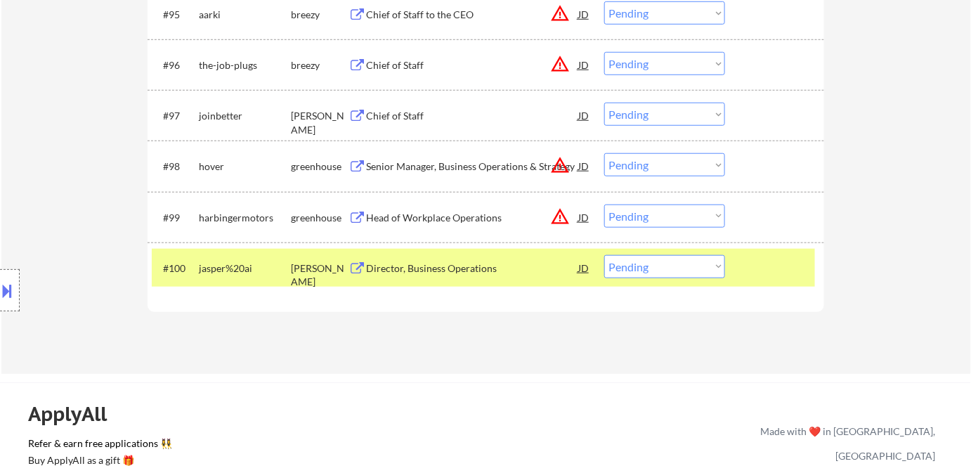
scroll to position [5687, 0]
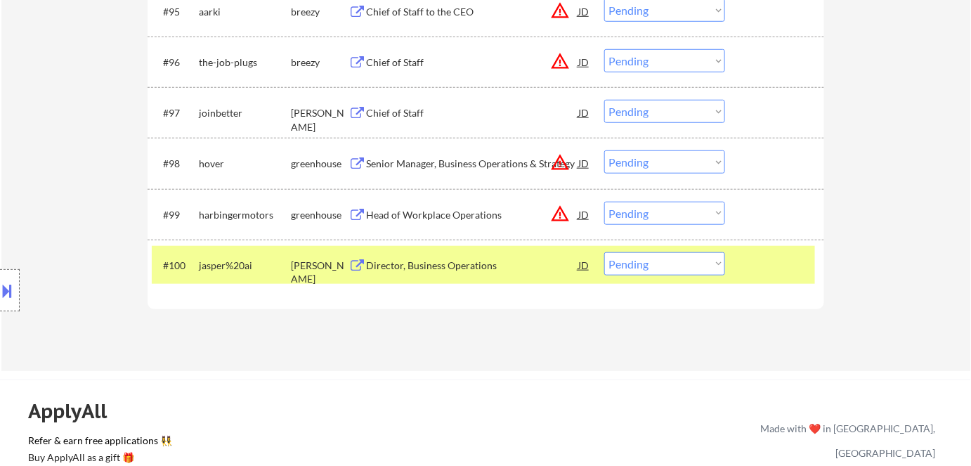
click at [693, 252] on select "Choose an option... Pending Applied Excluded (Questions) Excluded (Expired) Exc…" at bounding box center [665, 263] width 121 height 23
click at [605, 252] on select "Choose an option... Pending Applied Excluded (Questions) Excluded (Expired) Exc…" at bounding box center [665, 263] width 121 height 23
select select ""pending""
click at [415, 119] on div "Chief of Staff" at bounding box center [472, 113] width 212 height 14
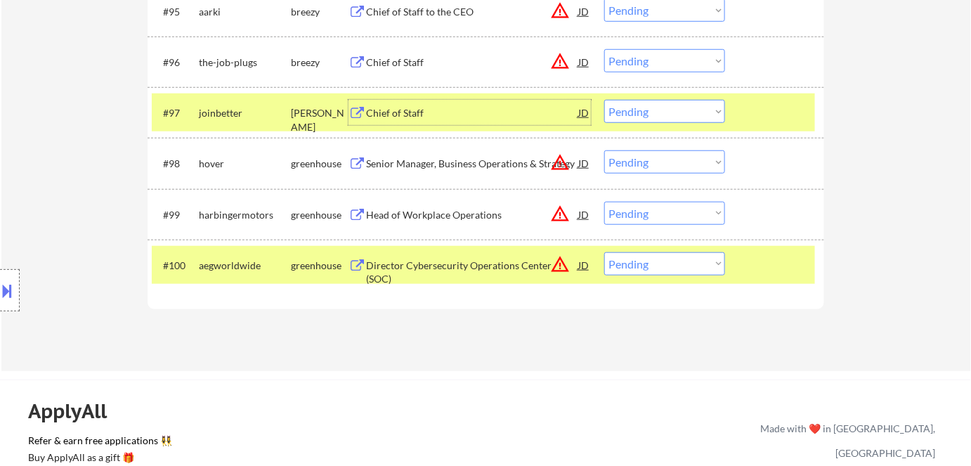
click at [679, 108] on select "Choose an option... Pending Applied Excluded (Questions) Excluded (Expired) Exc…" at bounding box center [665, 111] width 121 height 23
click at [605, 100] on select "Choose an option... Pending Applied Excluded (Questions) Excluded (Expired) Exc…" at bounding box center [665, 111] width 121 height 23
select select ""pending""
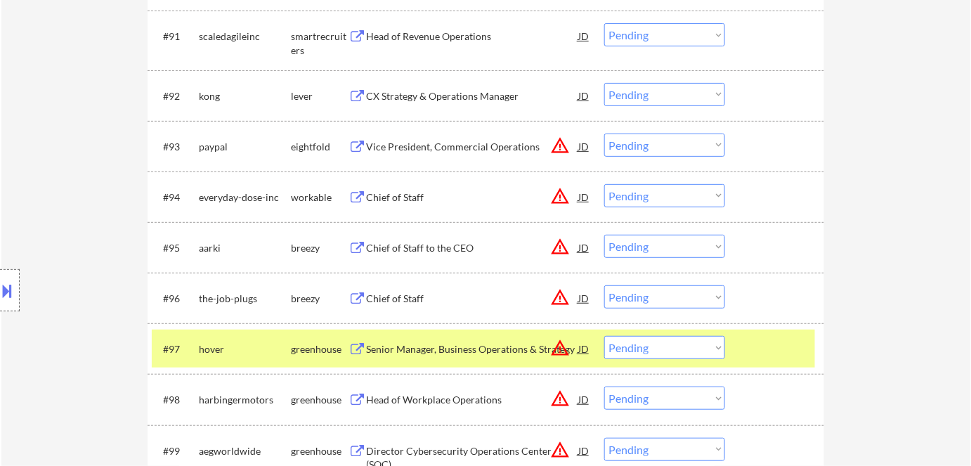
scroll to position [5325, 0]
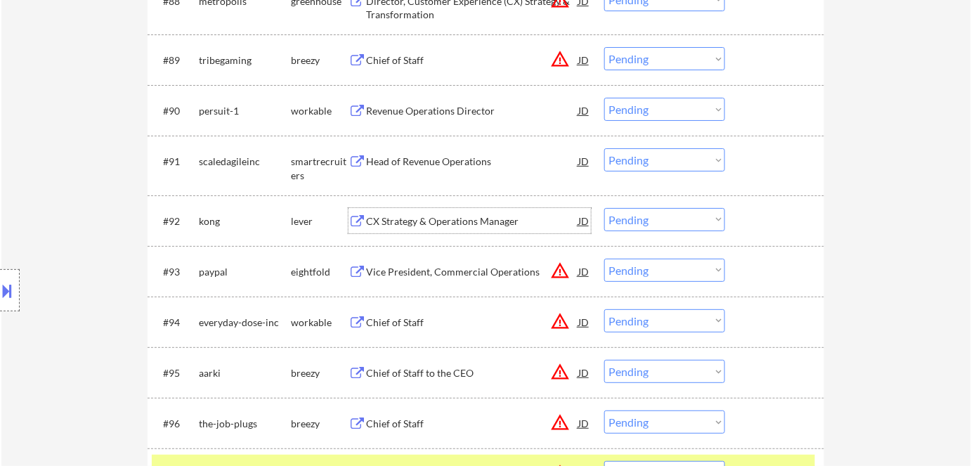
click at [470, 224] on div "CX Strategy & Operations Manager" at bounding box center [472, 221] width 212 height 14
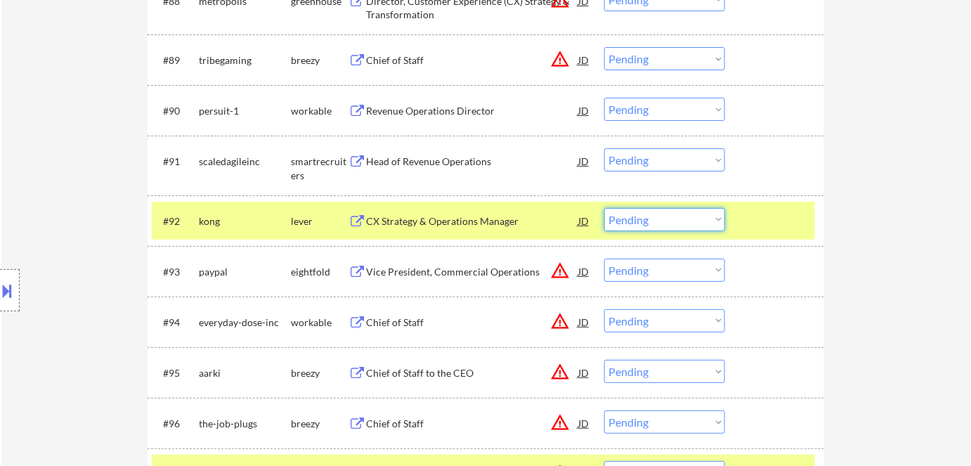
drag, startPoint x: 650, startPoint y: 219, endPoint x: 654, endPoint y: 227, distance: 8.5
click at [650, 219] on select "Choose an option... Pending Applied Excluded (Questions) Excluded (Expired) Exc…" at bounding box center [665, 219] width 121 height 23
click at [605, 208] on select "Choose an option... Pending Applied Excluded (Questions) Excluded (Expired) Exc…" at bounding box center [665, 219] width 121 height 23
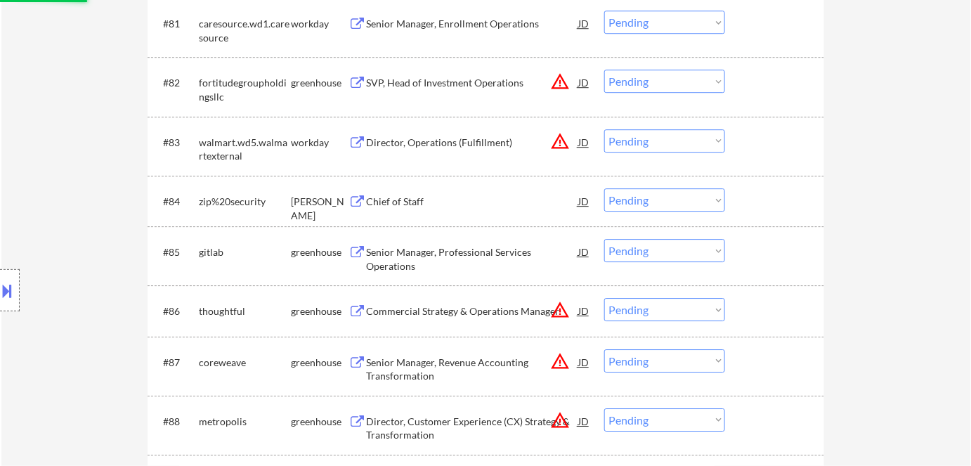
select select ""pending""
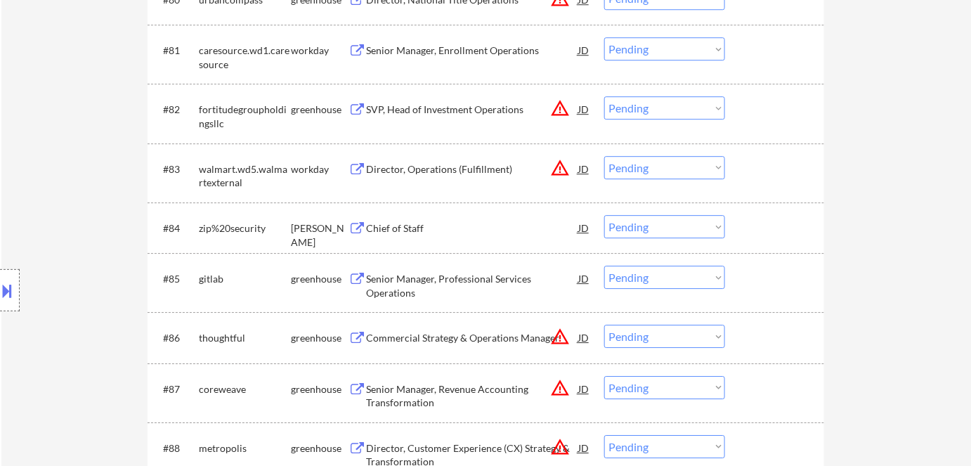
click at [414, 226] on div "Chief of Staff" at bounding box center [472, 228] width 212 height 14
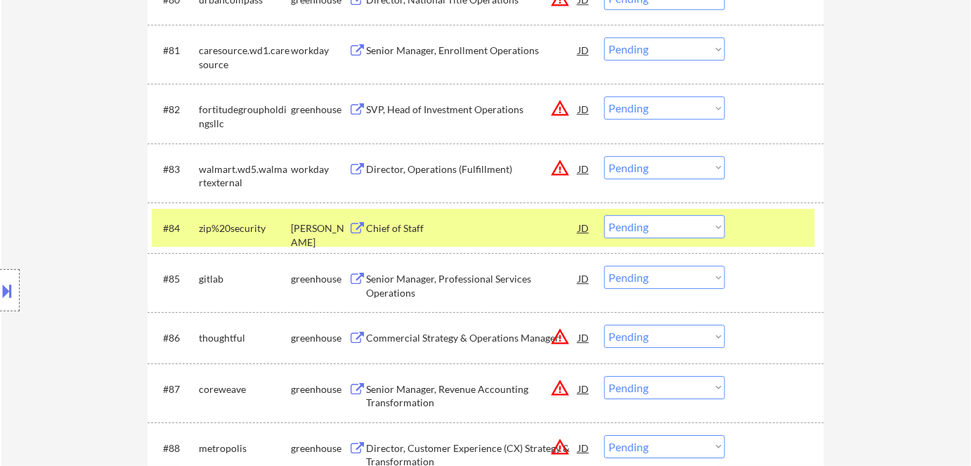
click at [15, 292] on button at bounding box center [7, 290] width 15 height 23
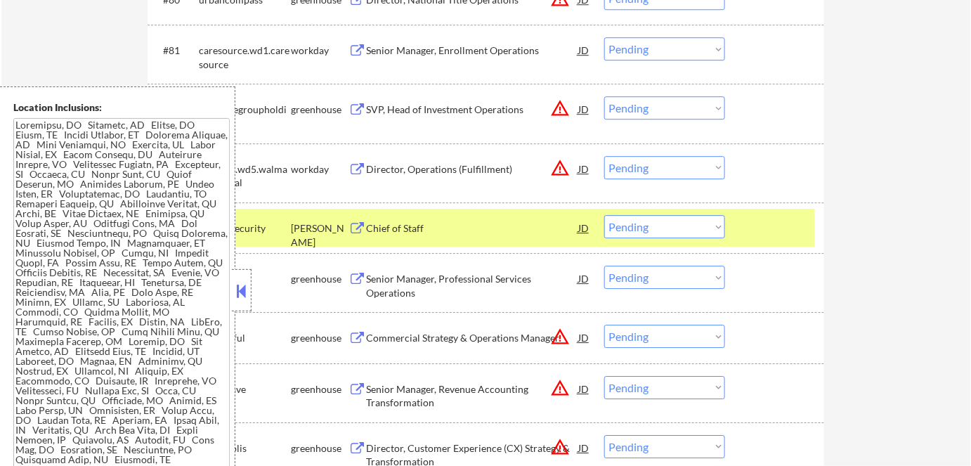
click at [247, 303] on div at bounding box center [242, 290] width 20 height 42
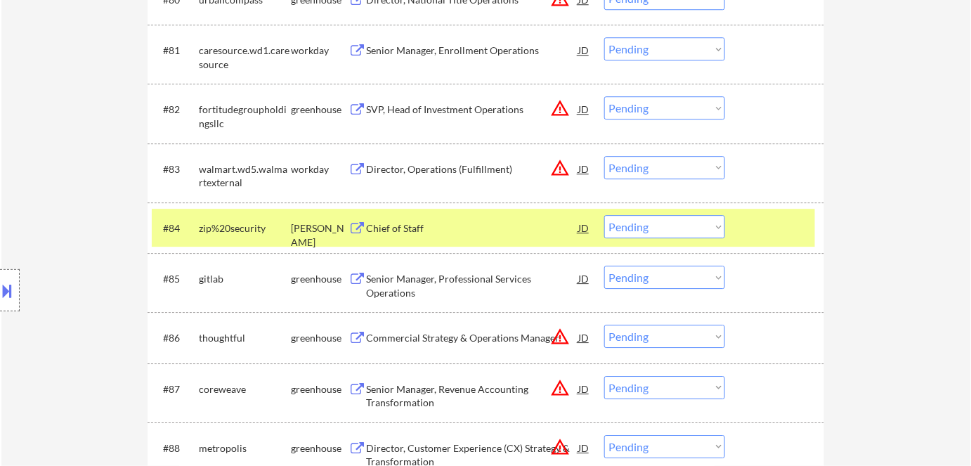
click at [9, 293] on button at bounding box center [7, 290] width 15 height 23
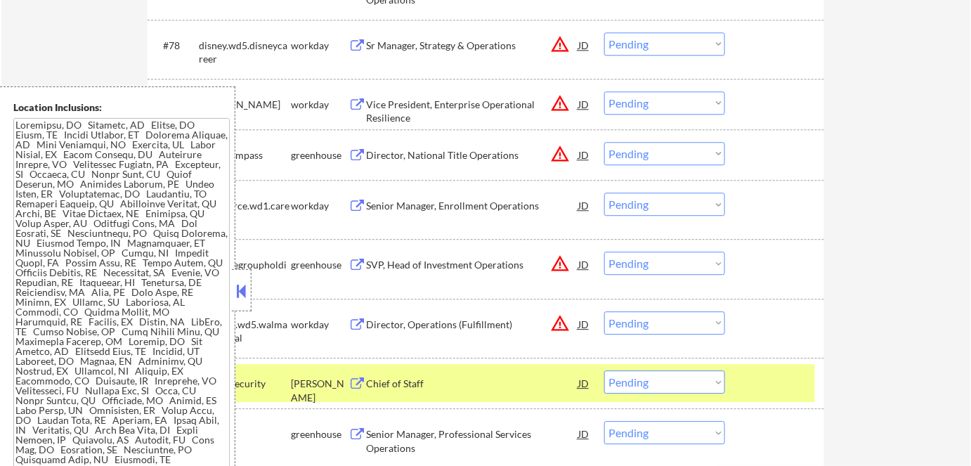
scroll to position [4686, 0]
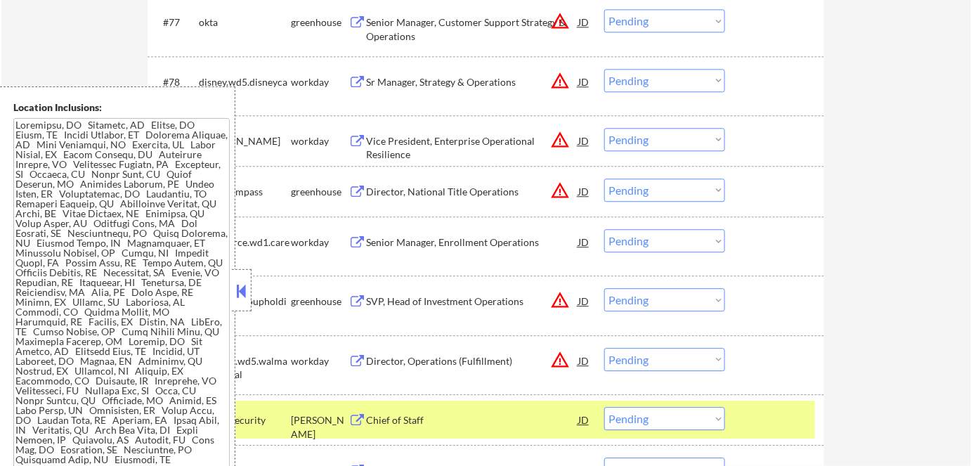
click at [241, 292] on button at bounding box center [241, 290] width 15 height 21
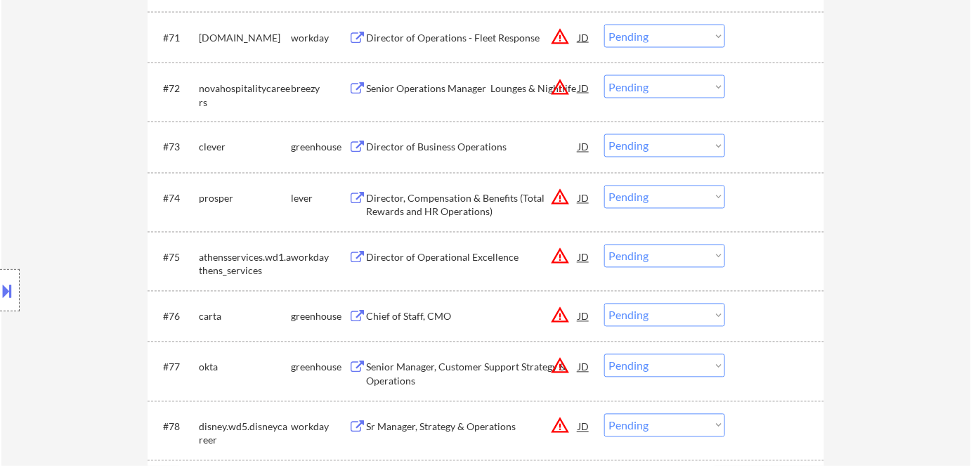
scroll to position [4303, 0]
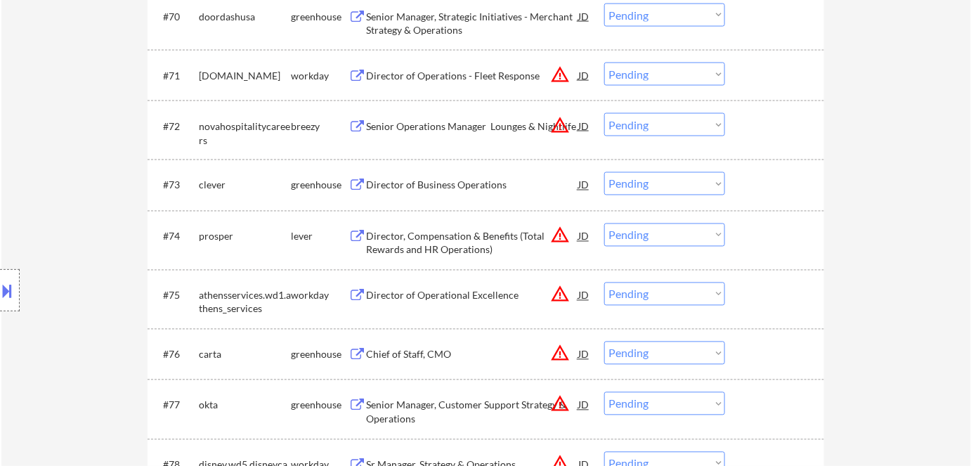
click at [440, 188] on div "Director of Business Operations" at bounding box center [472, 186] width 212 height 14
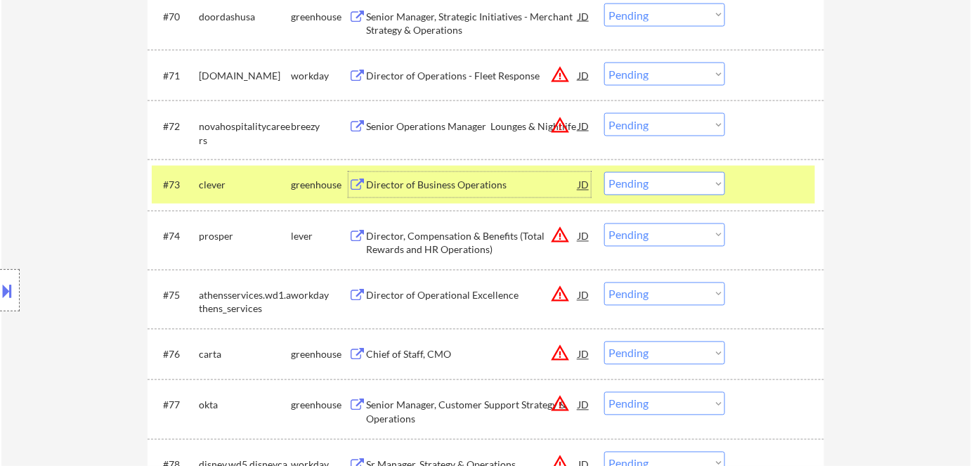
click at [647, 187] on select "Choose an option... Pending Applied Excluded (Questions) Excluded (Expired) Exc…" at bounding box center [665, 183] width 121 height 23
click at [605, 172] on select "Choose an option... Pending Applied Excluded (Questions) Excluded (Expired) Exc…" at bounding box center [665, 183] width 121 height 23
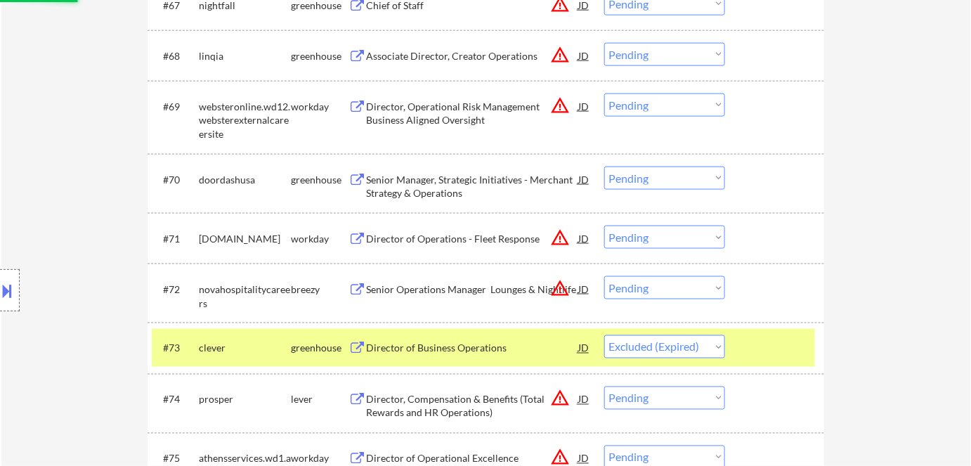
scroll to position [4111, 0]
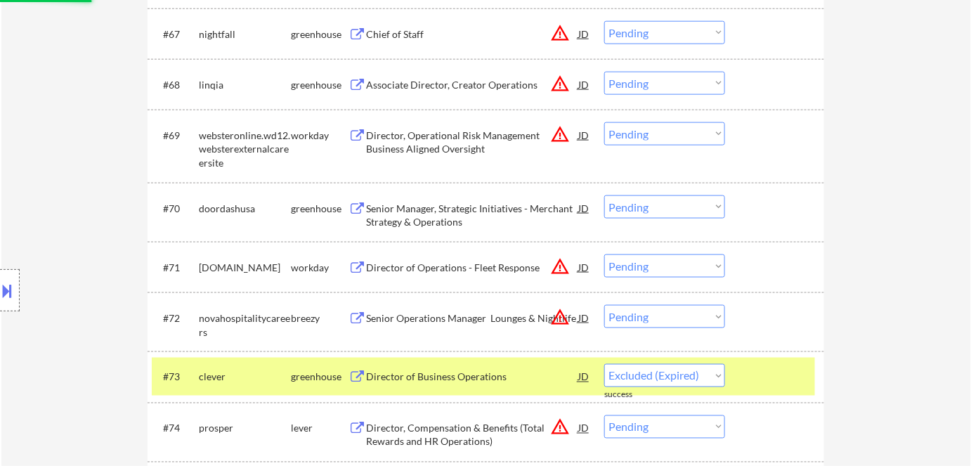
select select ""pending""
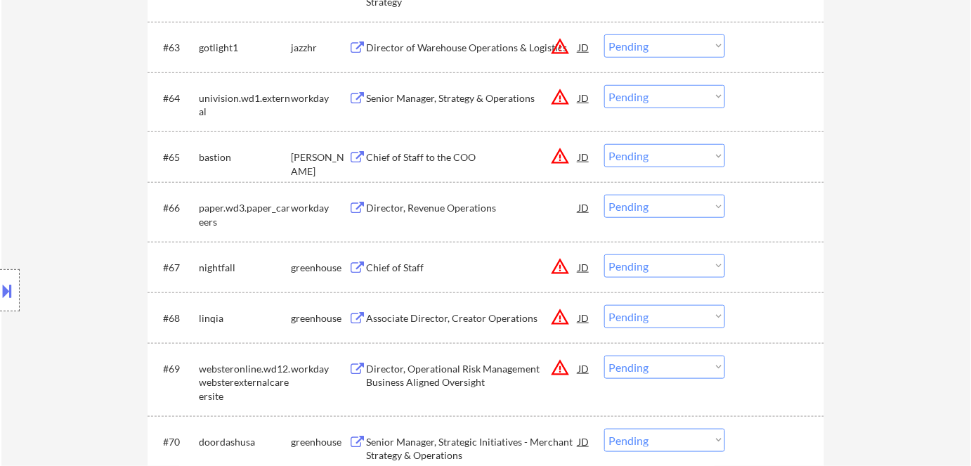
scroll to position [3856, 0]
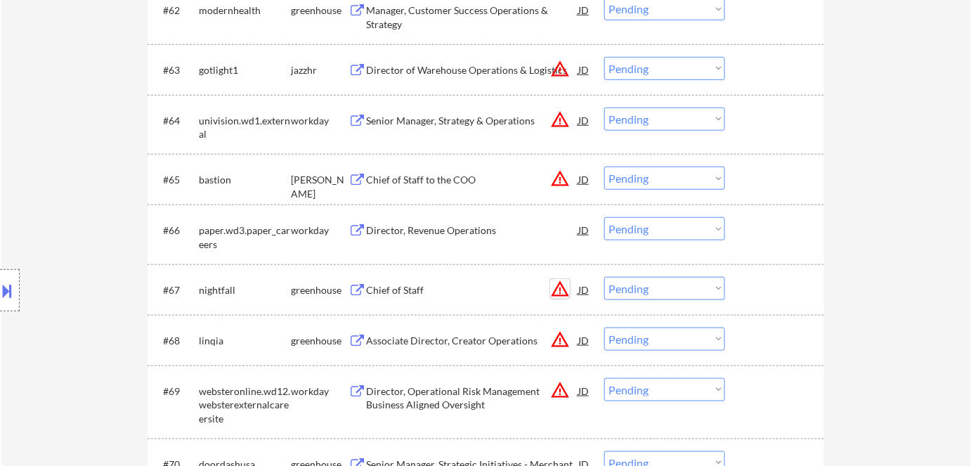
click at [553, 289] on button "warning_amber" at bounding box center [560, 289] width 20 height 20
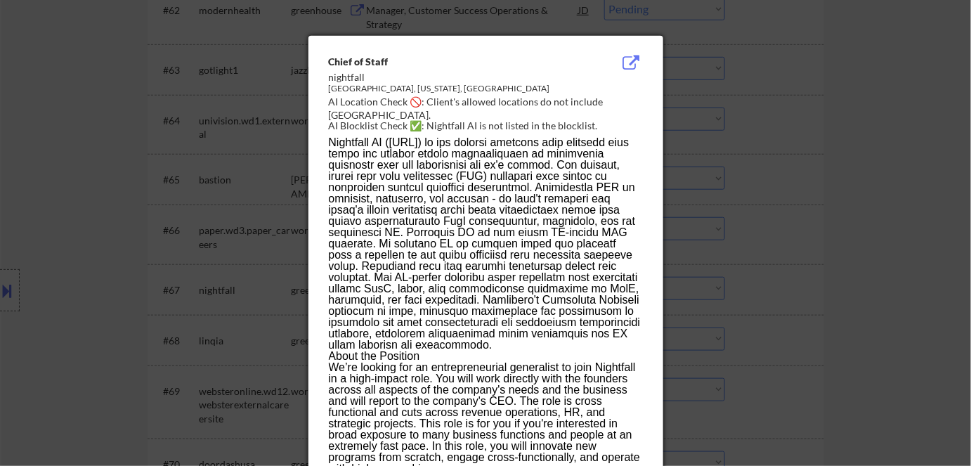
click at [770, 254] on div at bounding box center [485, 233] width 971 height 466
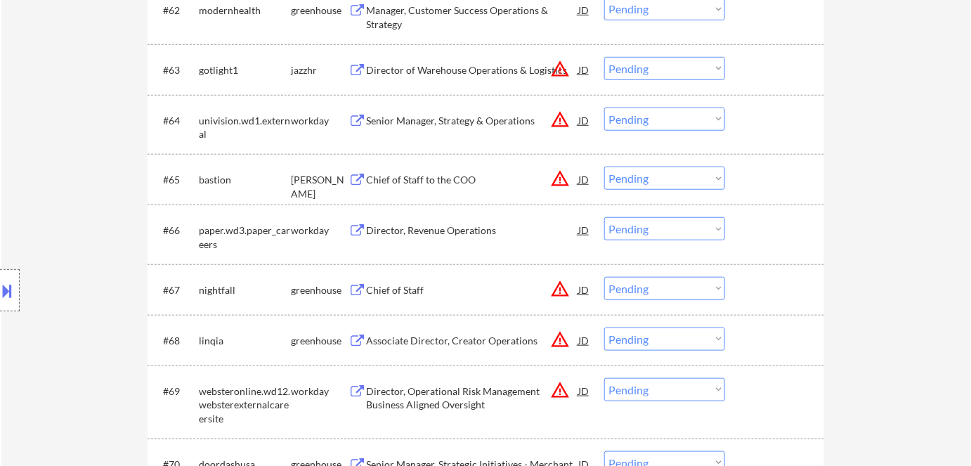
click at [389, 287] on div "Chief of Staff" at bounding box center [472, 290] width 212 height 14
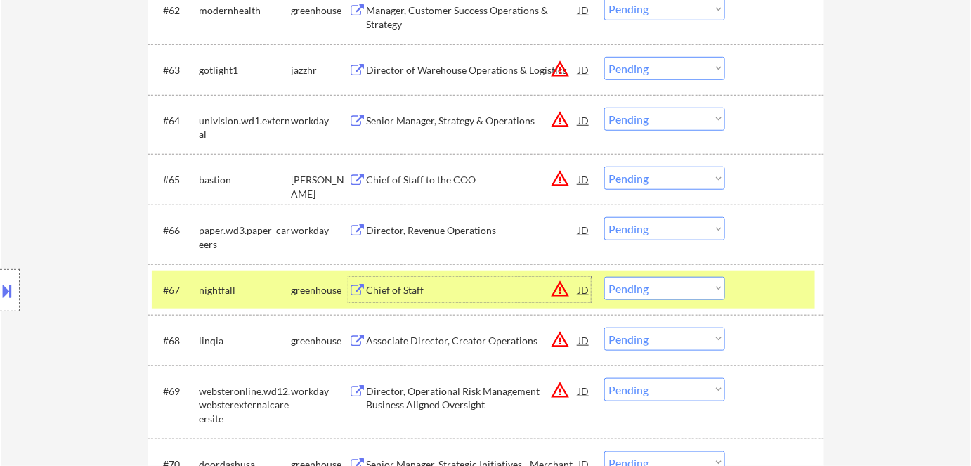
click at [15, 299] on button at bounding box center [7, 290] width 15 height 23
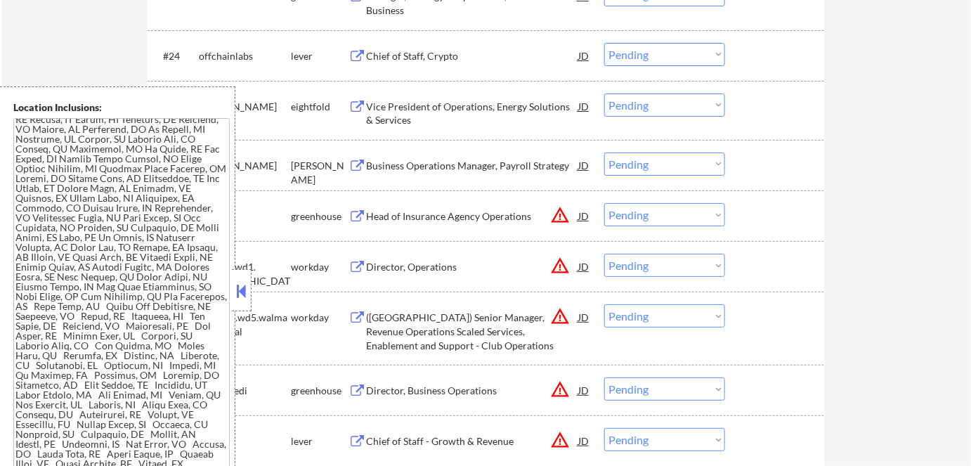
scroll to position [1837, 0]
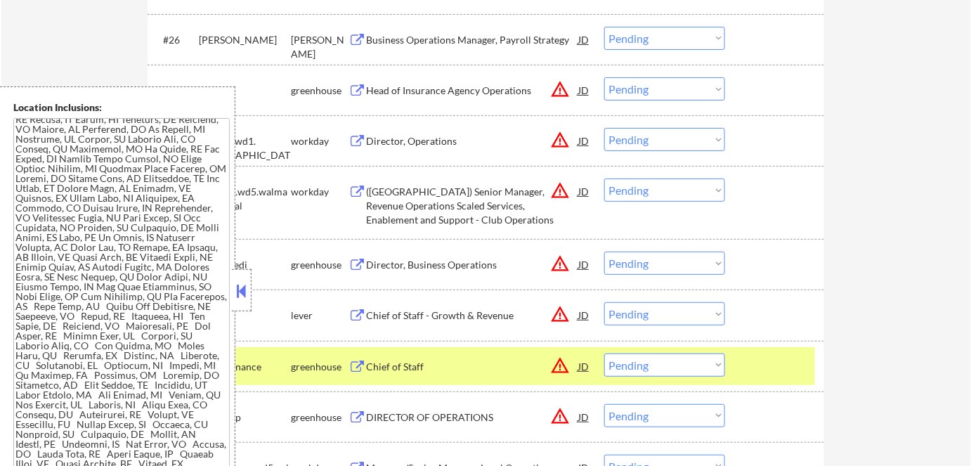
click at [242, 297] on button at bounding box center [241, 290] width 15 height 21
